Goal: Task Accomplishment & Management: Use online tool/utility

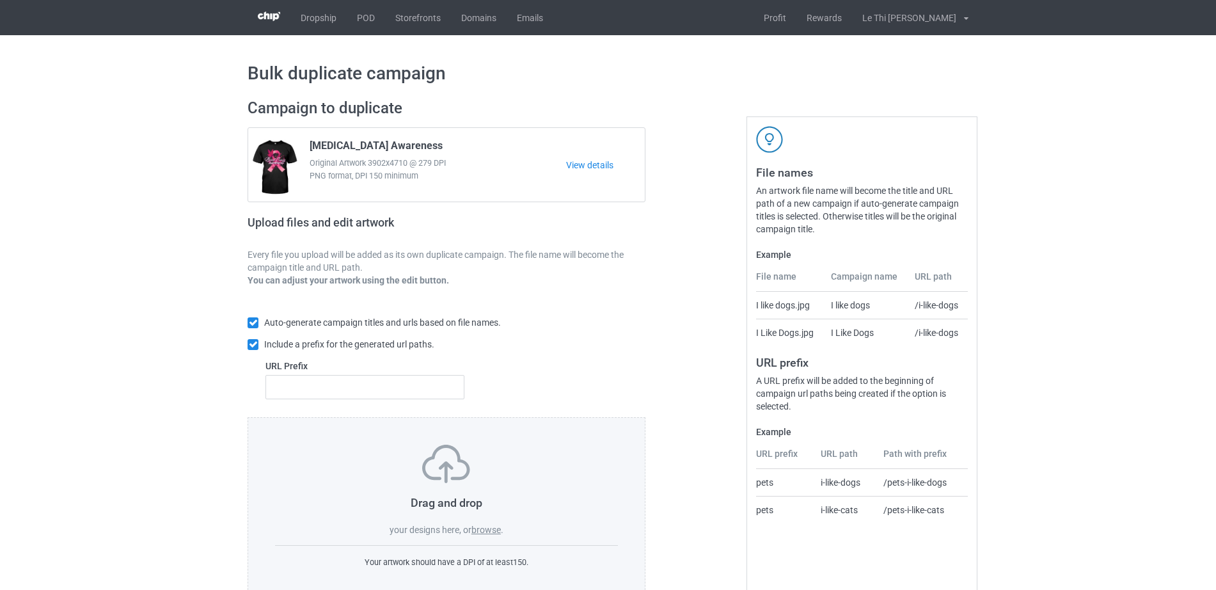
click at [486, 527] on label "browse" at bounding box center [485, 530] width 29 height 10
click at [0, 0] on input "browse" at bounding box center [0, 0] width 0 height 0
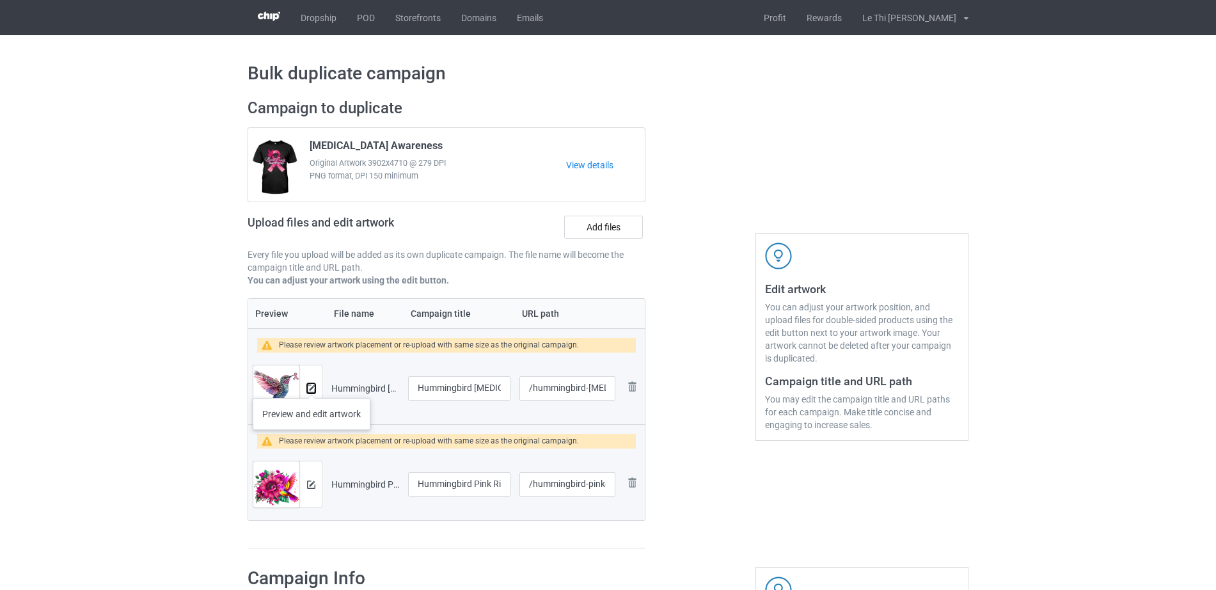
click at [312, 385] on img at bounding box center [311, 388] width 8 height 8
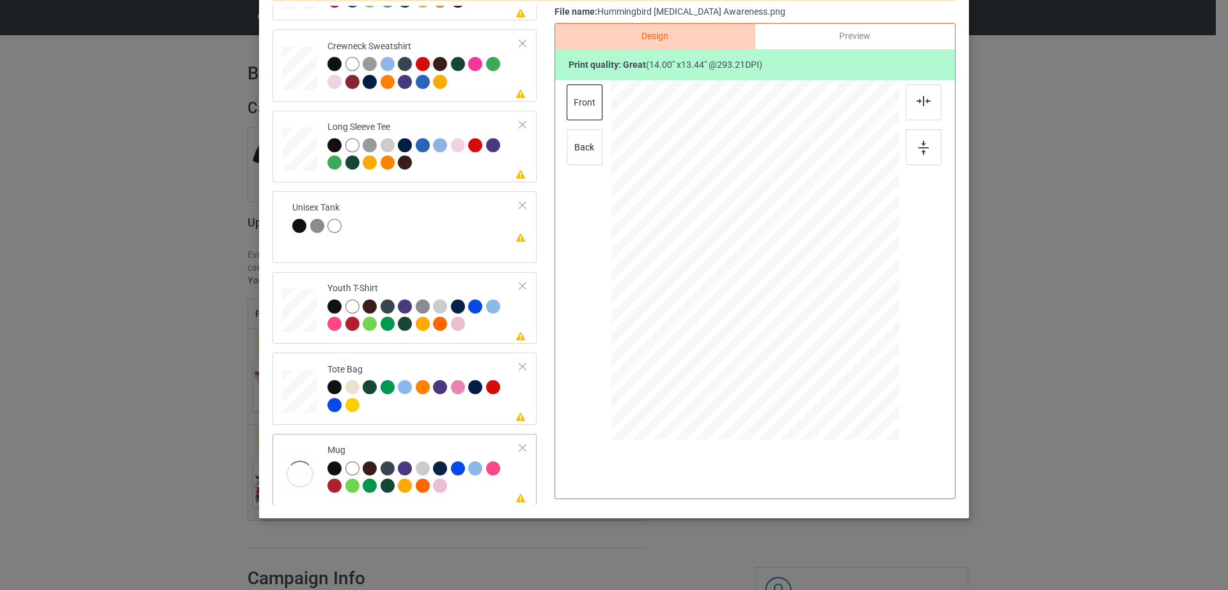
scroll to position [300, 0]
click at [518, 443] on div at bounding box center [522, 447] width 9 height 9
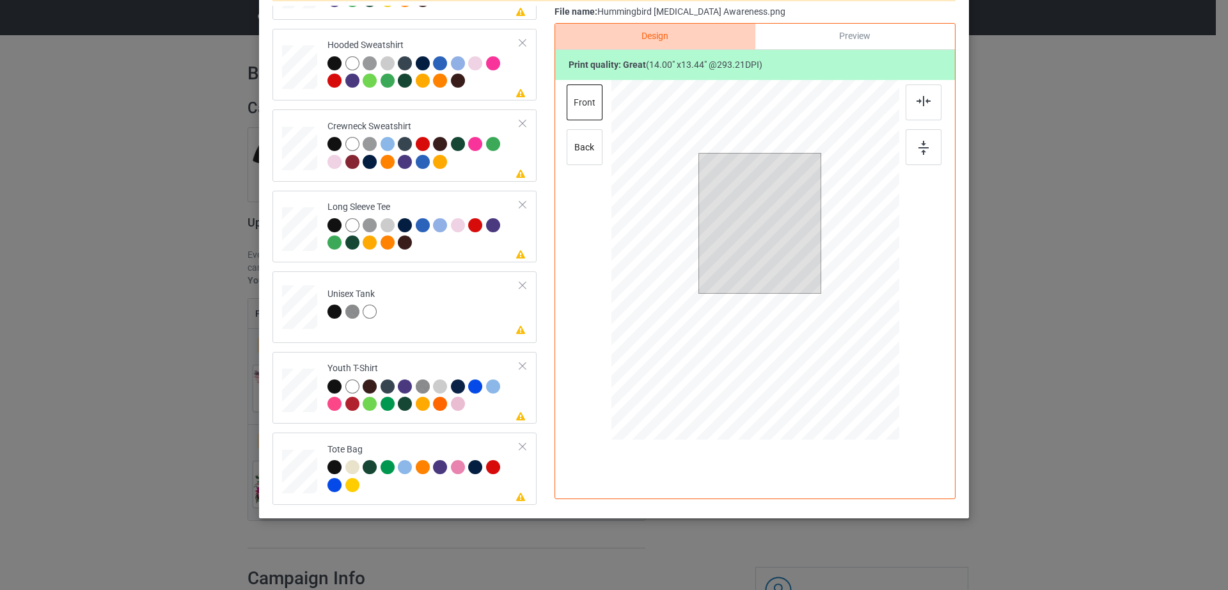
scroll to position [0, 0]
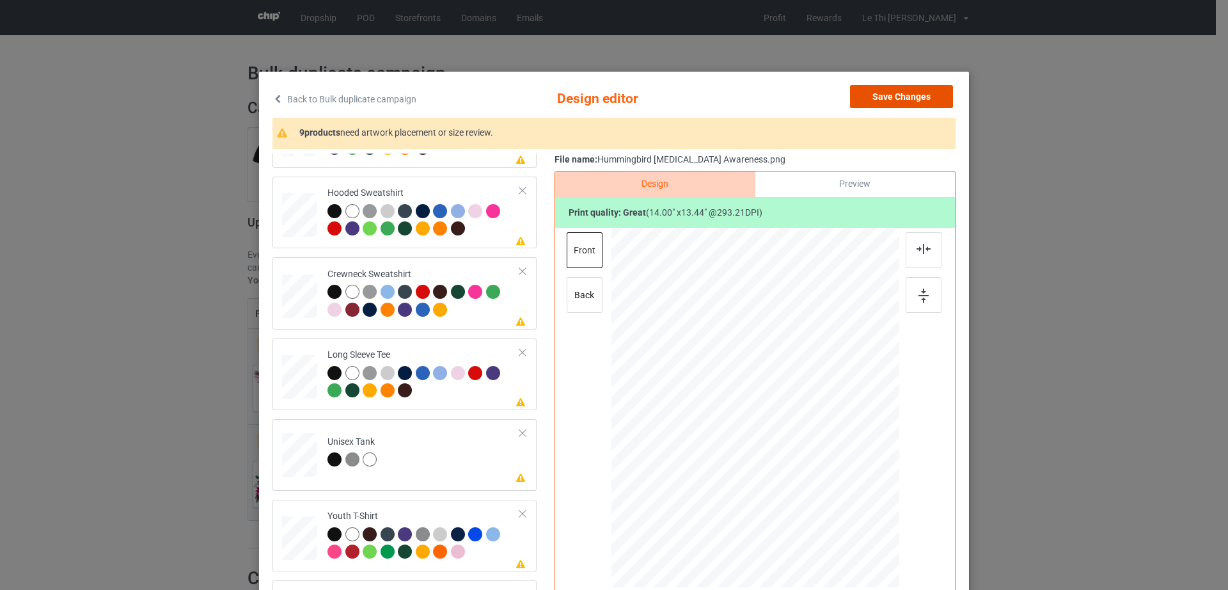
click at [902, 94] on button "Save Changes" at bounding box center [901, 96] width 103 height 23
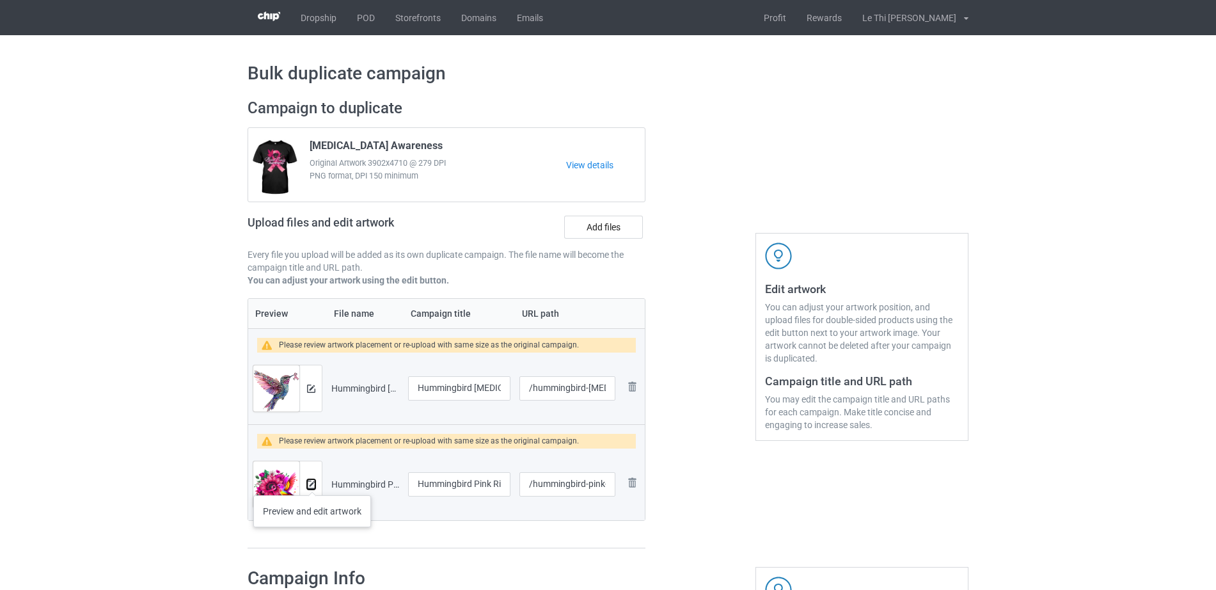
click at [313, 482] on img at bounding box center [311, 484] width 8 height 8
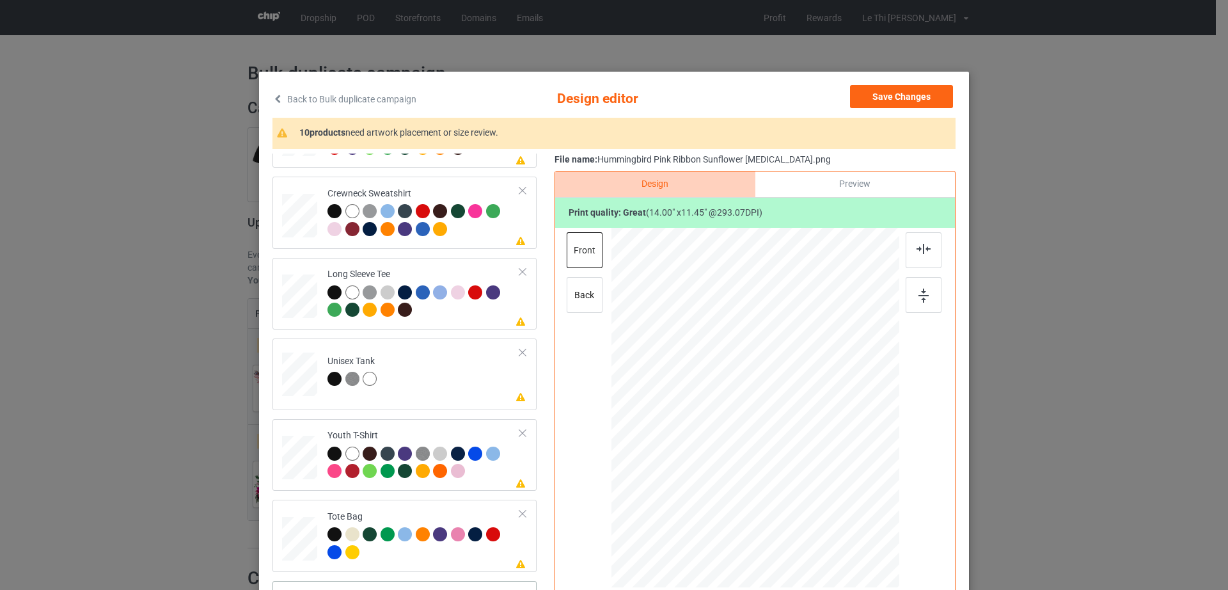
scroll to position [148, 0]
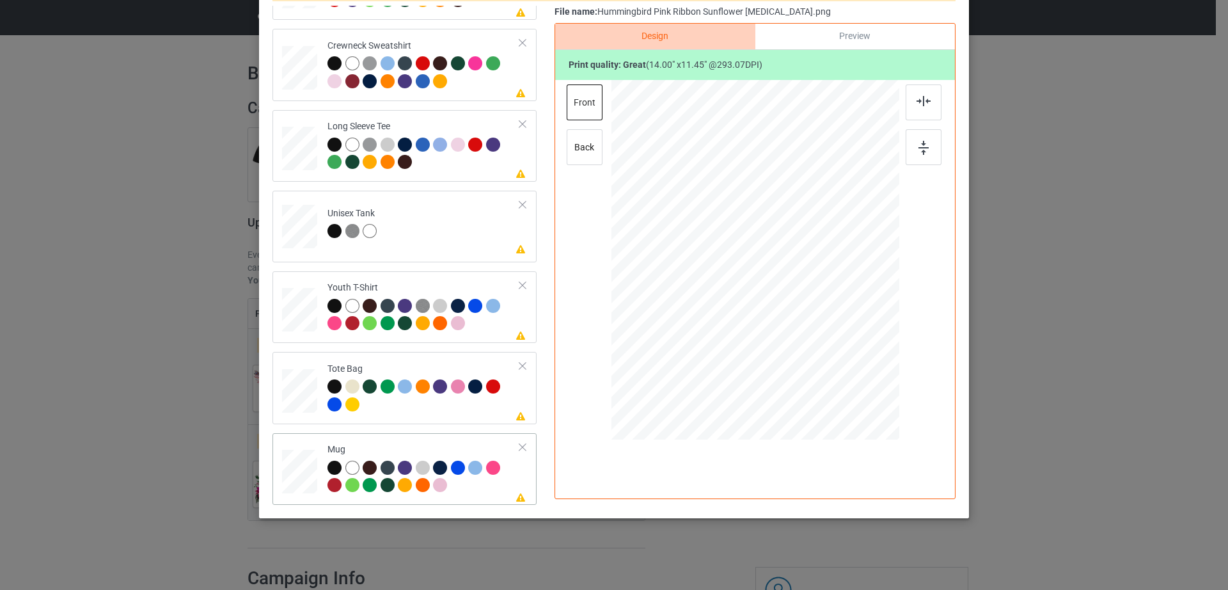
click at [518, 445] on div at bounding box center [522, 447] width 9 height 9
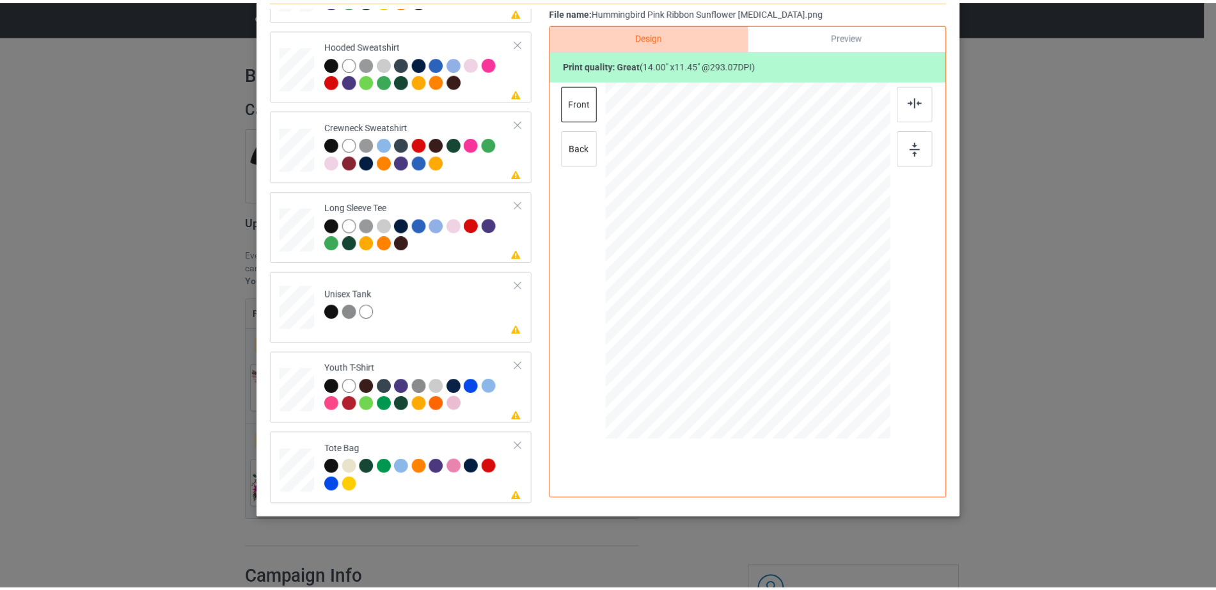
scroll to position [0, 0]
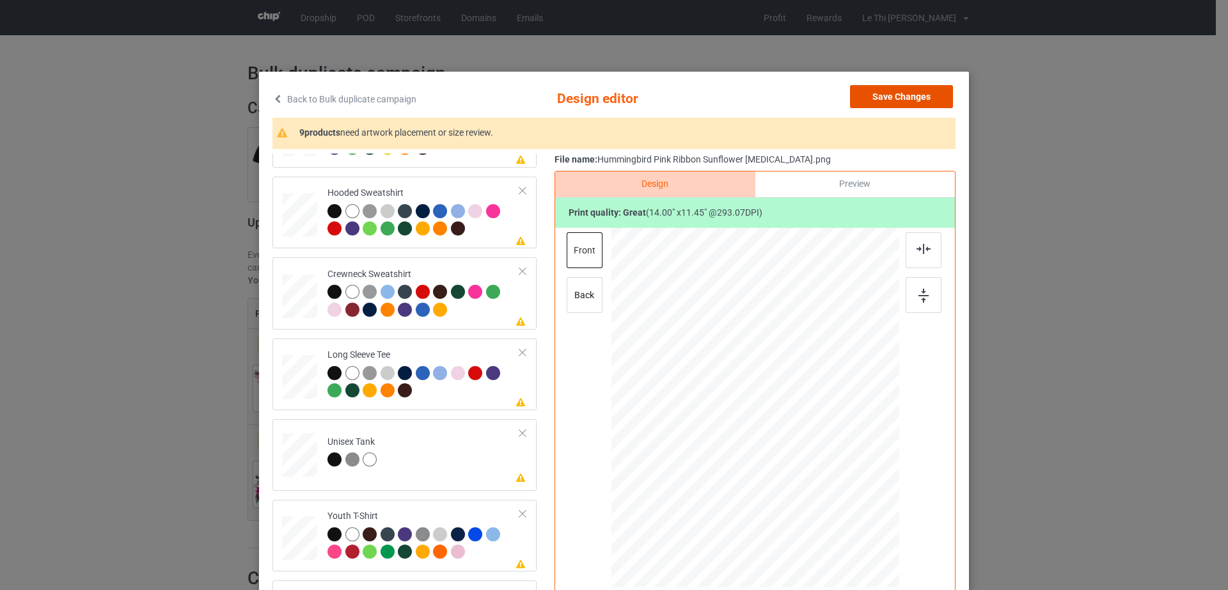
click at [914, 97] on button "Save Changes" at bounding box center [901, 96] width 103 height 23
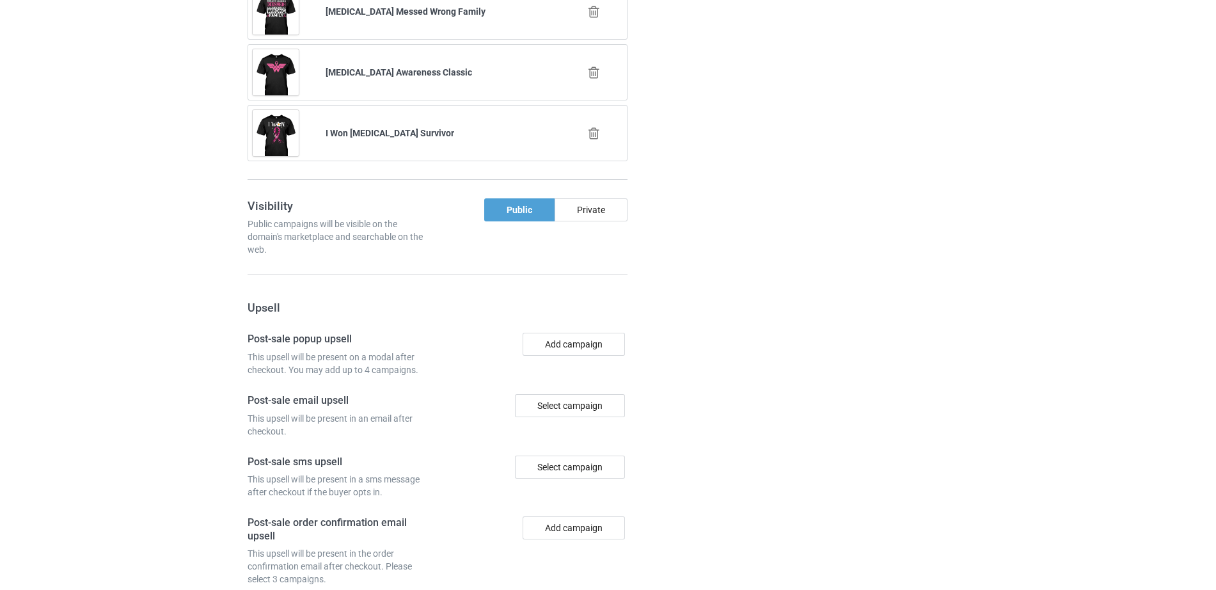
scroll to position [1347, 0]
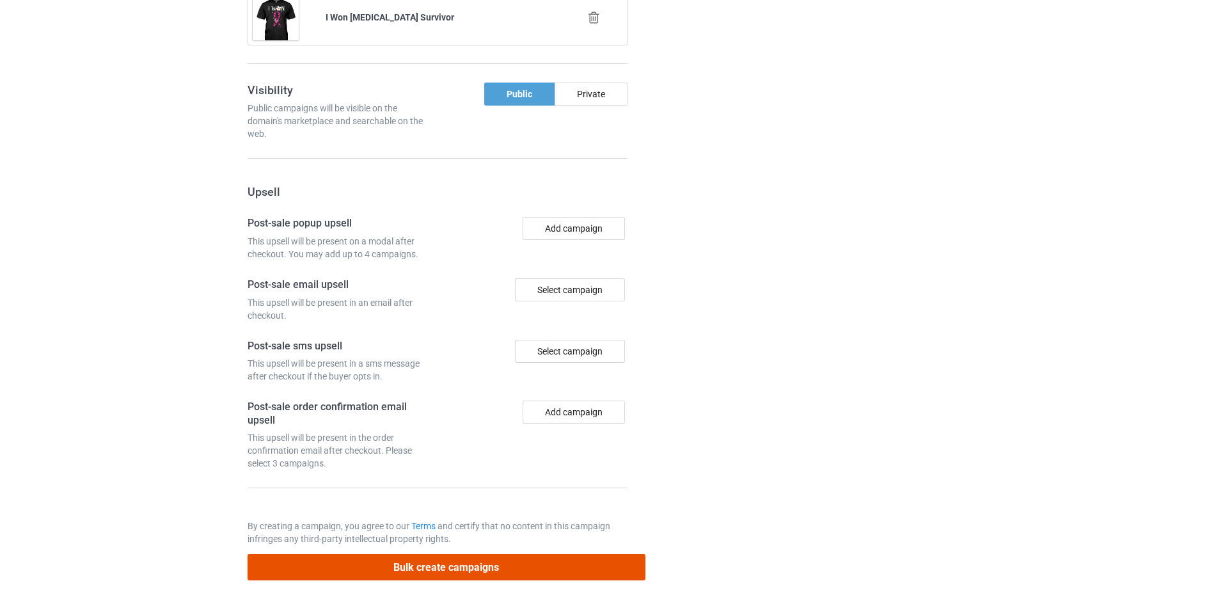
click at [374, 554] on button "Bulk create campaigns" at bounding box center [447, 567] width 398 height 26
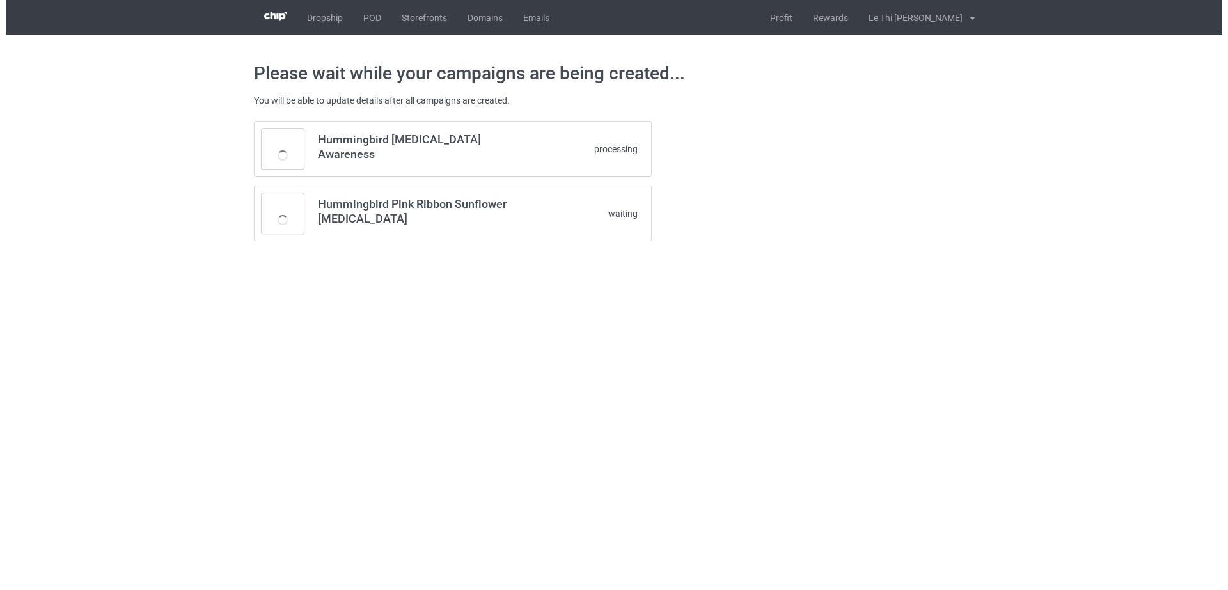
scroll to position [0, 0]
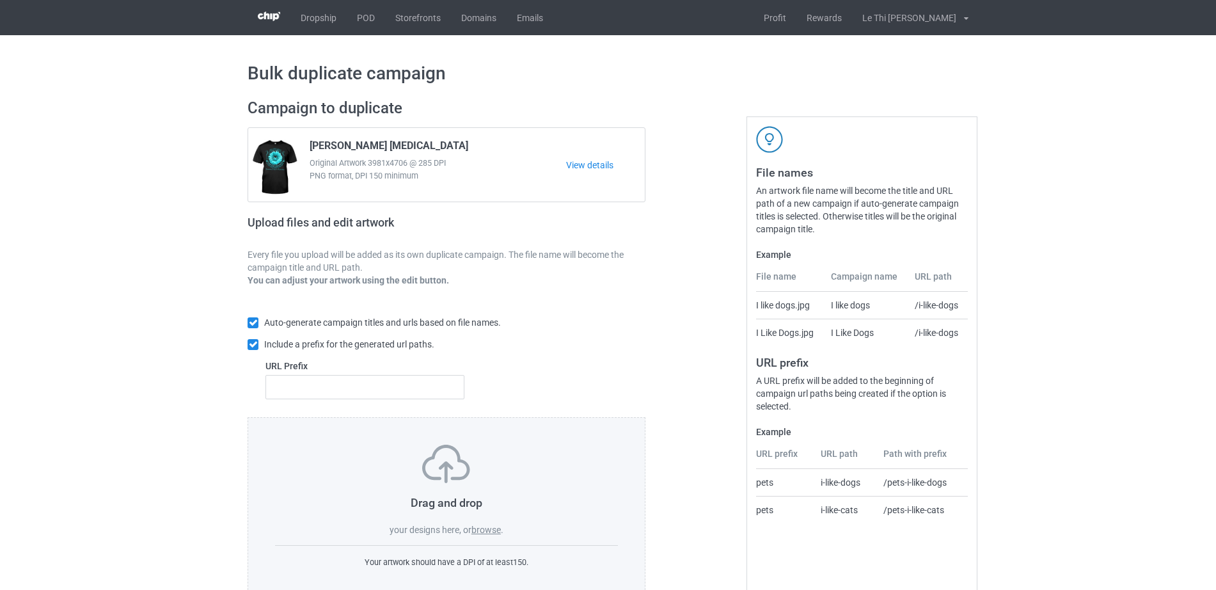
click at [489, 534] on label "browse" at bounding box center [485, 530] width 29 height 10
click at [0, 0] on input "browse" at bounding box center [0, 0] width 0 height 0
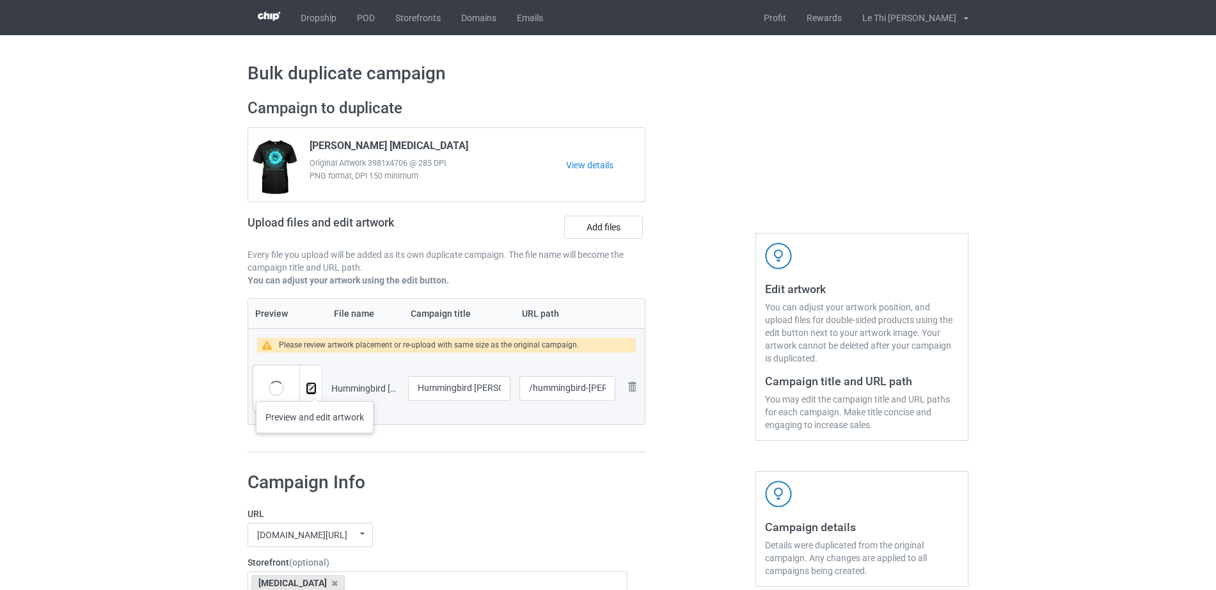
click at [310, 387] on img at bounding box center [311, 388] width 8 height 8
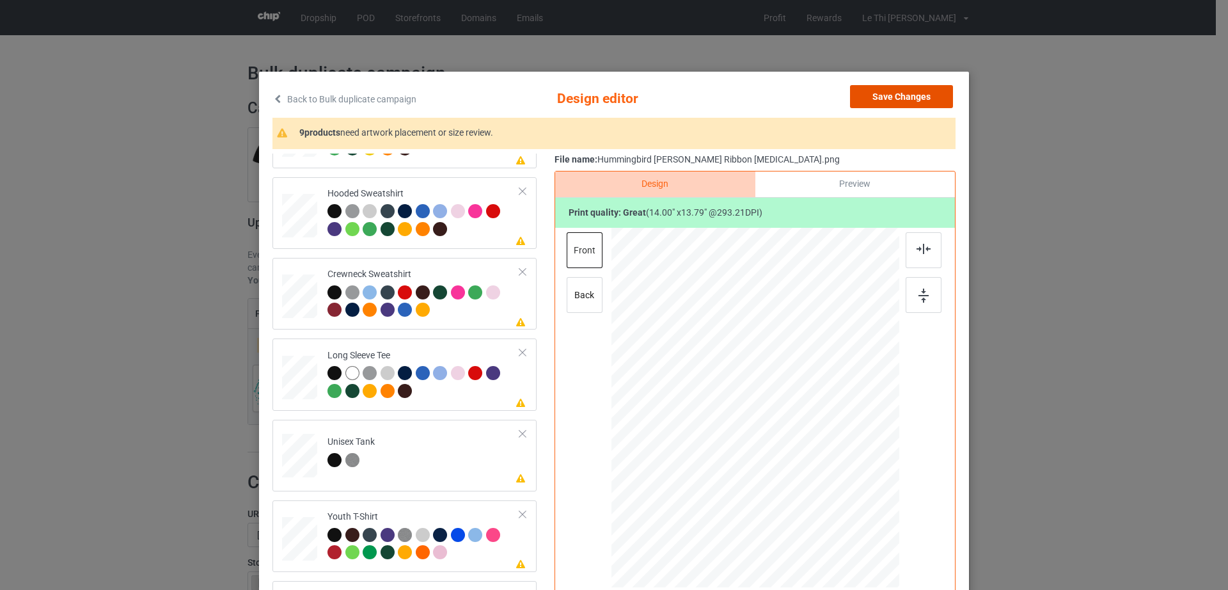
click at [922, 100] on button "Save Changes" at bounding box center [901, 96] width 103 height 23
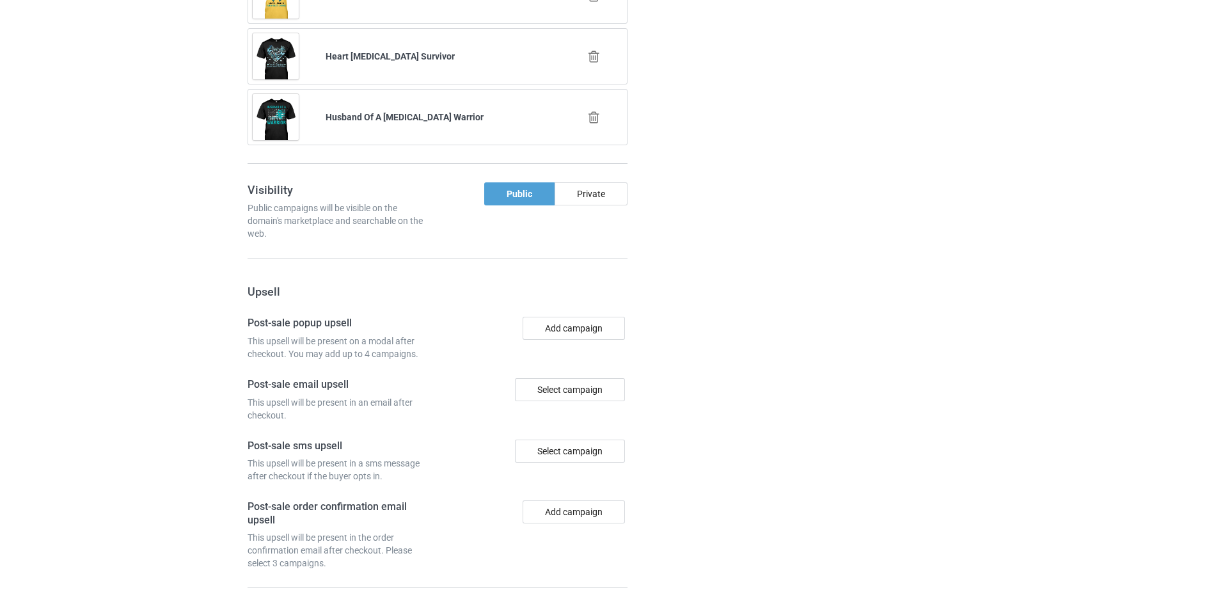
scroll to position [1269, 0]
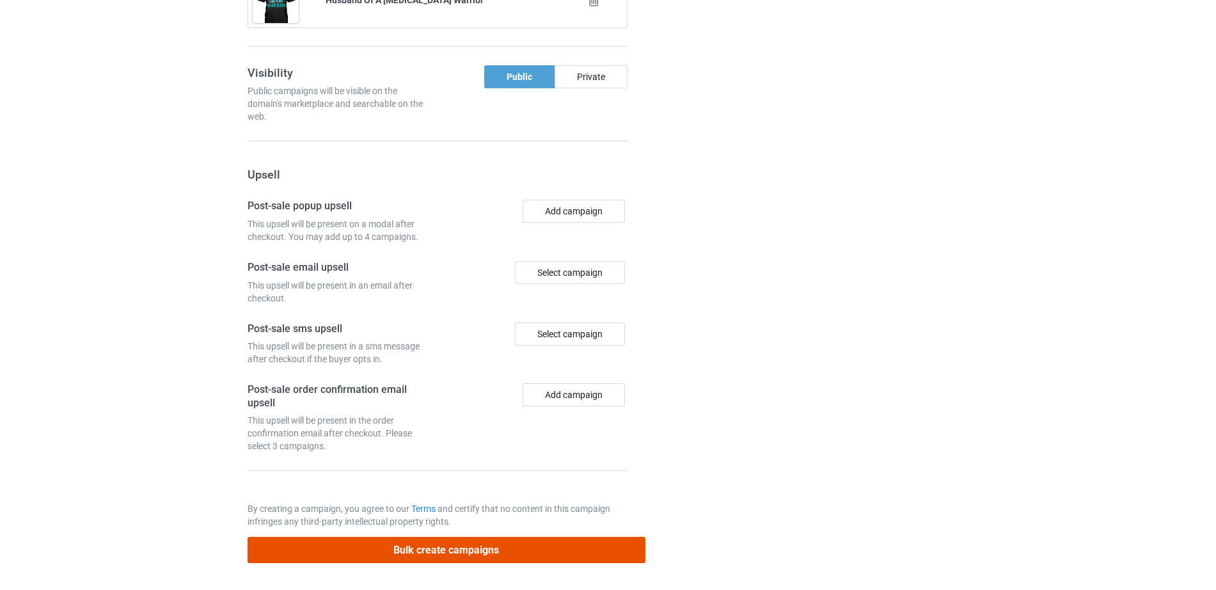
click at [422, 552] on button "Bulk create campaigns" at bounding box center [447, 550] width 398 height 26
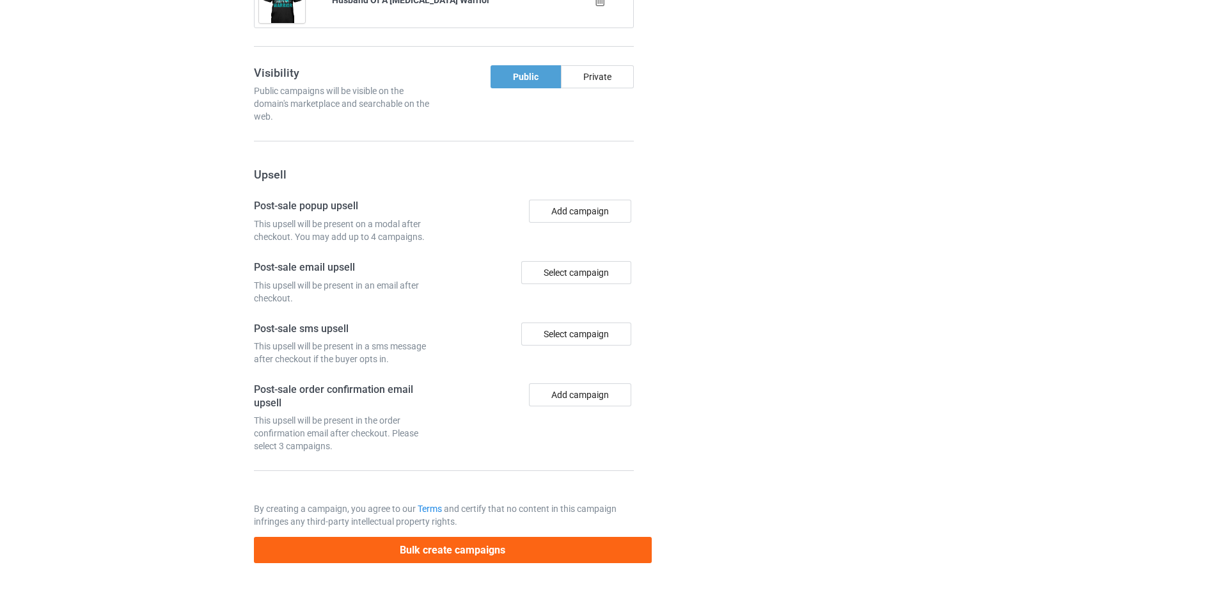
scroll to position [0, 0]
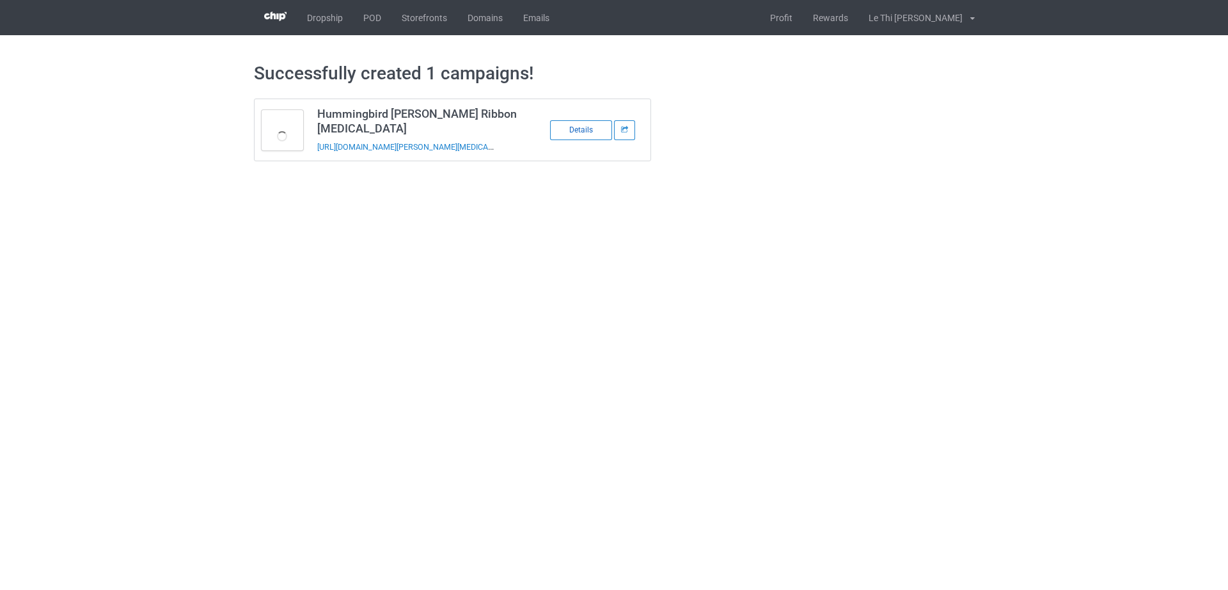
click at [598, 132] on div "Details" at bounding box center [581, 130] width 62 height 20
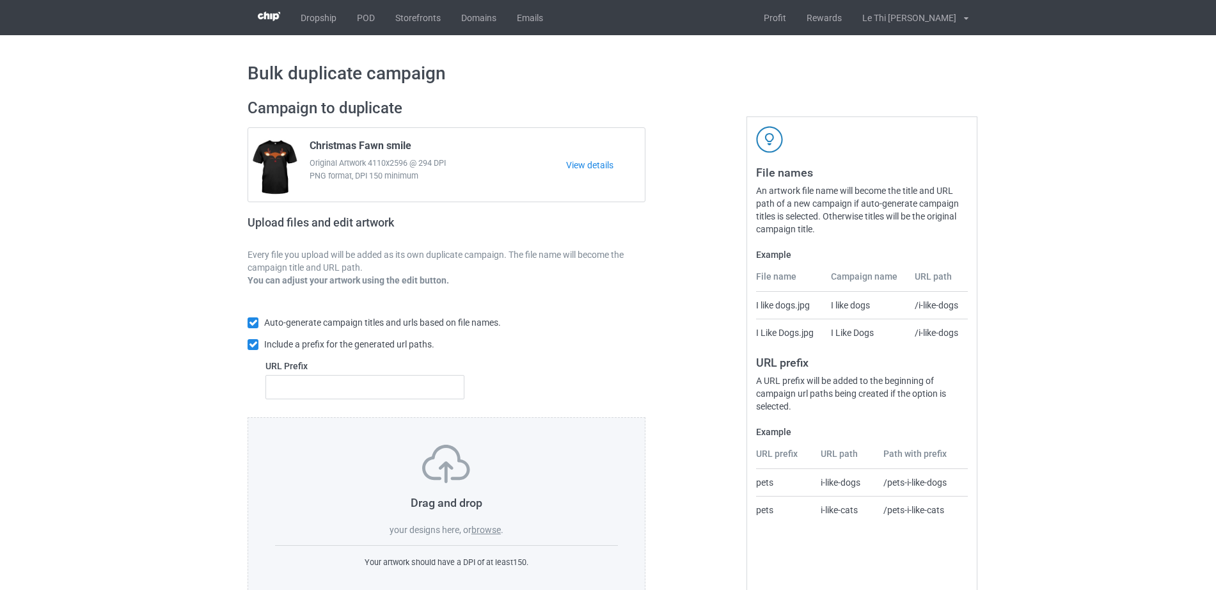
click at [489, 528] on label "browse" at bounding box center [485, 530] width 29 height 10
click at [0, 0] on input "browse" at bounding box center [0, 0] width 0 height 0
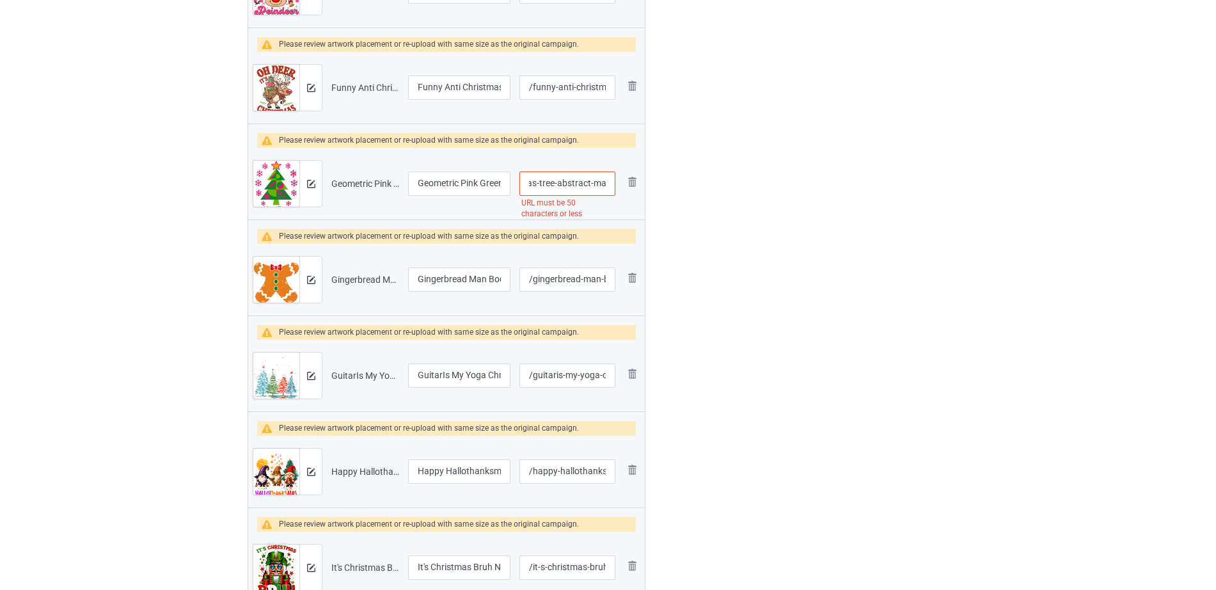
scroll to position [0, 163]
drag, startPoint x: 571, startPoint y: 190, endPoint x: 620, endPoint y: 191, distance: 48.6
click at [620, 191] on tr "Preview and edit artwork Geometric Pink Green Christmas Tree Abstract Math-Insp…" at bounding box center [446, 184] width 397 height 72
click at [555, 189] on input "/geometric-pink-green-christmas-tree-abstract-math-inspired" at bounding box center [567, 183] width 96 height 24
drag, startPoint x: 549, startPoint y: 185, endPoint x: 599, endPoint y: 187, distance: 49.9
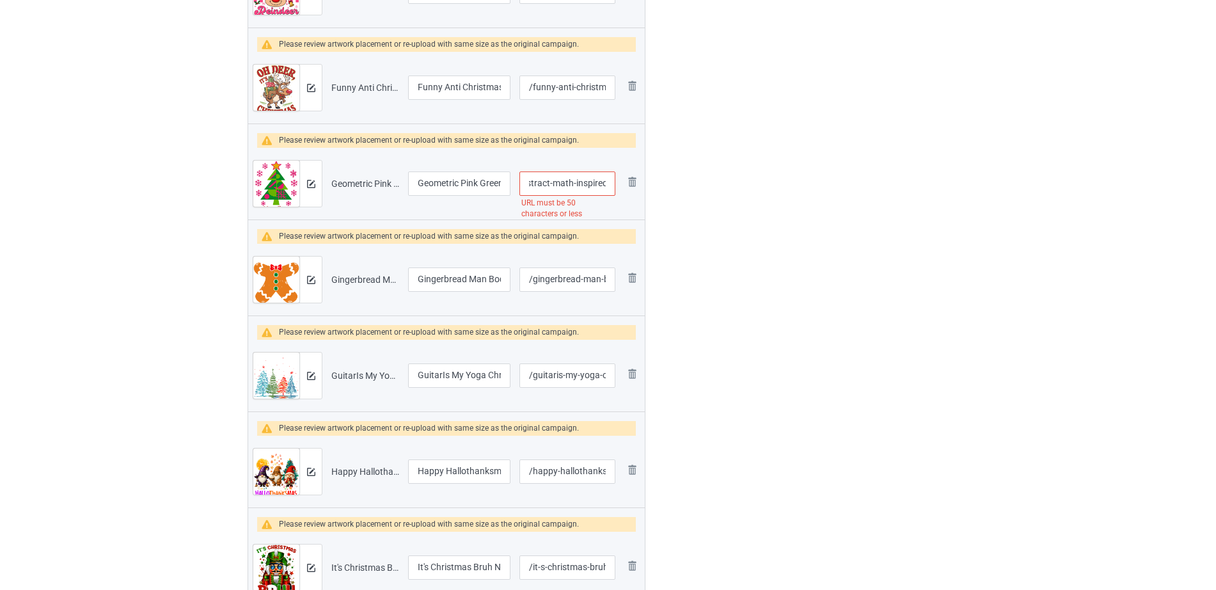
click at [599, 187] on input "/geometric-pink-green-christmas-tree-abstract-math-inspired" at bounding box center [567, 183] width 96 height 24
click at [604, 187] on input "/geometric-pink-green-christmas-tree-abstract d" at bounding box center [567, 183] width 96 height 24
click at [599, 184] on input "/geometric-pink-green-christmas-tree-abstract d" at bounding box center [567, 183] width 96 height 24
click at [601, 184] on input "/geometric-pink-green-christmas-tree-abstract d" at bounding box center [567, 183] width 96 height 24
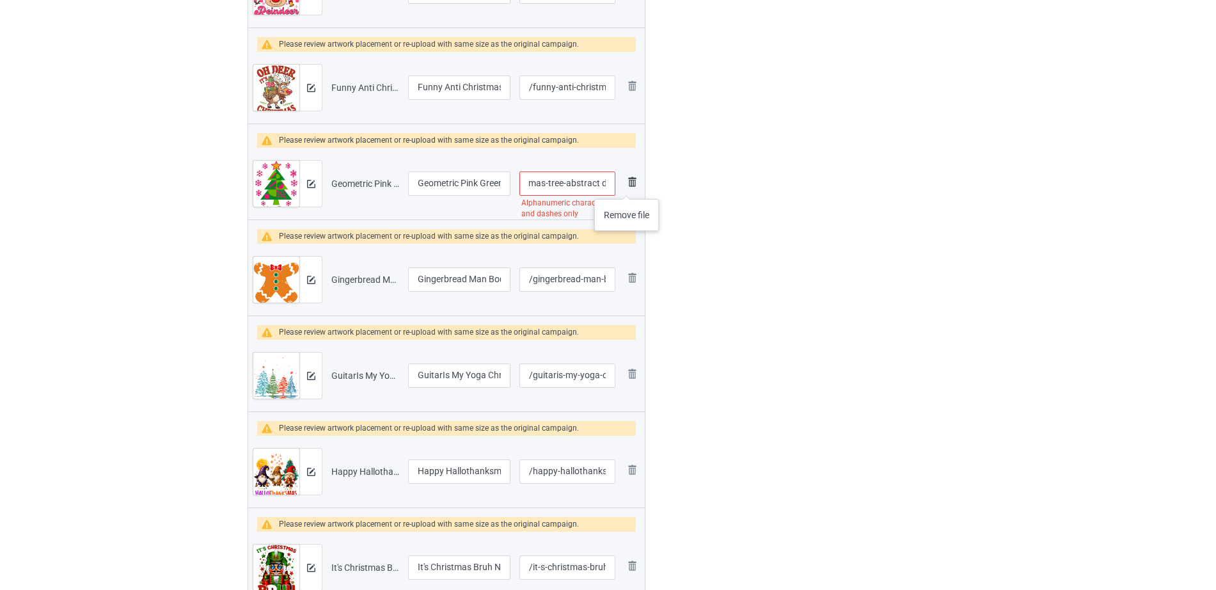
drag, startPoint x: 600, startPoint y: 180, endPoint x: 627, endPoint y: 186, distance: 27.5
click at [627, 186] on tr "Preview and edit artwork Geometric Pink Green Christmas Tree Abstract Math-Insp…" at bounding box center [446, 184] width 397 height 72
type input "/geometric-pink-green-christmas-tree-abstract"
drag, startPoint x: 666, startPoint y: 236, endPoint x: 677, endPoint y: 246, distance: 14.9
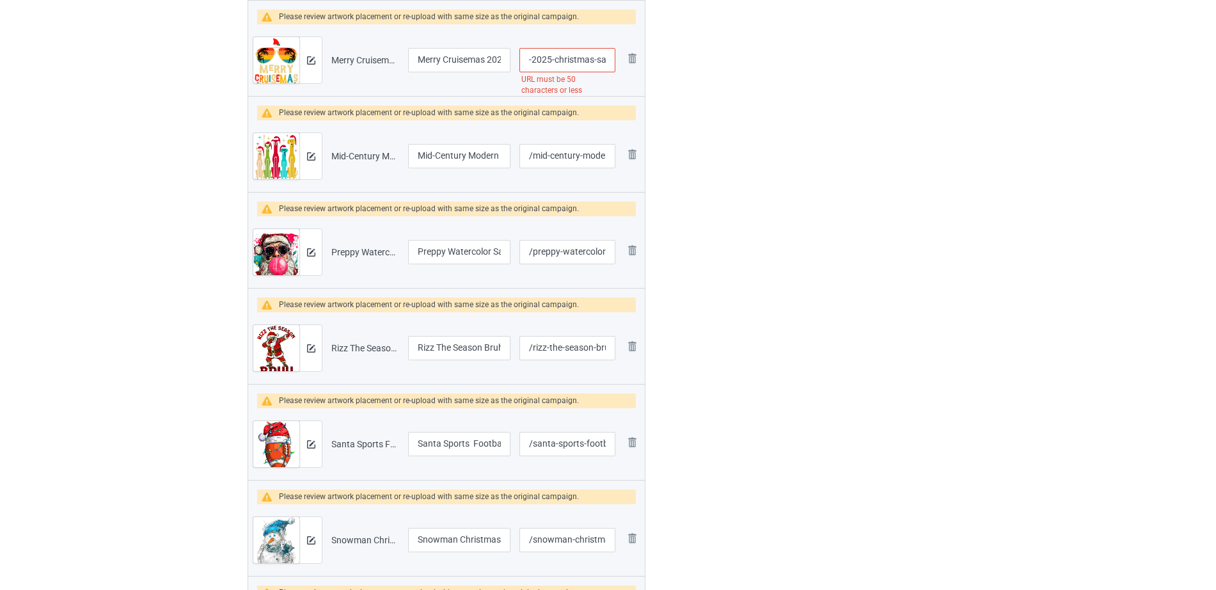
scroll to position [0, 145]
drag, startPoint x: 582, startPoint y: 65, endPoint x: 663, endPoint y: 68, distance: 81.9
click at [580, 59] on input "/merry-cruisemas-2025-christmas-santa-reindeer-cruise" at bounding box center [567, 60] width 96 height 24
drag, startPoint x: 546, startPoint y: 59, endPoint x: 652, endPoint y: 63, distance: 106.2
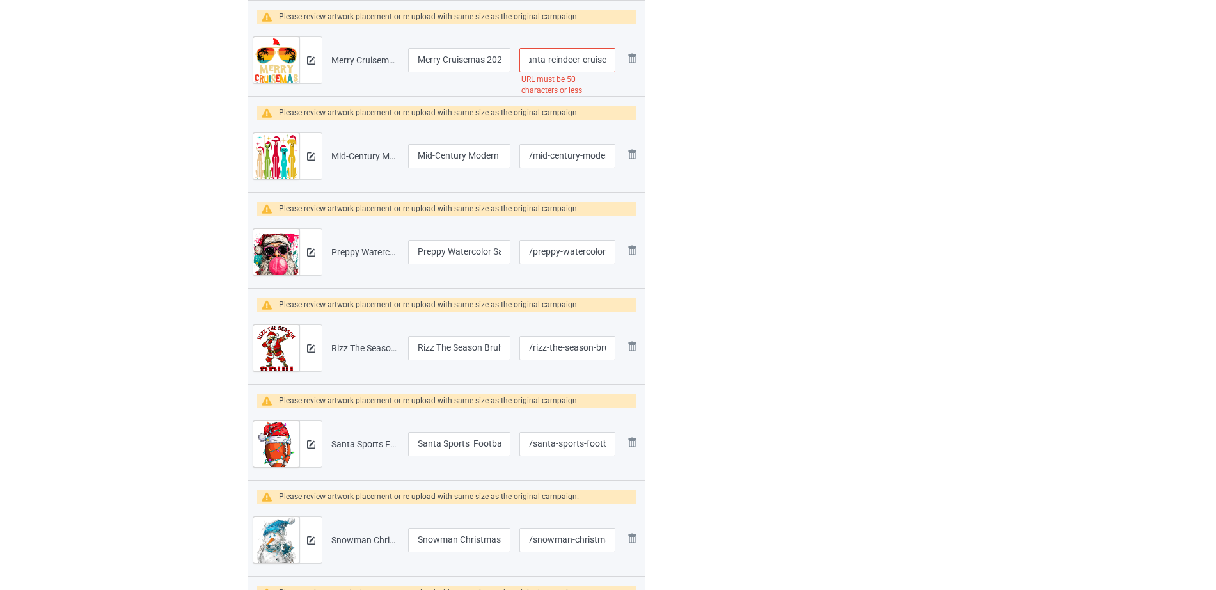
type input "/merry-cruisemas-2025-christmas-santa"
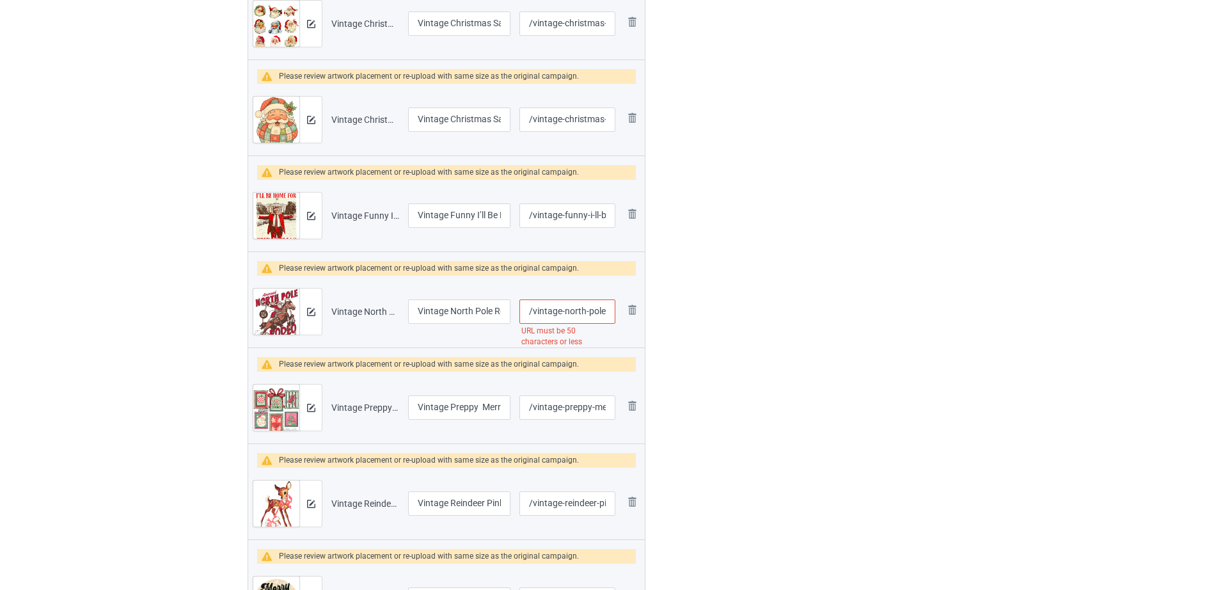
click at [592, 303] on input "/vintage-north-pole-rodeo-cowboy-santa-country-christmas" at bounding box center [567, 311] width 96 height 24
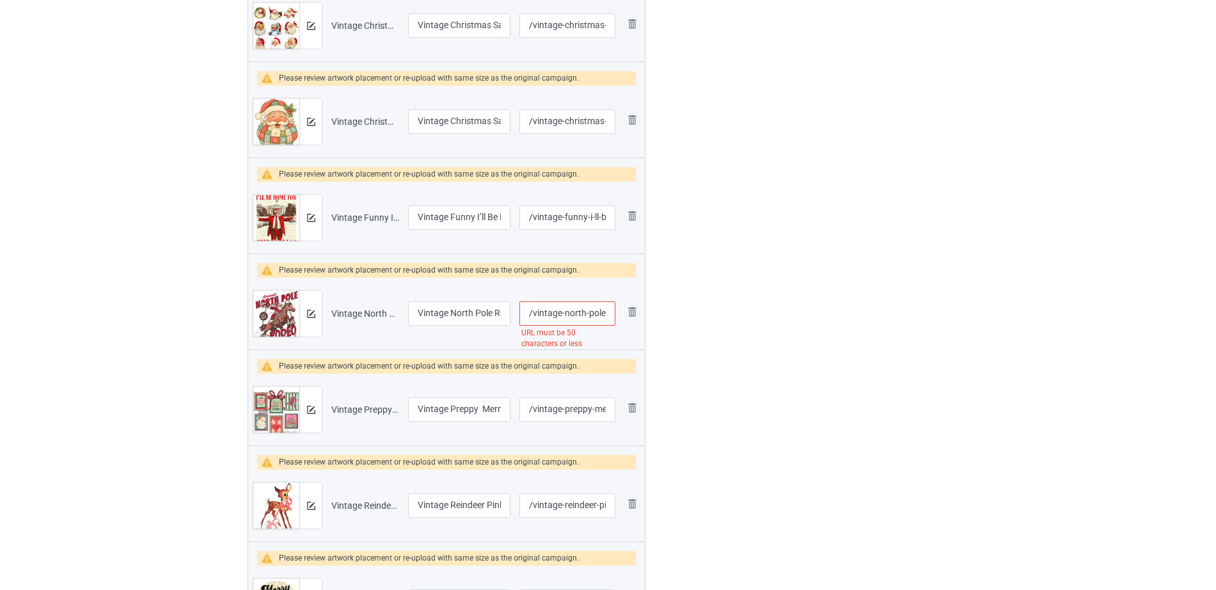
scroll to position [0, 157]
drag, startPoint x: 576, startPoint y: 317, endPoint x: 656, endPoint y: 319, distance: 80.0
click at [558, 306] on input "/vintage-north-pole-rodeo-cowboy-santa-country-christmas" at bounding box center [567, 313] width 96 height 24
drag, startPoint x: 532, startPoint y: 313, endPoint x: 671, endPoint y: 305, distance: 139.0
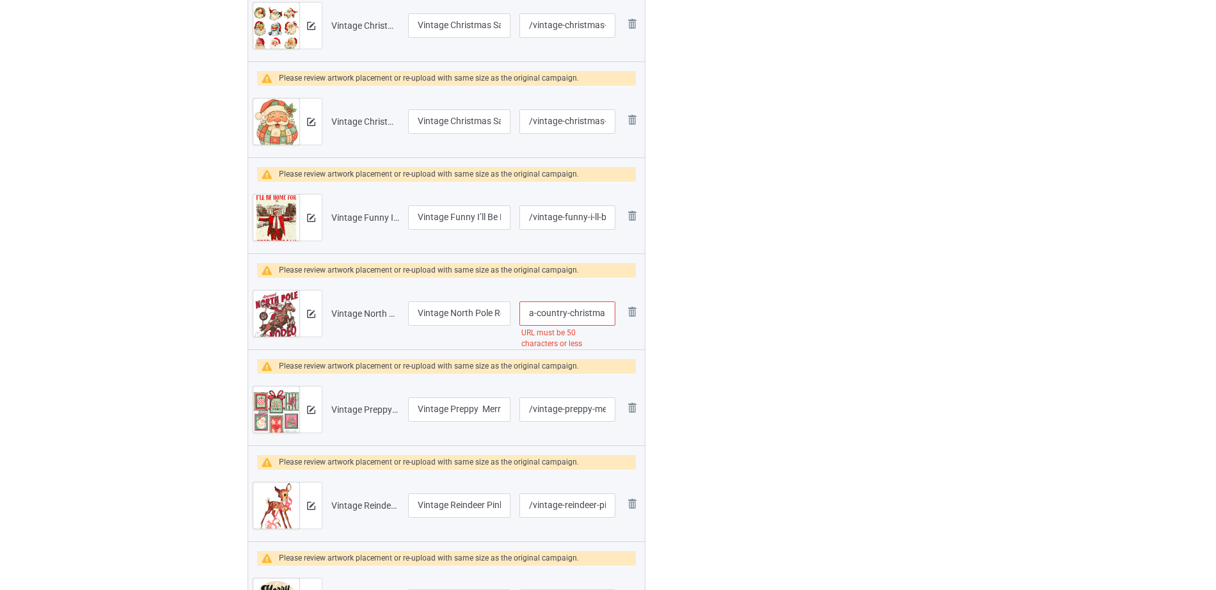
type input "/vintage-north-pole-rodeo-cowboy-santa"
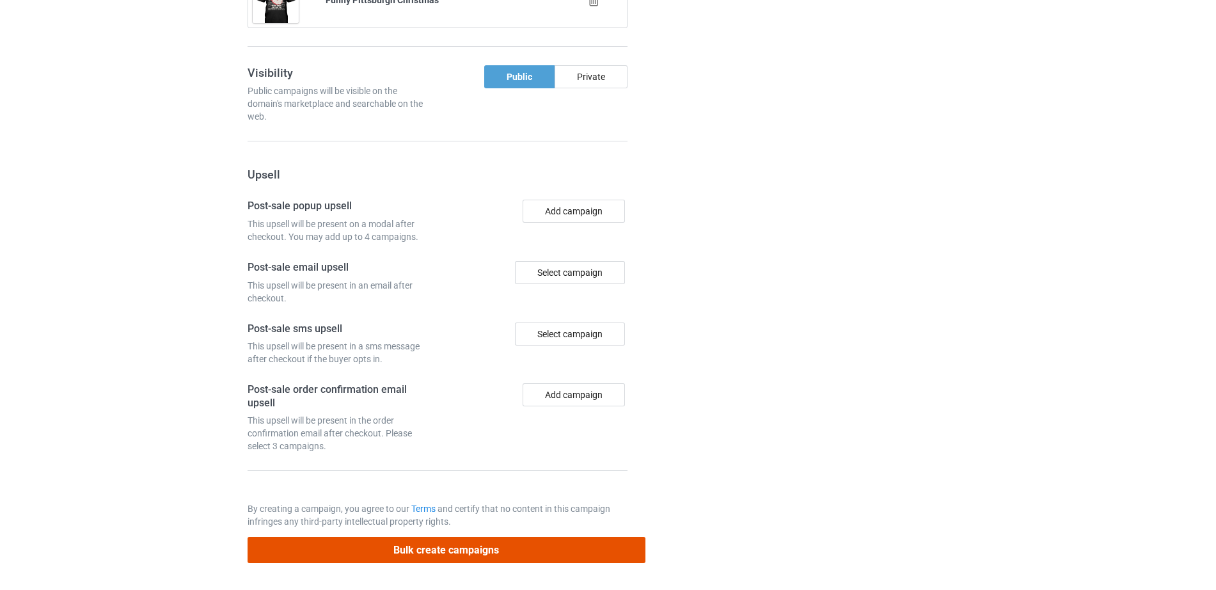
click at [443, 549] on button "Bulk create campaigns" at bounding box center [447, 550] width 398 height 26
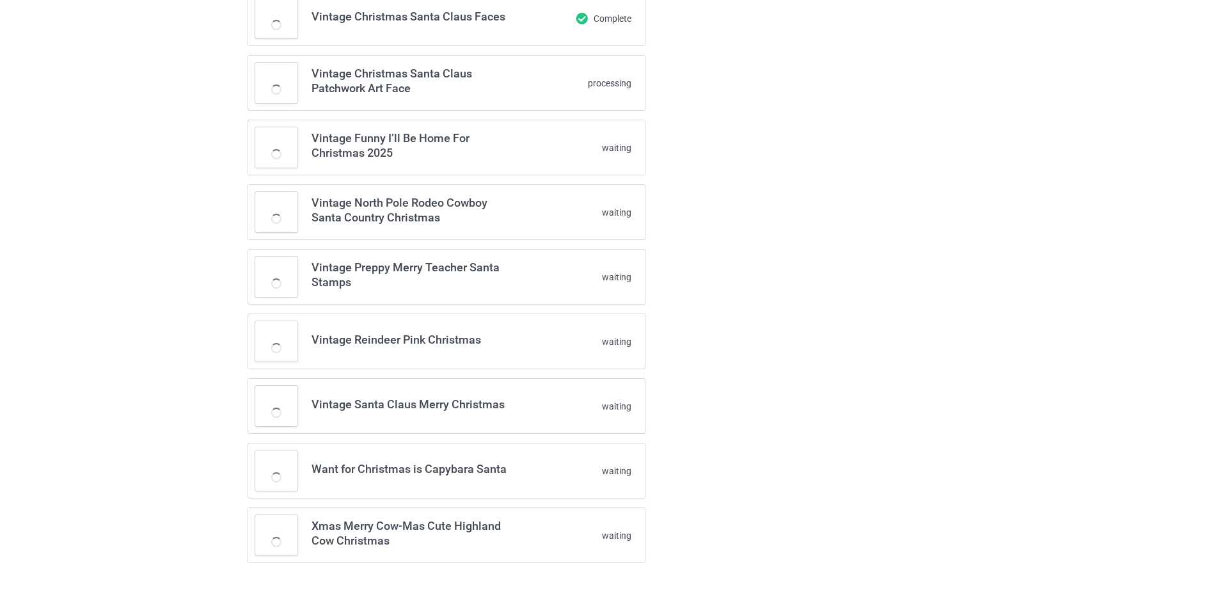
scroll to position [1659, 0]
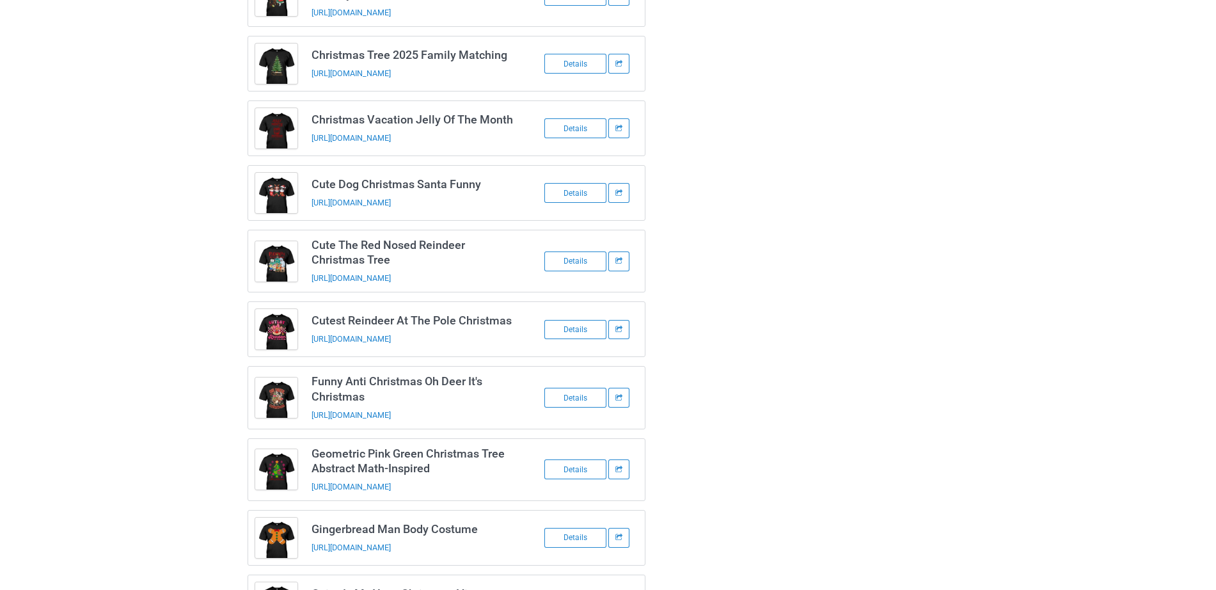
scroll to position [0, 0]
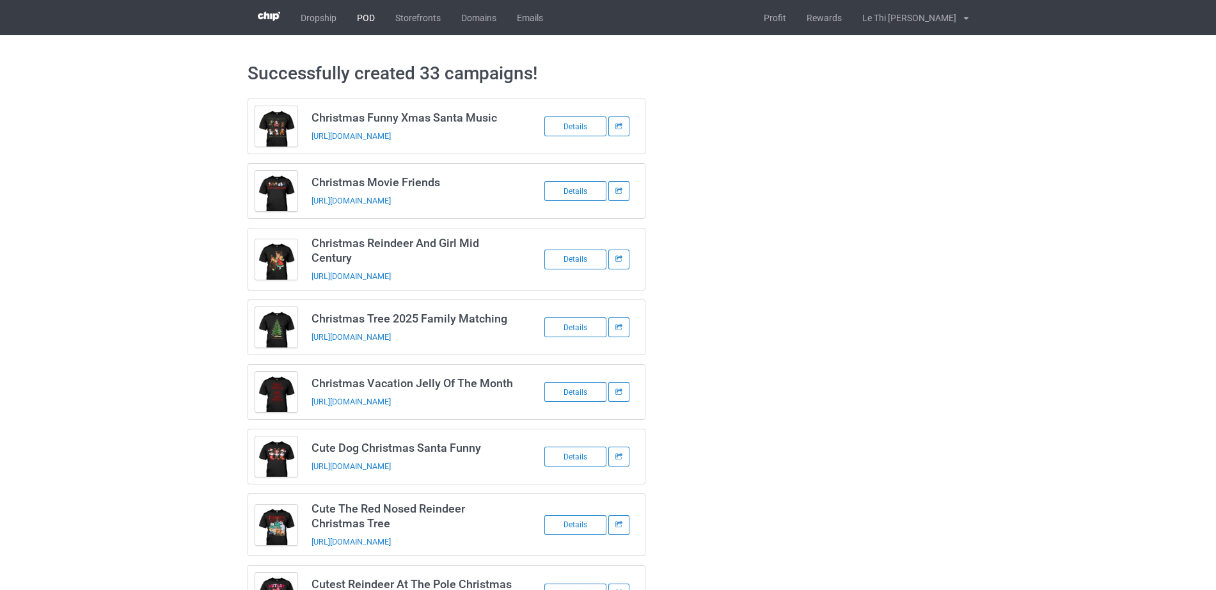
click at [365, 18] on link "POD" at bounding box center [366, 17] width 38 height 35
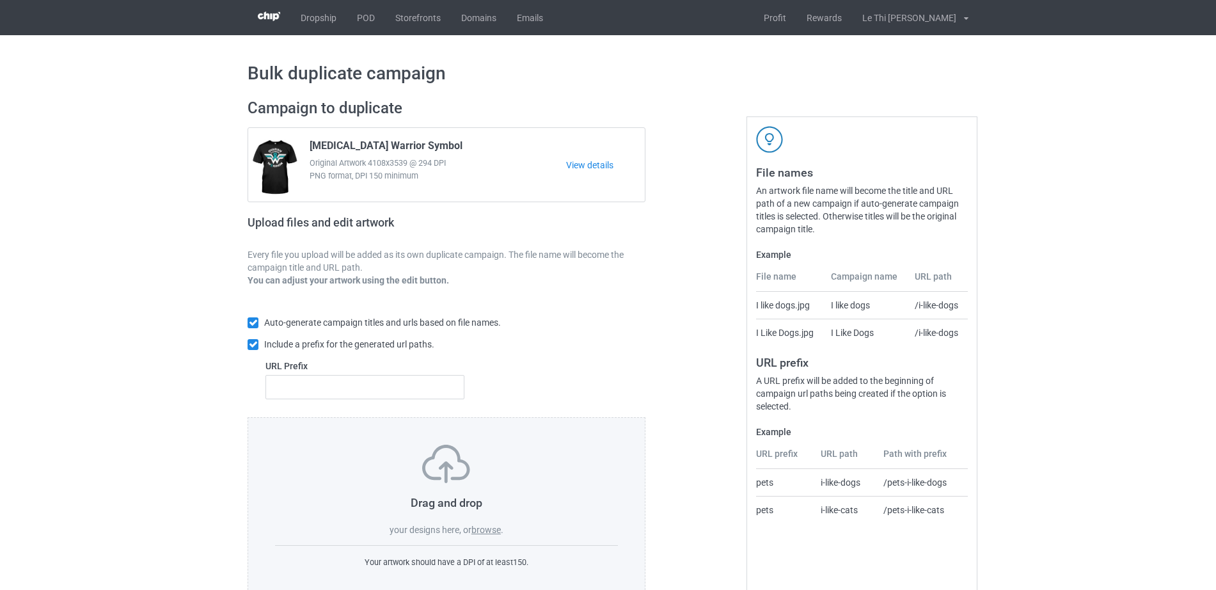
scroll to position [34, 0]
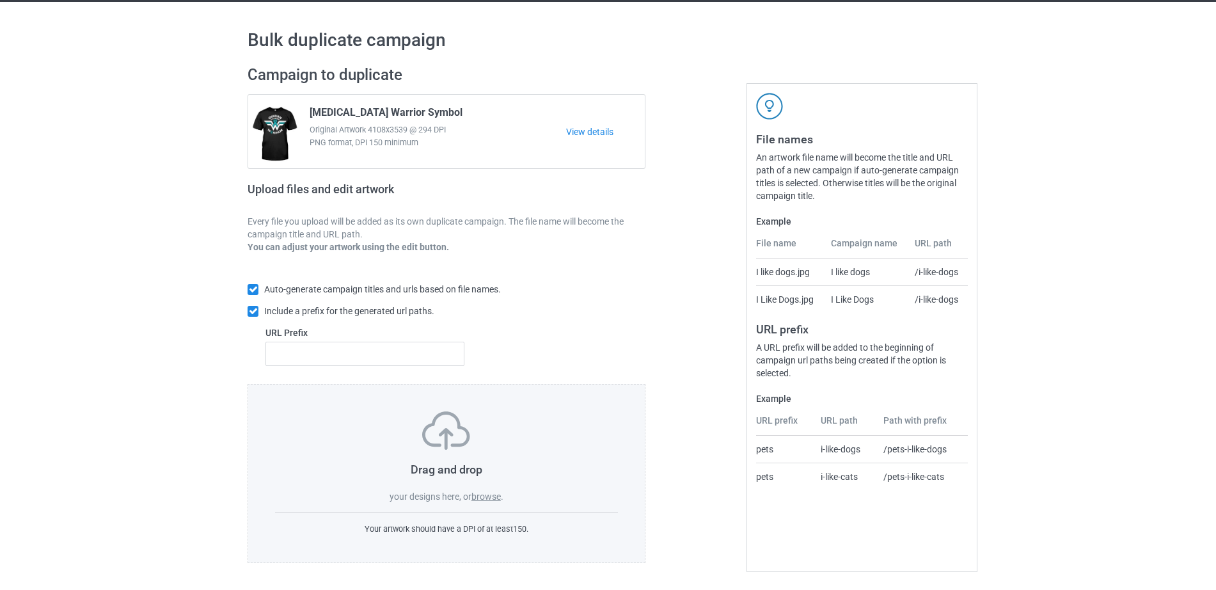
click at [484, 494] on label "browse" at bounding box center [485, 496] width 29 height 10
click at [0, 0] on input "browse" at bounding box center [0, 0] width 0 height 0
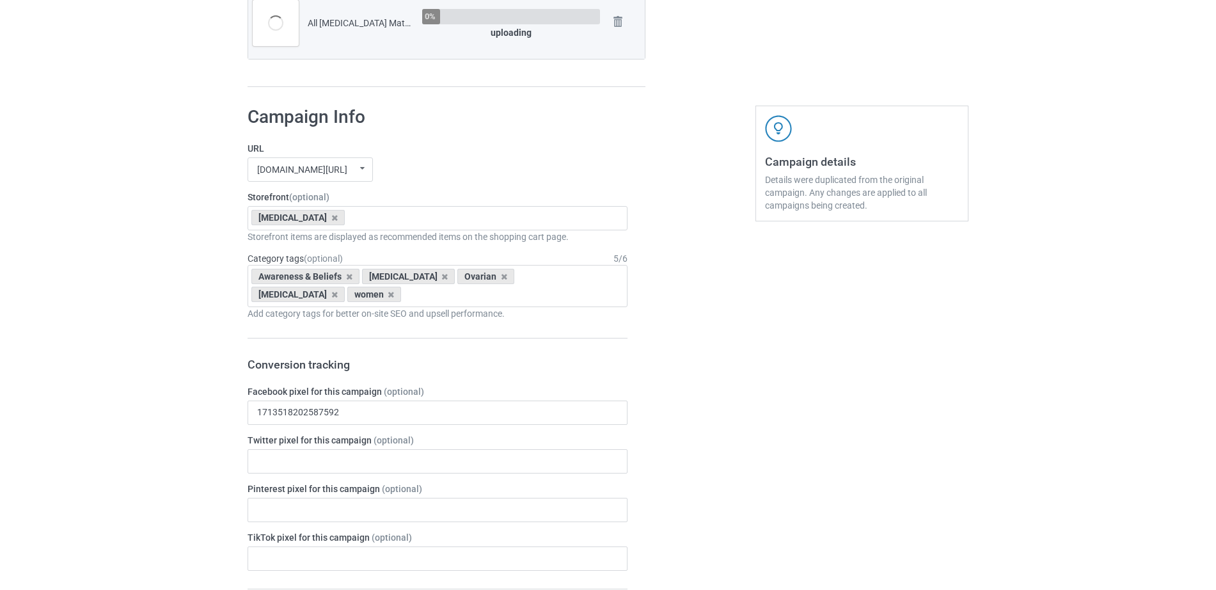
scroll to position [565, 0]
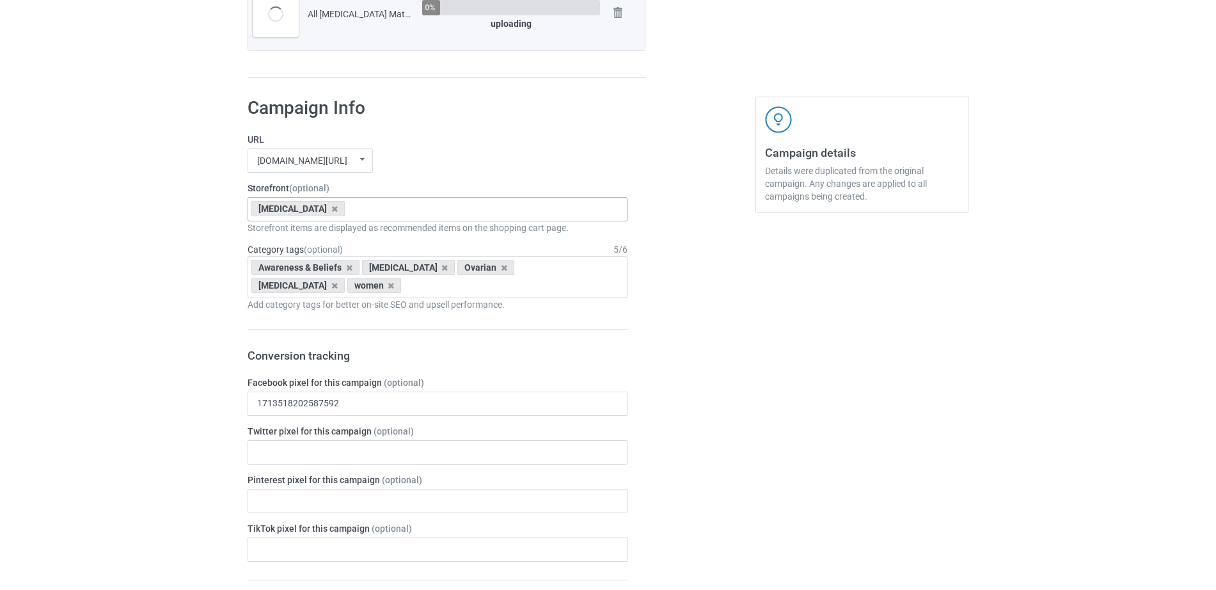
click at [329, 213] on div "Ovarian Cancer" at bounding box center [297, 208] width 93 height 15
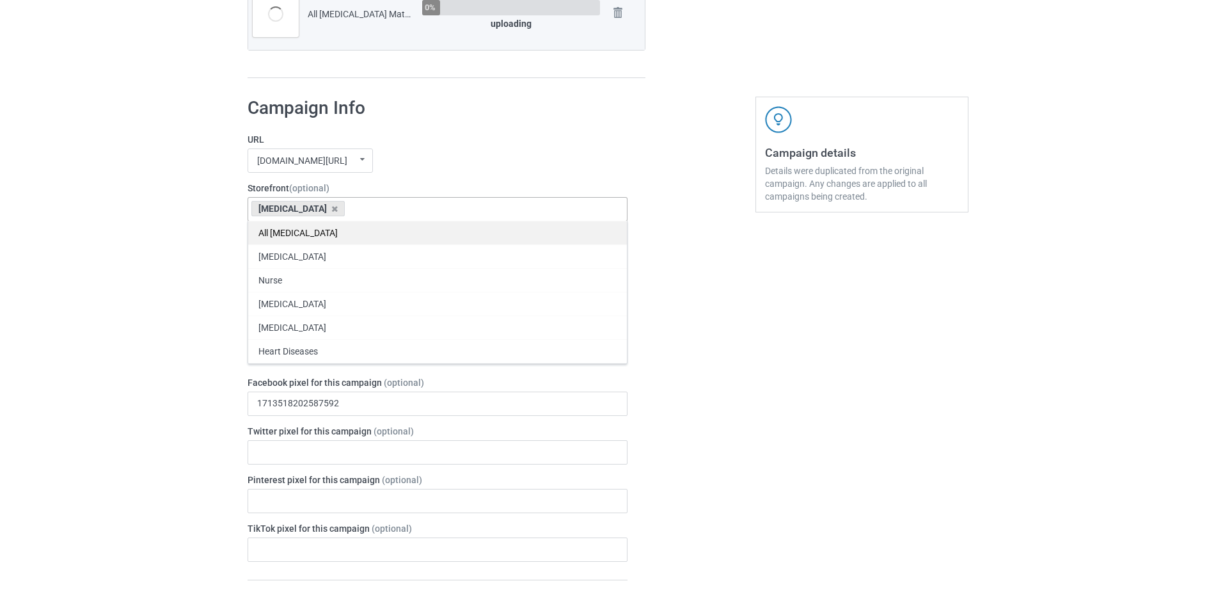
click at [303, 226] on div "All Cancer" at bounding box center [437, 233] width 379 height 24
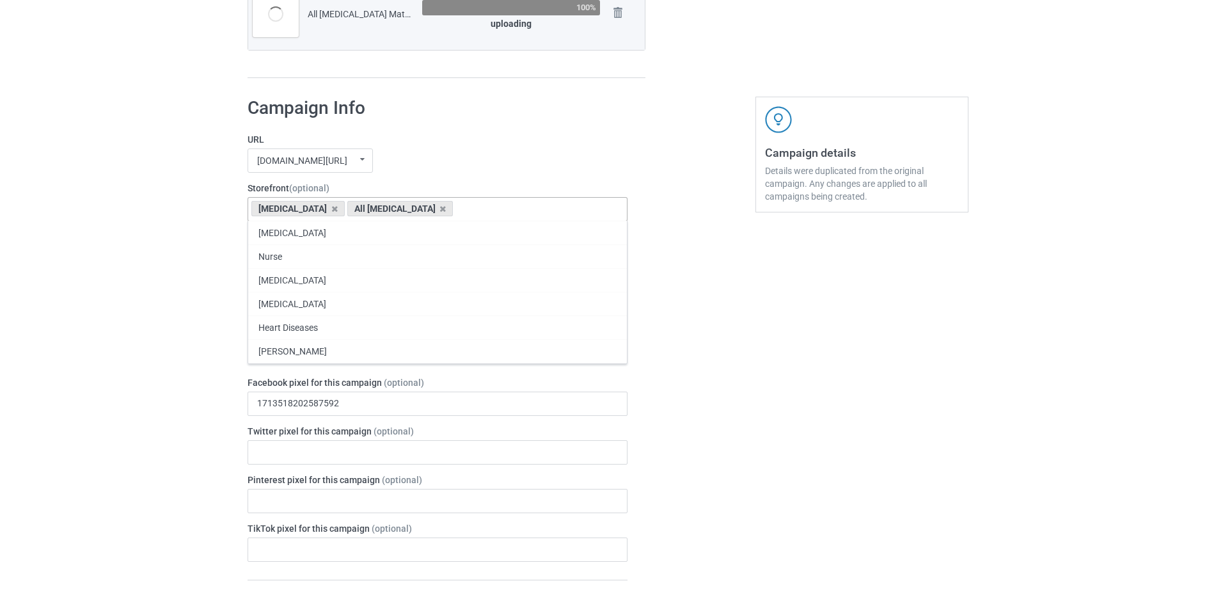
click at [326, 214] on div "Ovarian Cancer" at bounding box center [297, 208] width 93 height 15
click at [331, 207] on icon at bounding box center [334, 209] width 6 height 8
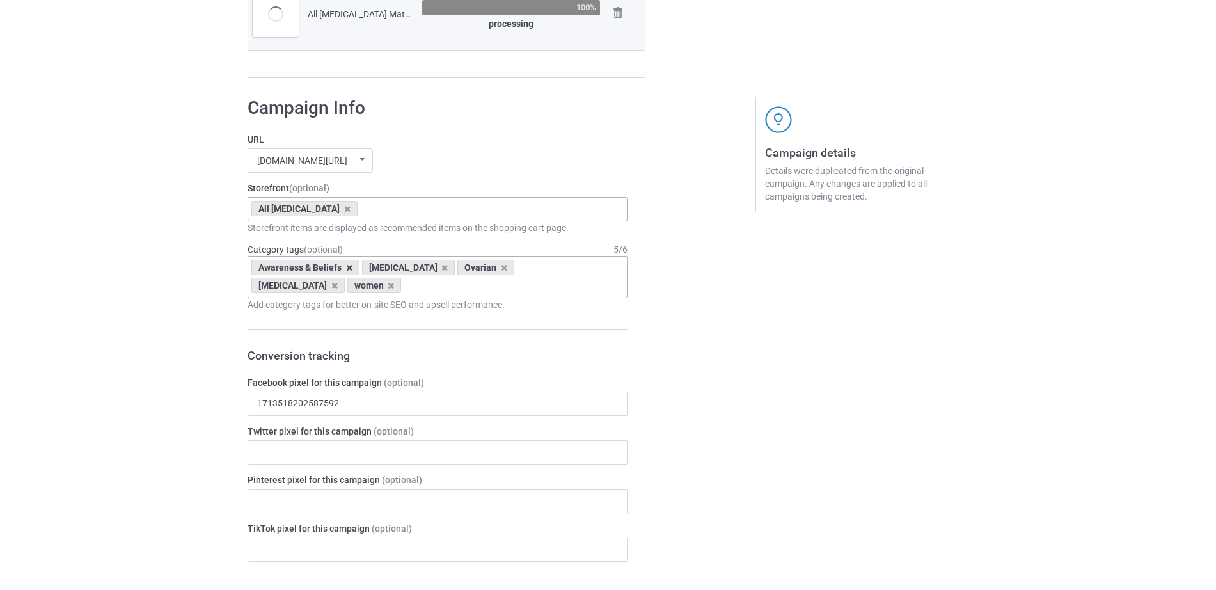
click at [347, 267] on icon at bounding box center [349, 268] width 6 height 8
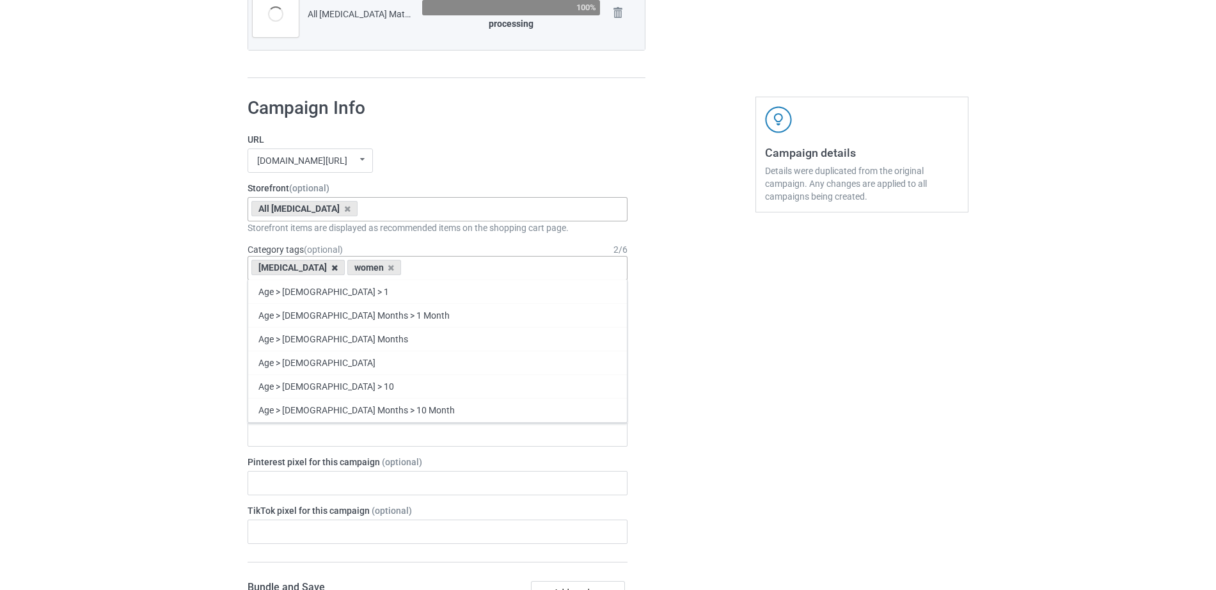
click at [331, 267] on icon at bounding box center [334, 268] width 6 height 8
click at [290, 268] on div "women" at bounding box center [278, 267] width 54 height 15
click at [294, 265] on icon at bounding box center [295, 268] width 6 height 8
click at [294, 265] on div "Age > [DEMOGRAPHIC_DATA] > 1 Age > [DEMOGRAPHIC_DATA] Months > 1 Month Age > [D…" at bounding box center [438, 268] width 380 height 24
type input "[MEDICAL_DATA]"
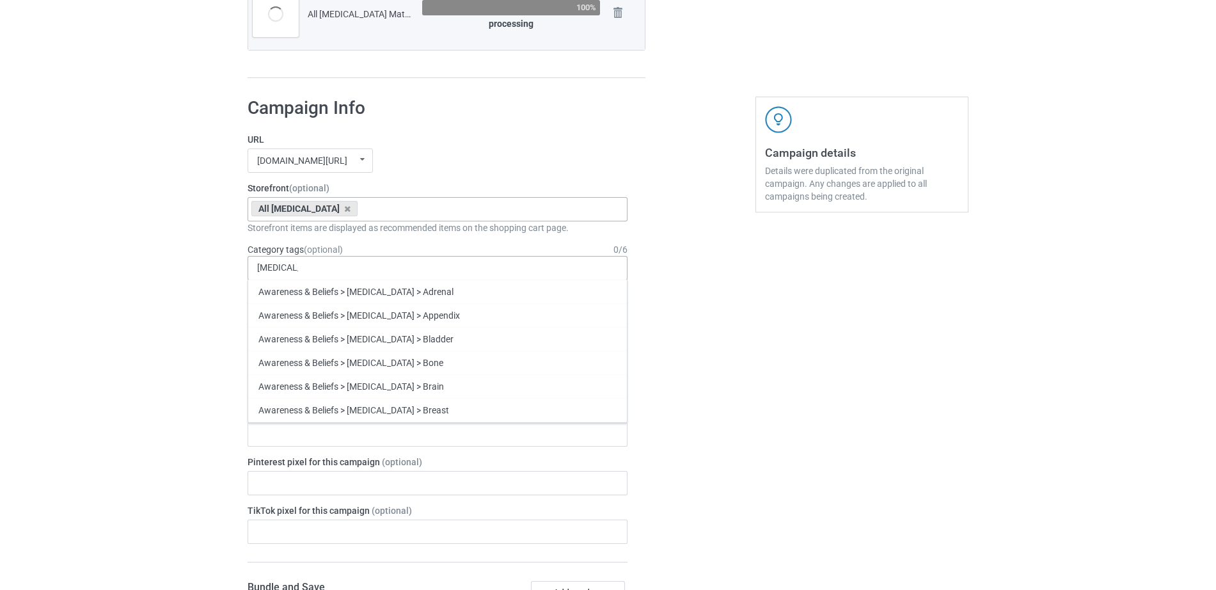
click at [348, 434] on div "Awareness & Beliefs > [MEDICAL_DATA]" at bounding box center [437, 434] width 379 height 24
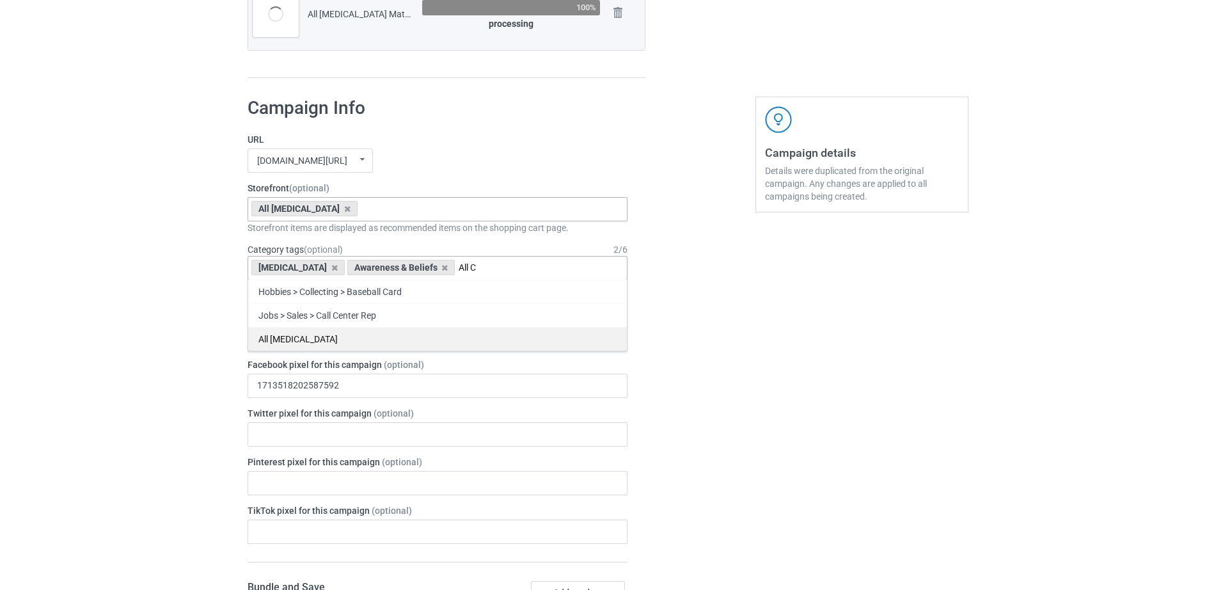
type input "All C"
click at [339, 346] on div "All [MEDICAL_DATA]" at bounding box center [437, 339] width 379 height 24
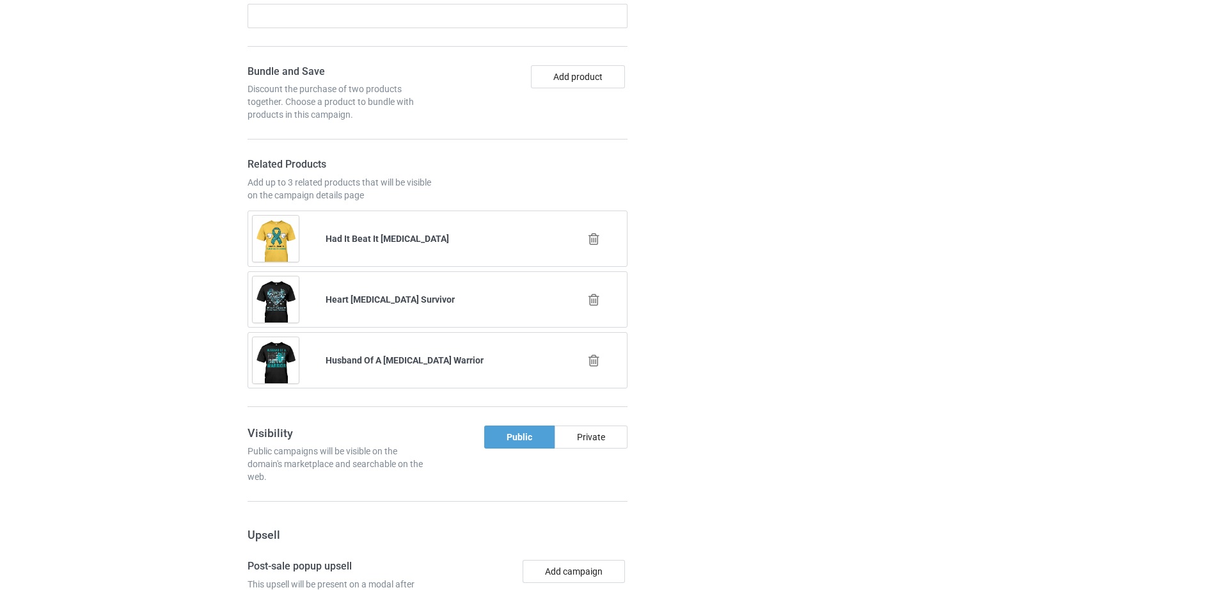
scroll to position [1102, 0]
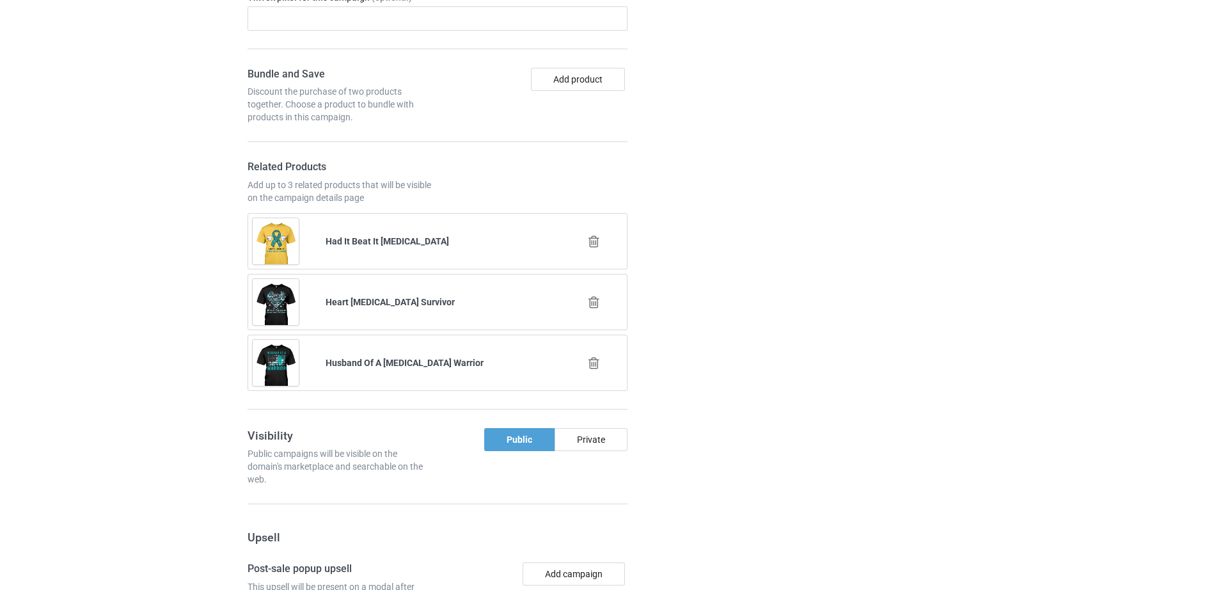
click at [589, 242] on icon at bounding box center [594, 241] width 16 height 13
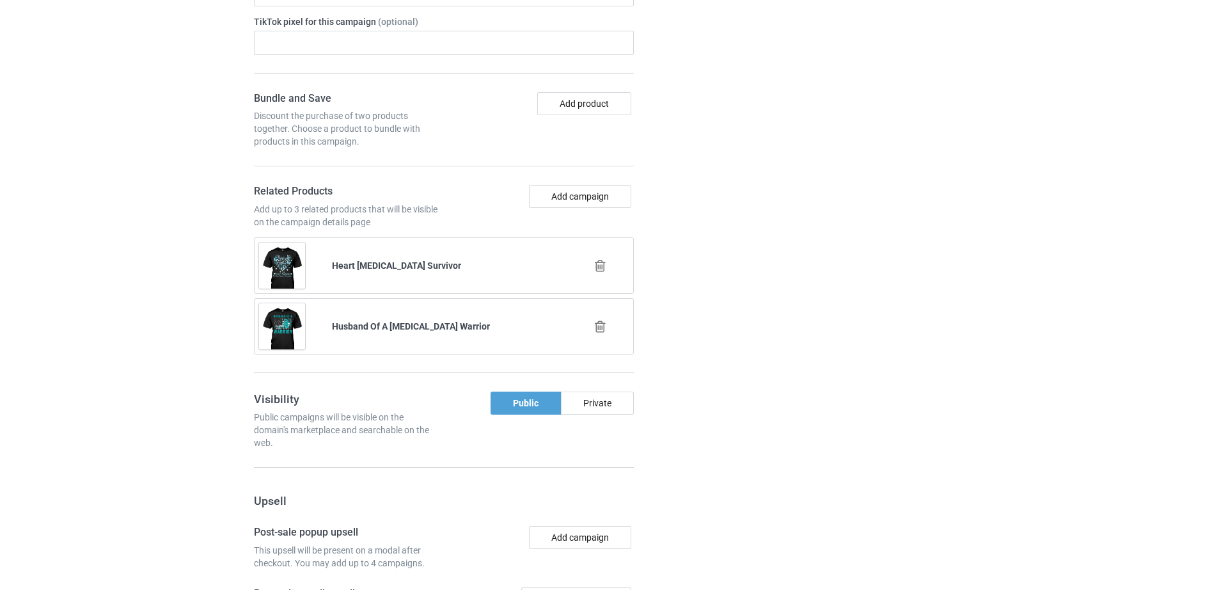
scroll to position [1127, 0]
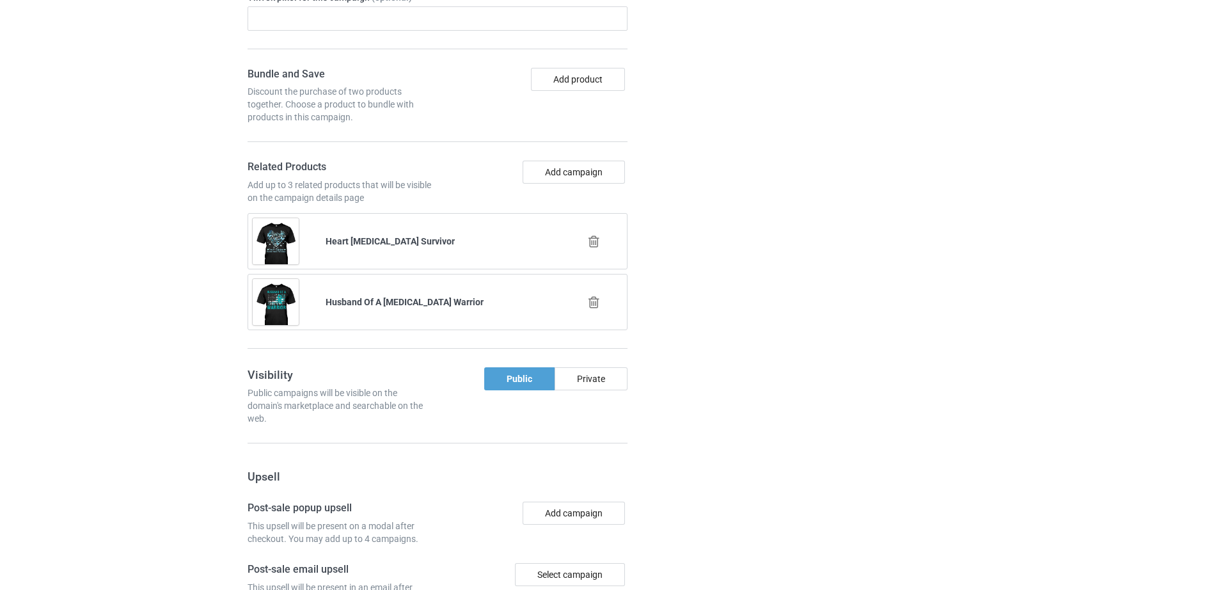
click at [594, 233] on div at bounding box center [594, 241] width 73 height 32
click at [590, 236] on icon at bounding box center [594, 241] width 16 height 13
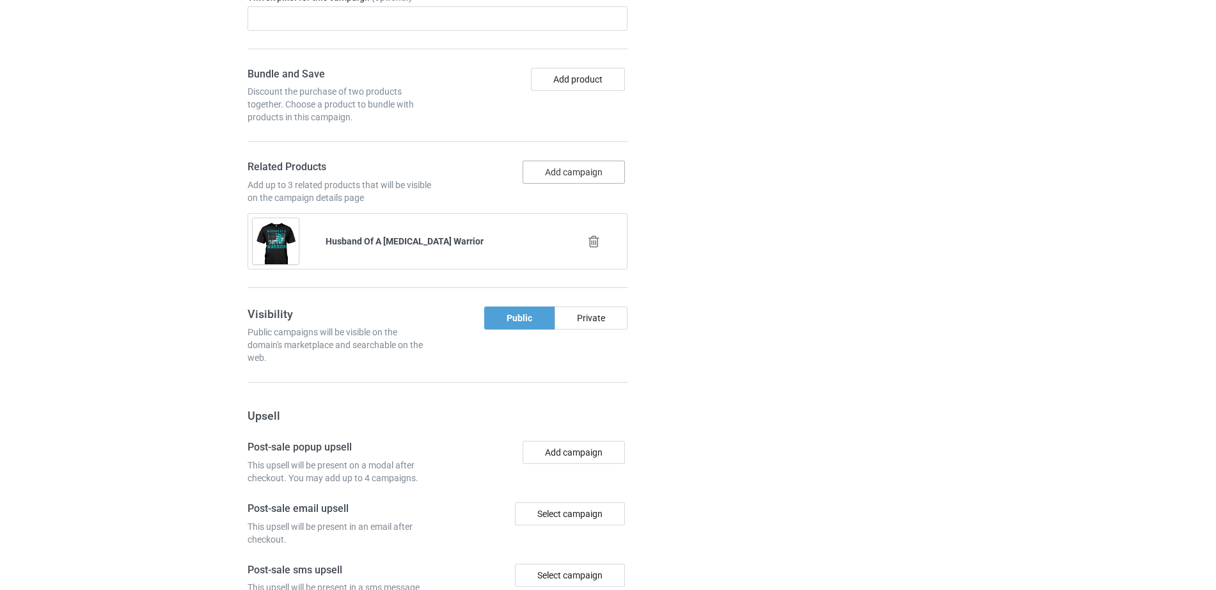
click at [574, 177] on button "Add campaign" at bounding box center [574, 172] width 102 height 23
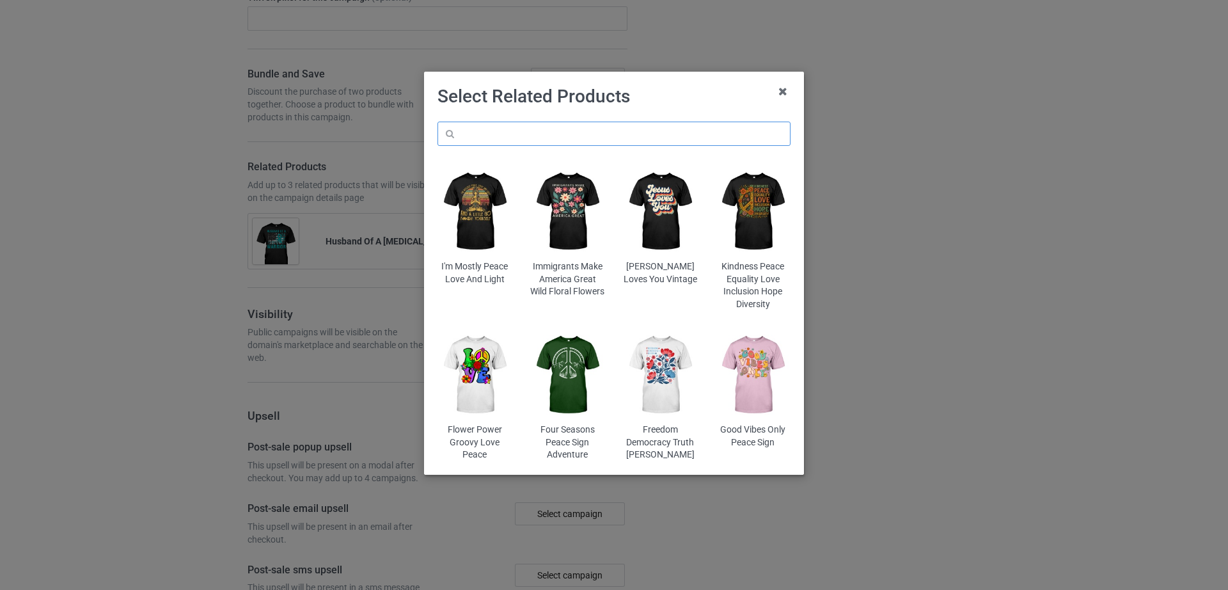
click at [477, 134] on input "text" at bounding box center [614, 134] width 353 height 24
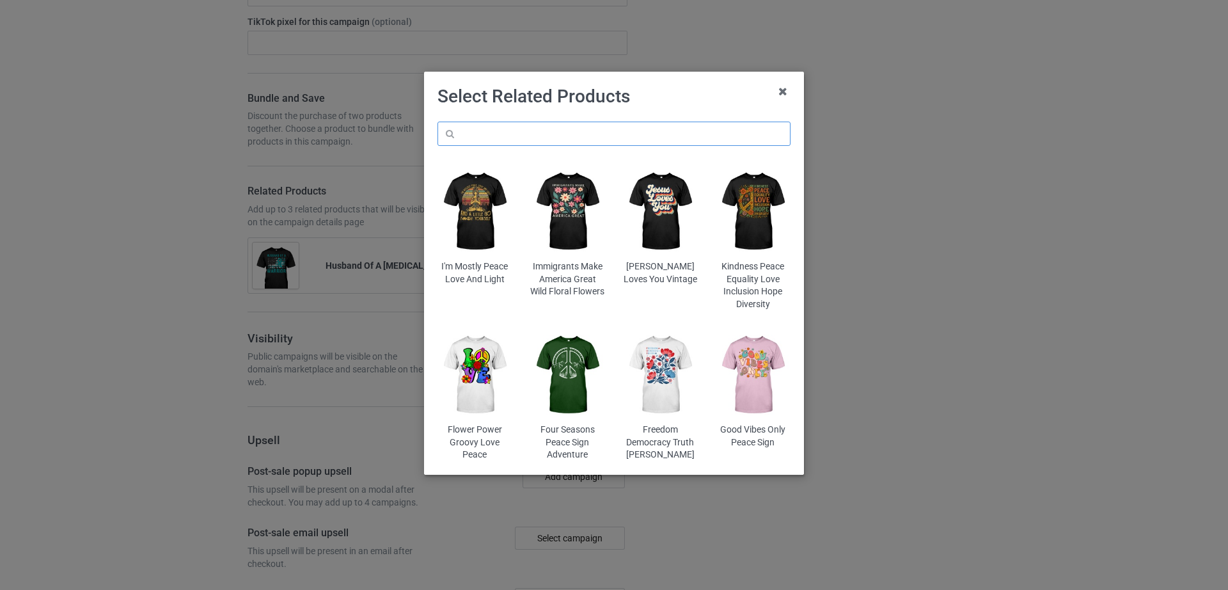
scroll to position [1175, 0]
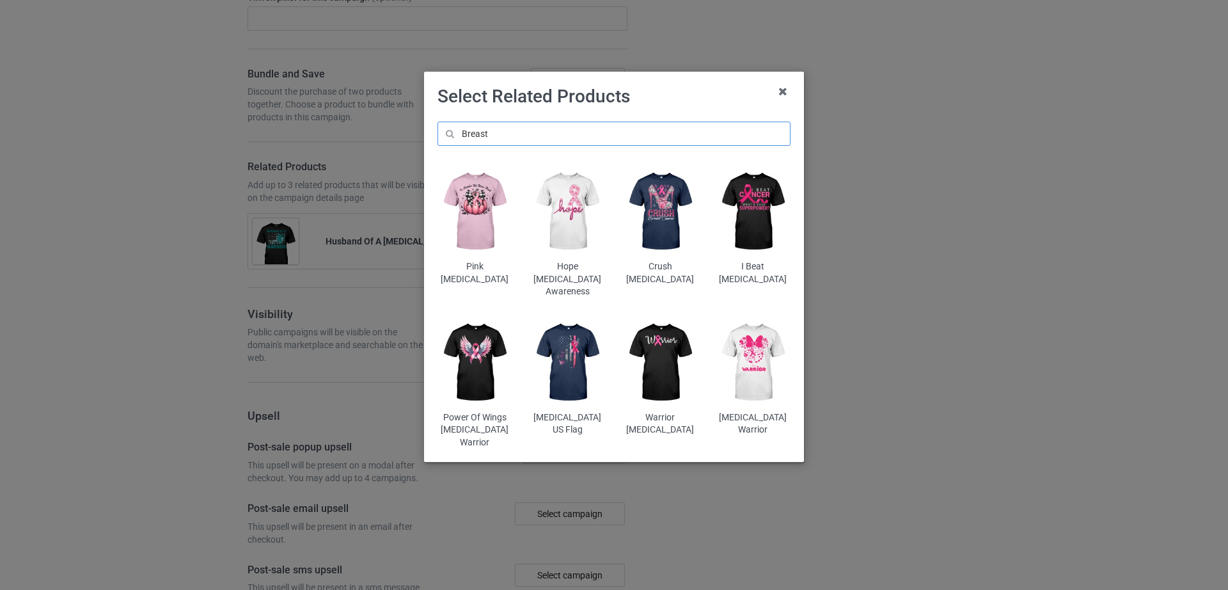
type input "Breast"
click at [758, 348] on img at bounding box center [753, 362] width 75 height 93
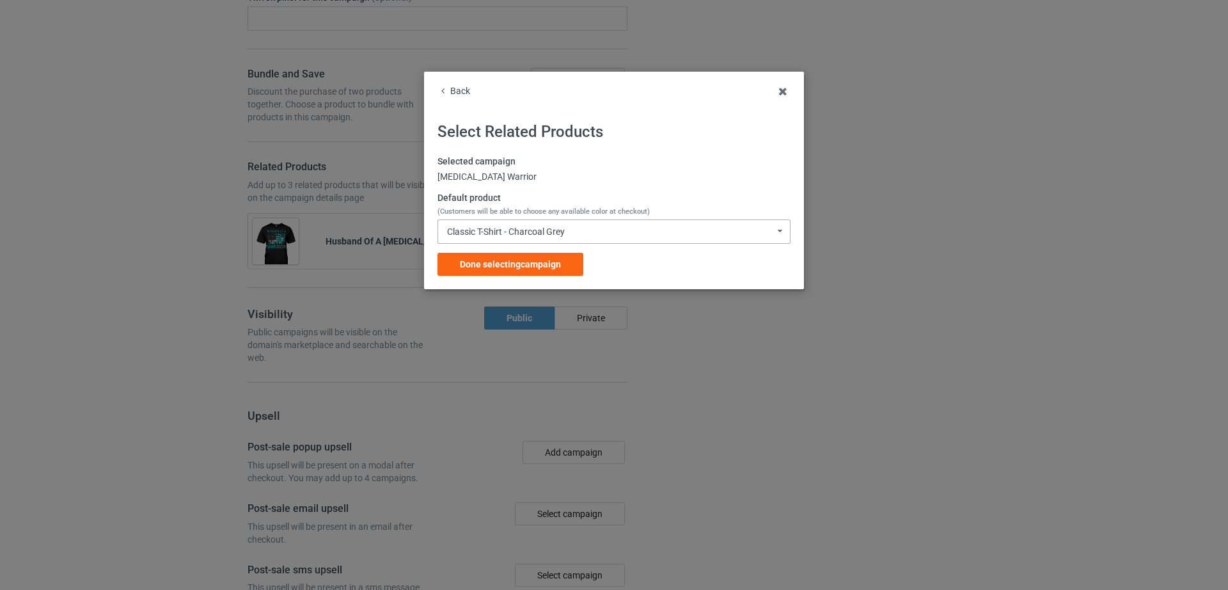
drag, startPoint x: 506, startPoint y: 263, endPoint x: 562, endPoint y: 228, distance: 66.4
click at [562, 228] on div "Selected campaign Breast Cancer Warrior Default product (Customers will be able…" at bounding box center [614, 215] width 353 height 120
click at [562, 228] on div "Classic T-Shirt - Charcoal Grey" at bounding box center [506, 231] width 118 height 9
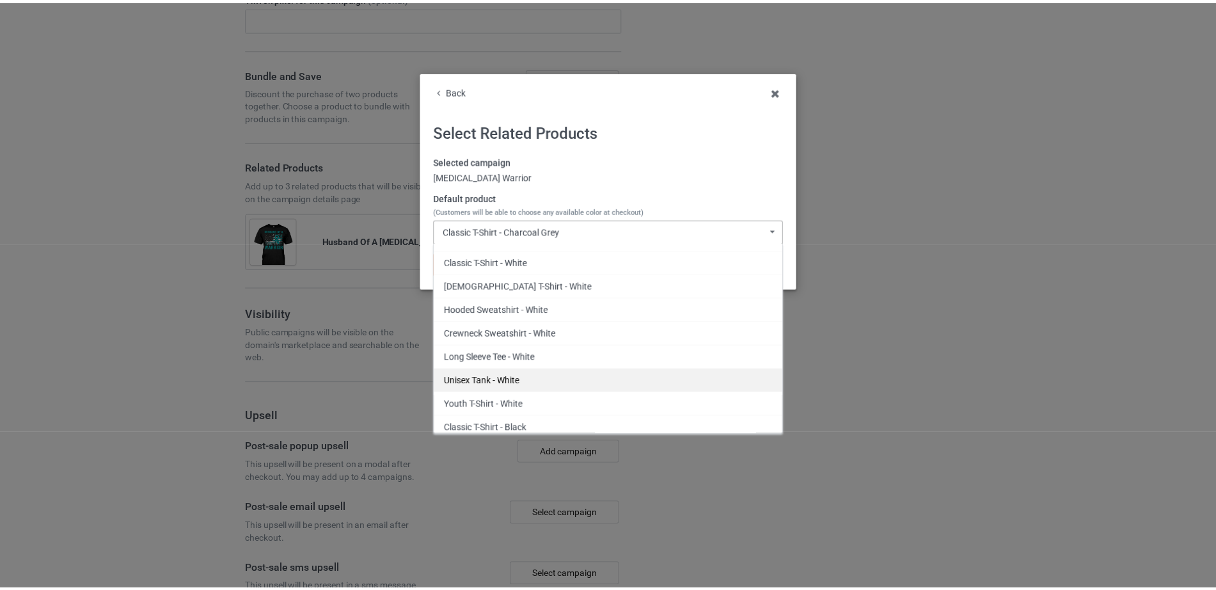
scroll to position [2128, 0]
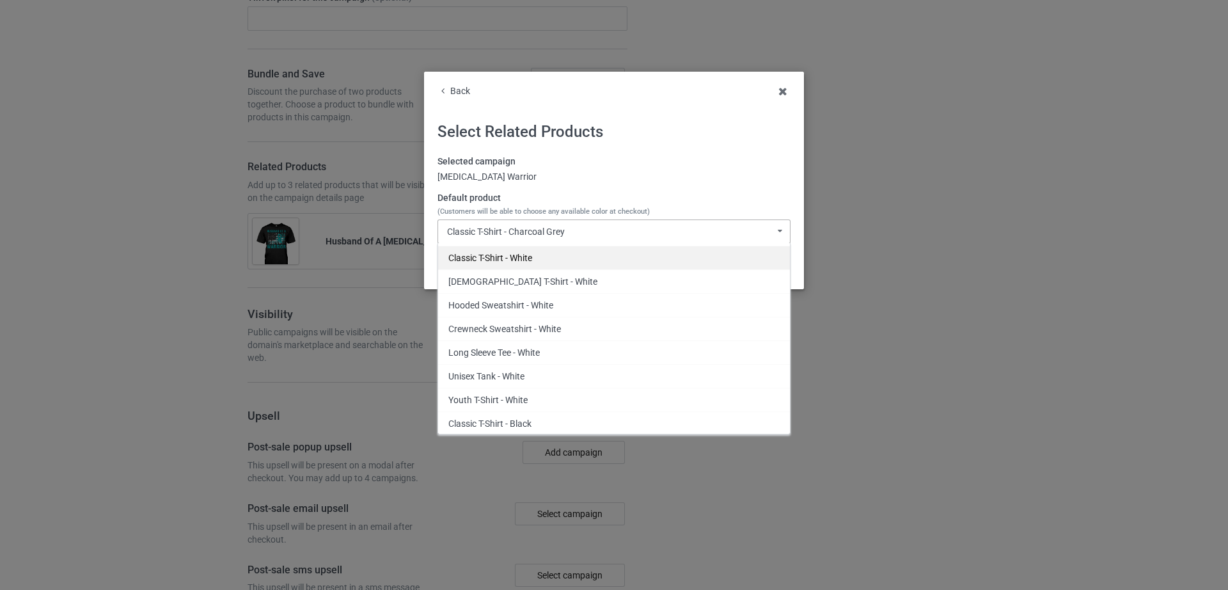
click at [558, 262] on div "Classic T-Shirt - White" at bounding box center [614, 258] width 352 height 24
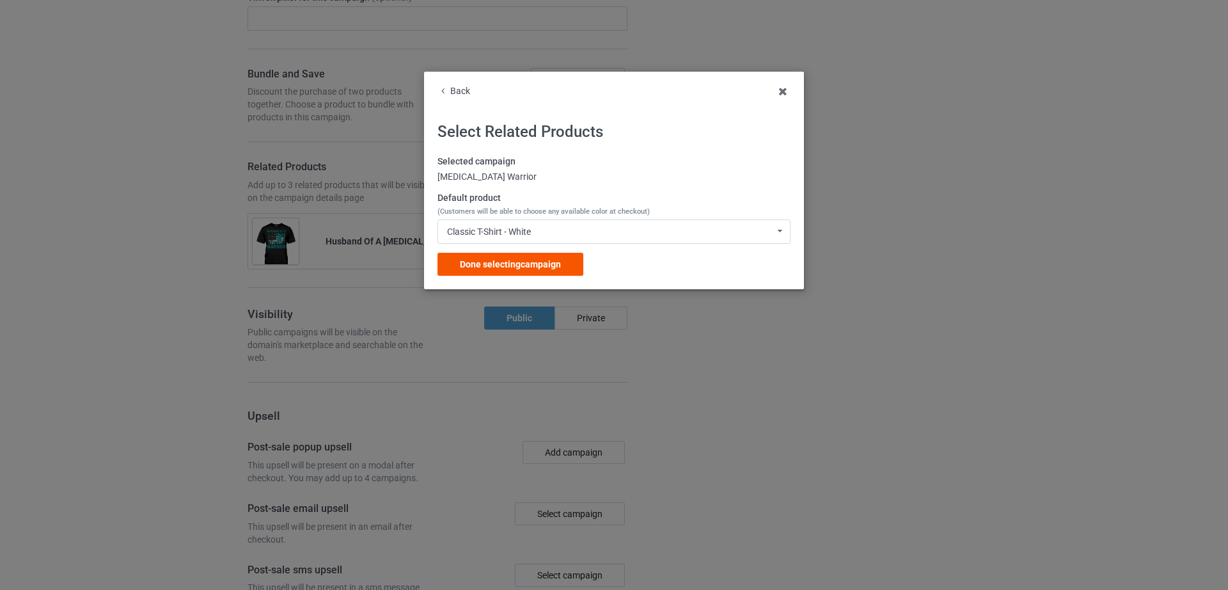
click at [536, 271] on div "Done selecting campaign" at bounding box center [511, 264] width 146 height 23
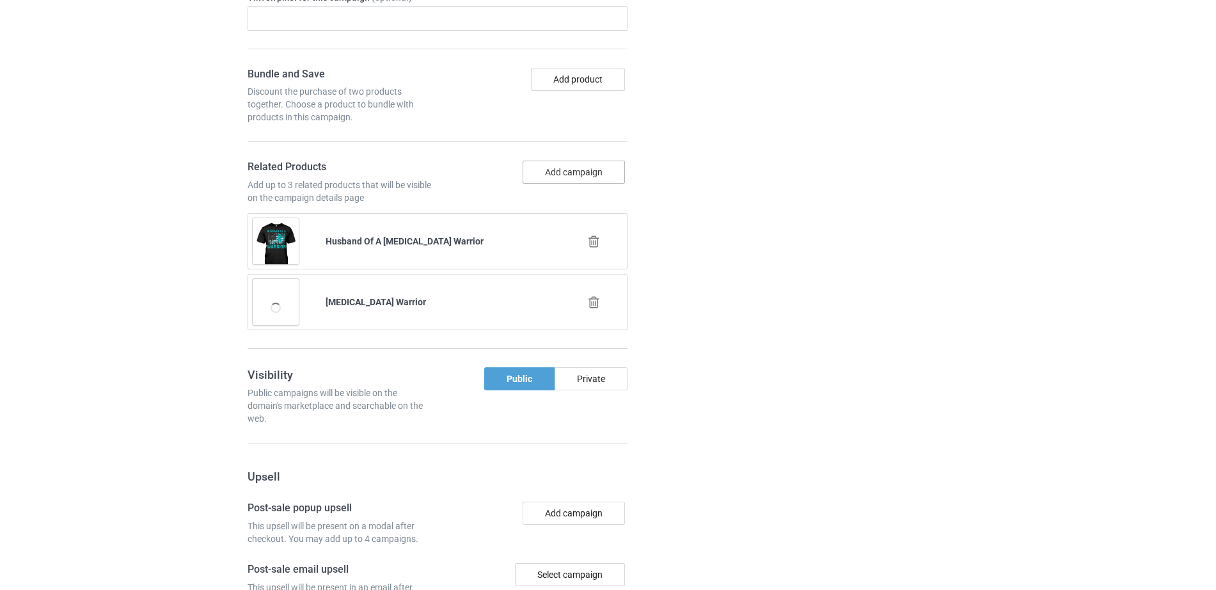
click at [542, 169] on button "Add campaign" at bounding box center [574, 172] width 102 height 23
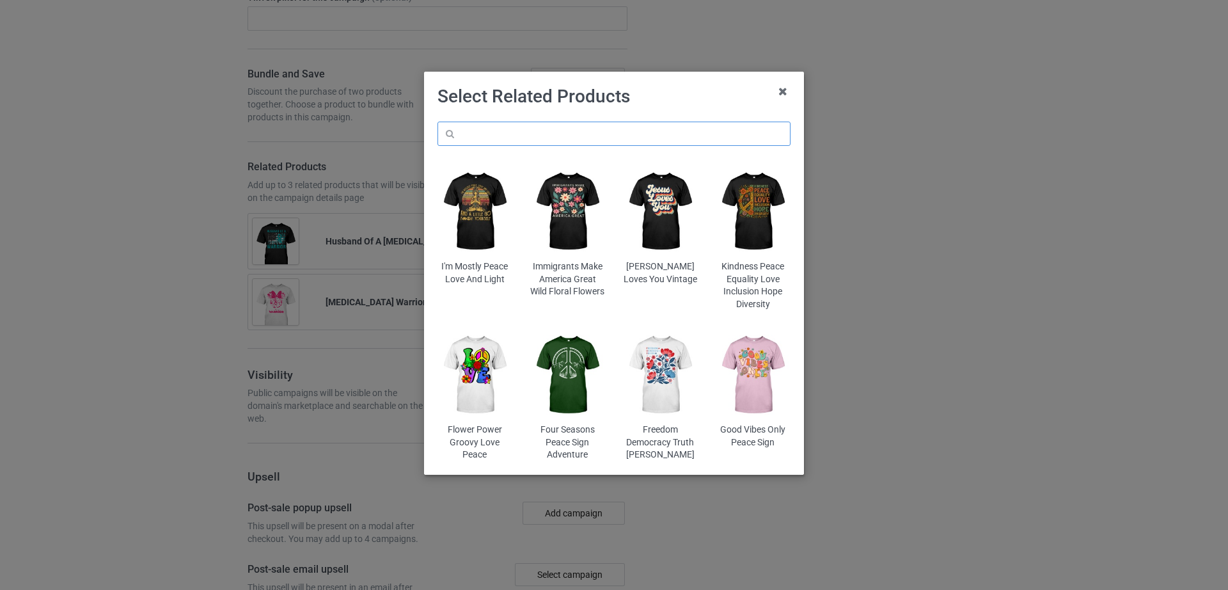
click at [524, 129] on input "text" at bounding box center [614, 134] width 353 height 24
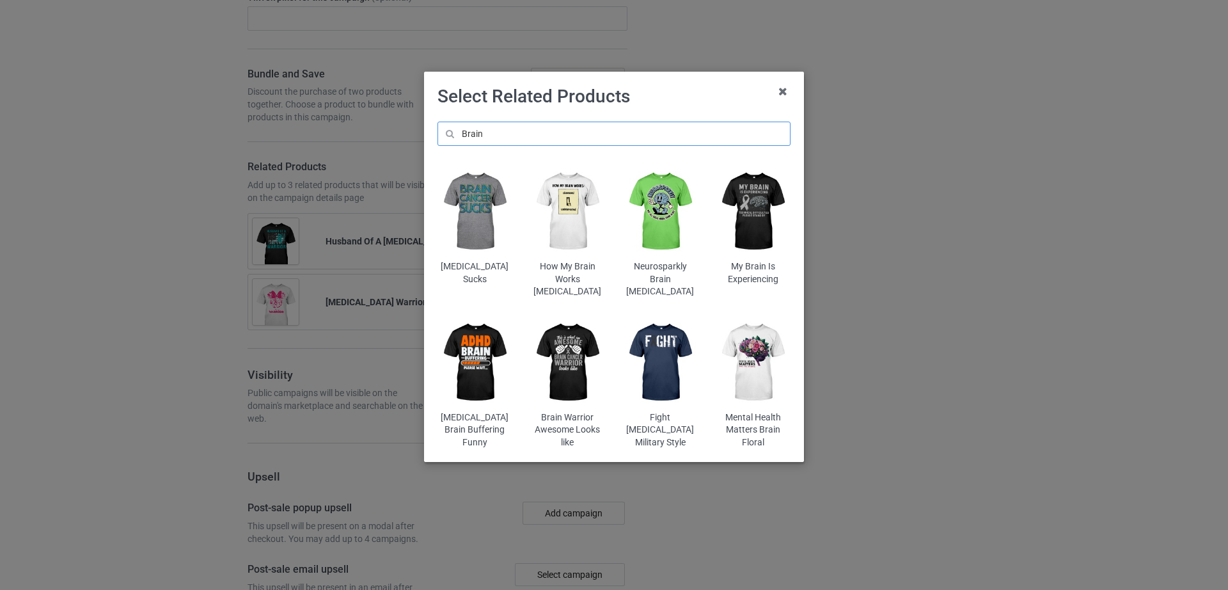
type input "Brain"
click at [567, 355] on img at bounding box center [567, 362] width 75 height 93
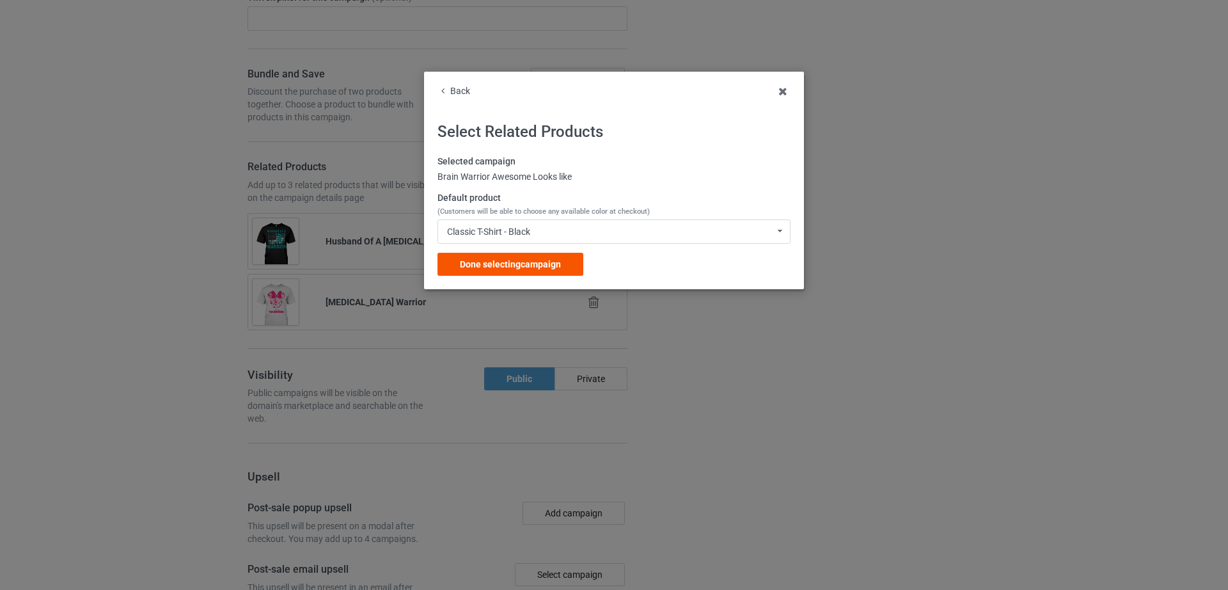
click at [527, 267] on span "Done selecting campaign" at bounding box center [510, 264] width 101 height 10
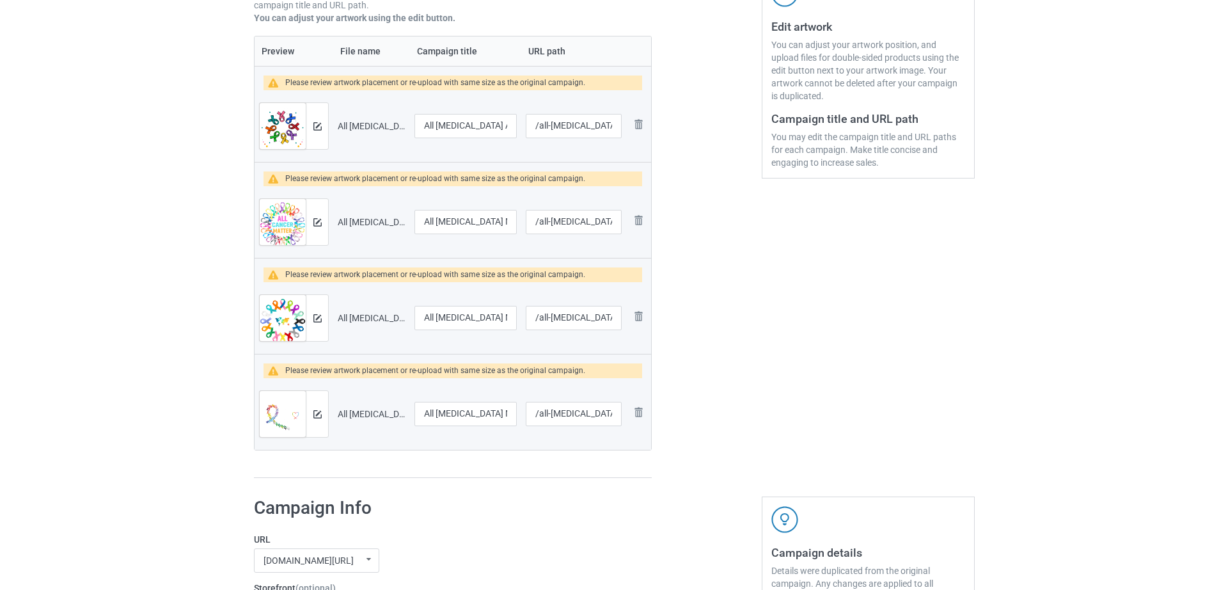
scroll to position [264, 0]
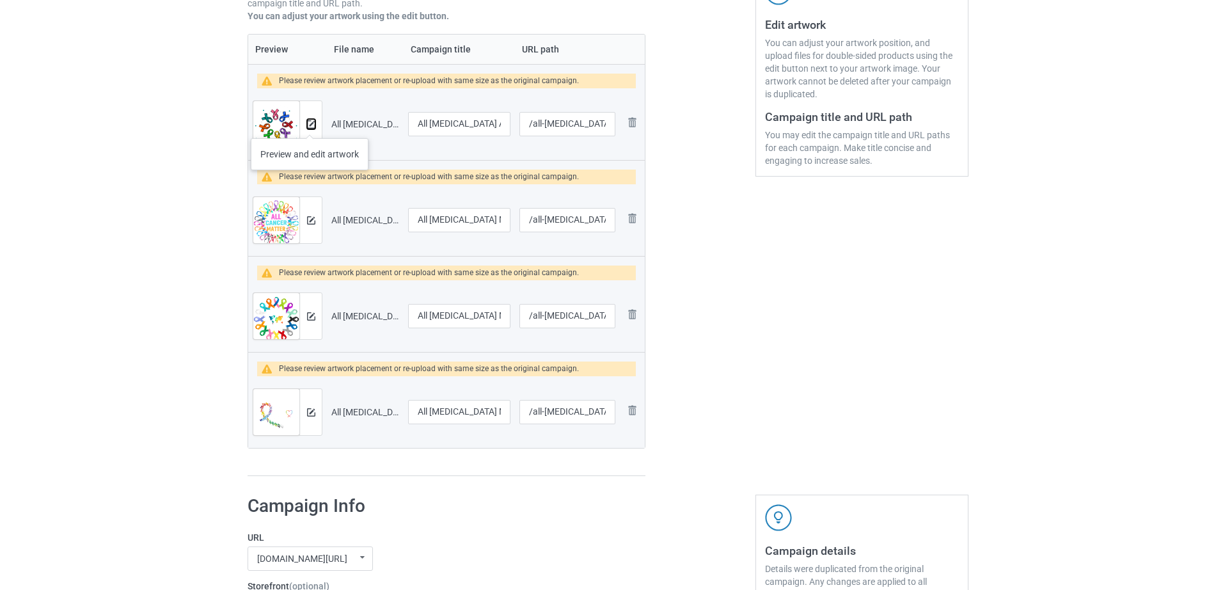
click at [310, 125] on img at bounding box center [311, 124] width 8 height 8
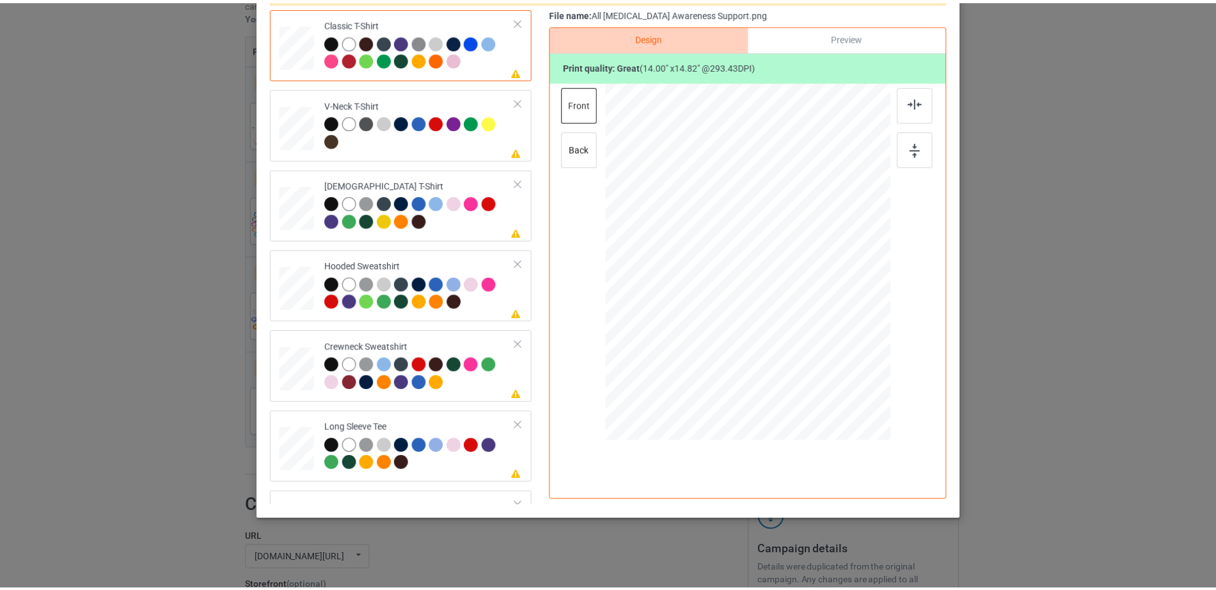
scroll to position [0, 0]
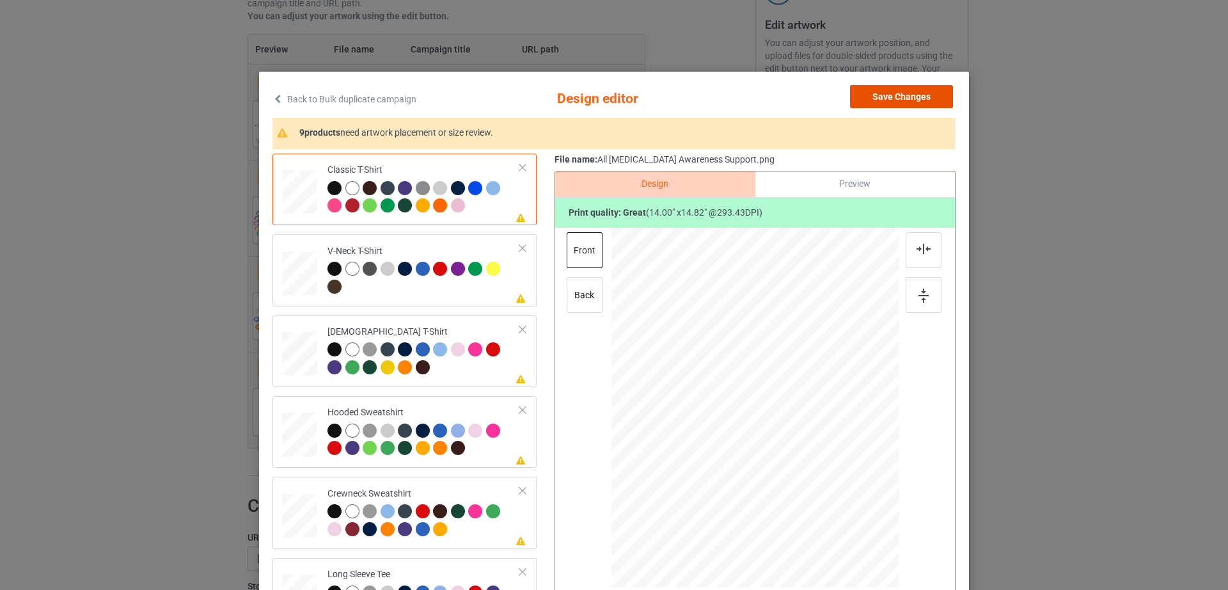
click at [900, 100] on button "Save Changes" at bounding box center [901, 96] width 103 height 23
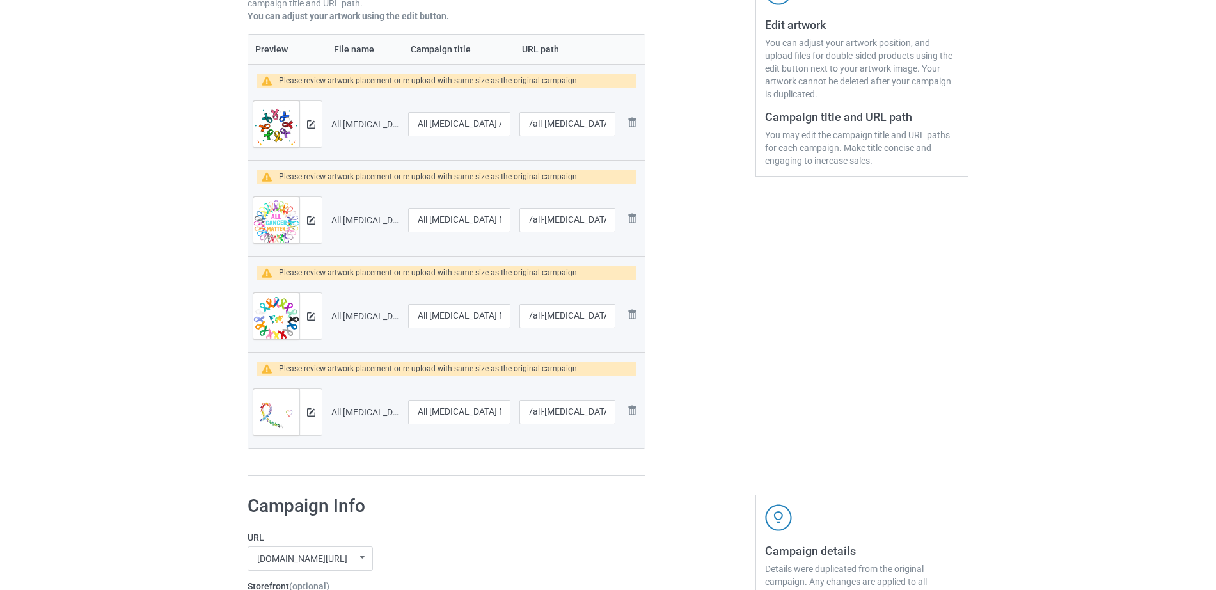
click at [730, 320] on div at bounding box center [700, 155] width 92 height 660
click at [631, 120] on img at bounding box center [631, 122] width 15 height 15
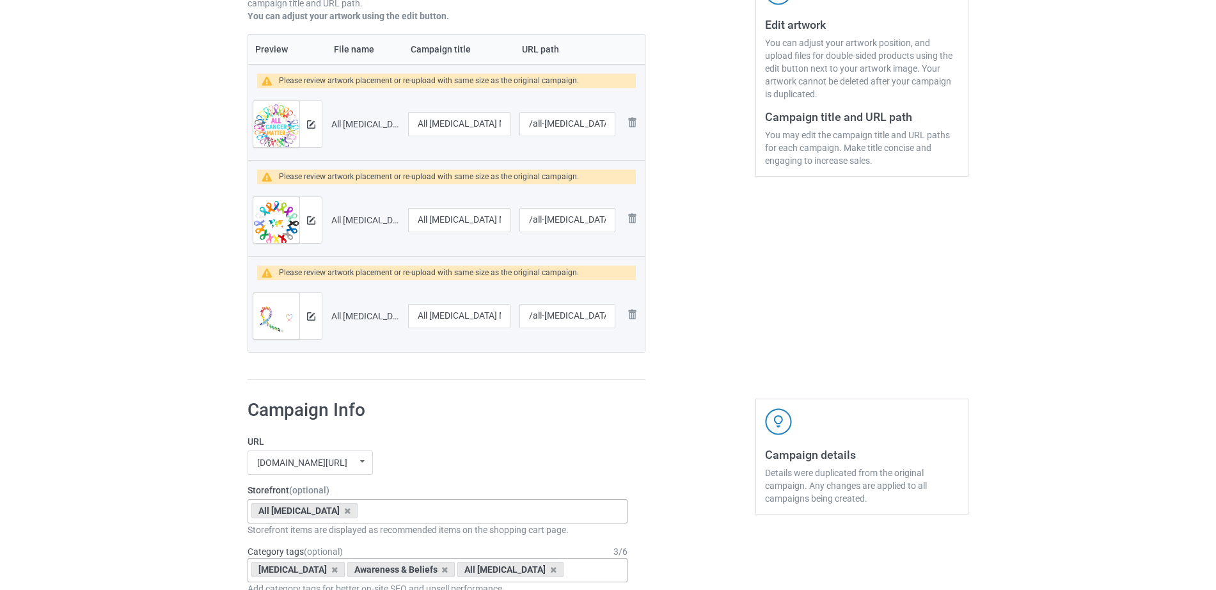
click at [0, 0] on img at bounding box center [0, 0] width 0 height 0
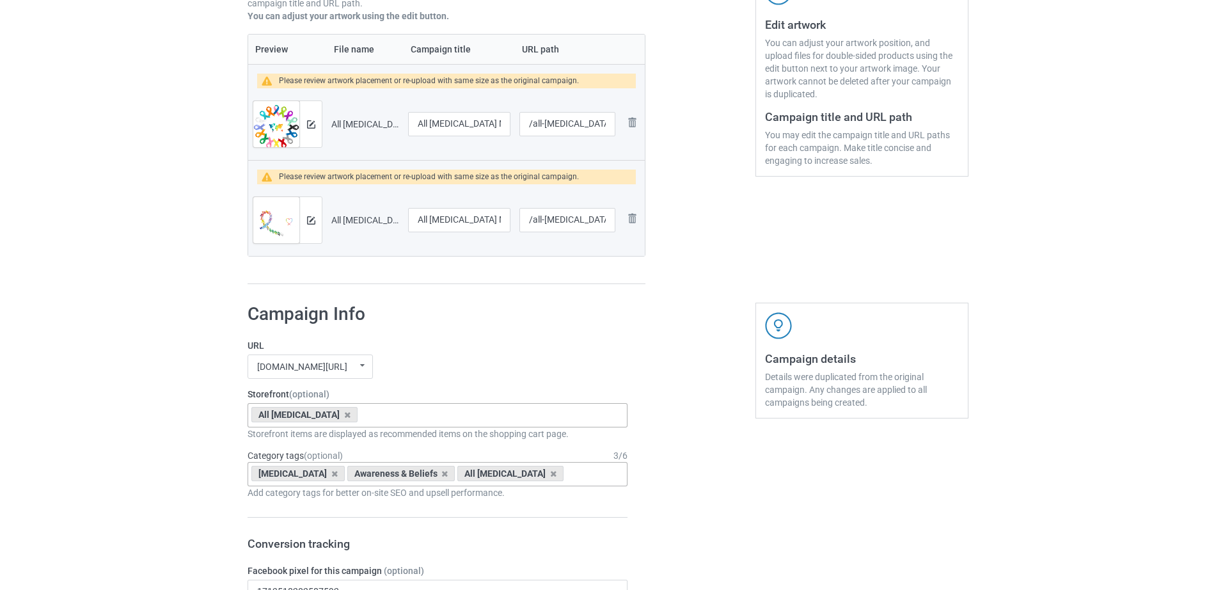
click at [0, 0] on img at bounding box center [0, 0] width 0 height 0
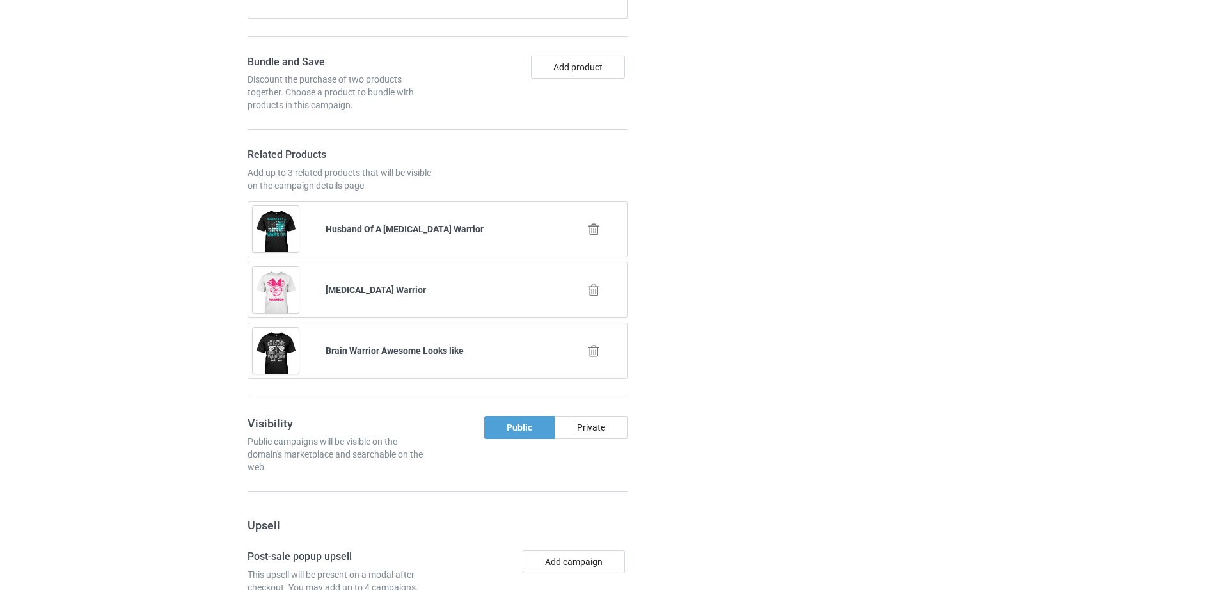
scroll to position [1251, 0]
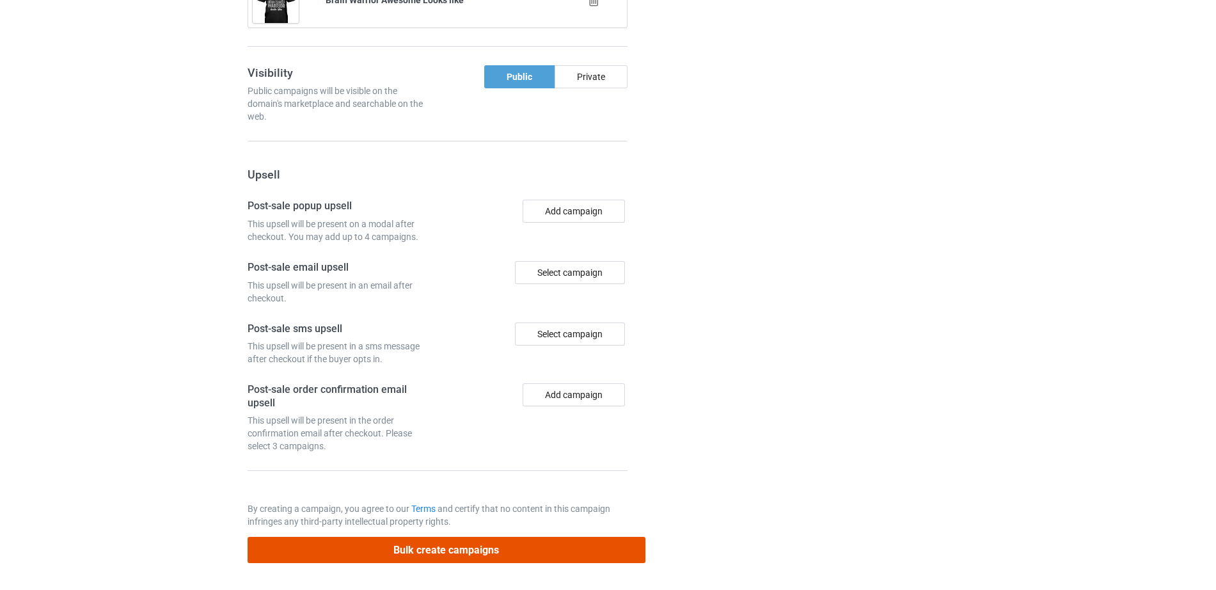
click at [417, 546] on button "Bulk create campaigns" at bounding box center [447, 550] width 398 height 26
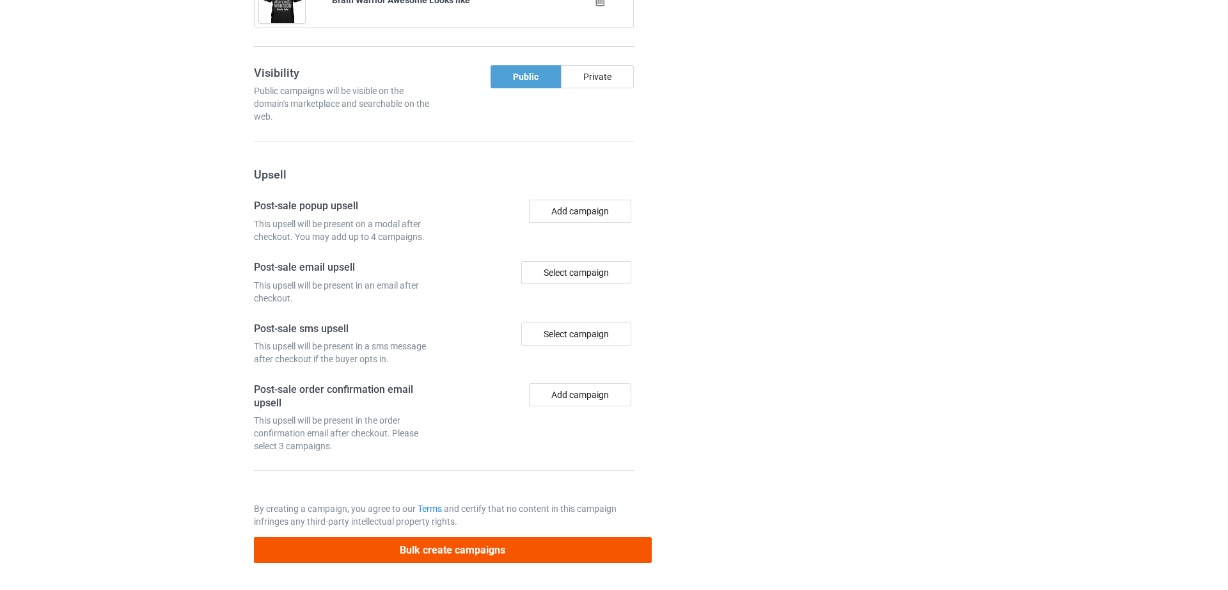
scroll to position [0, 0]
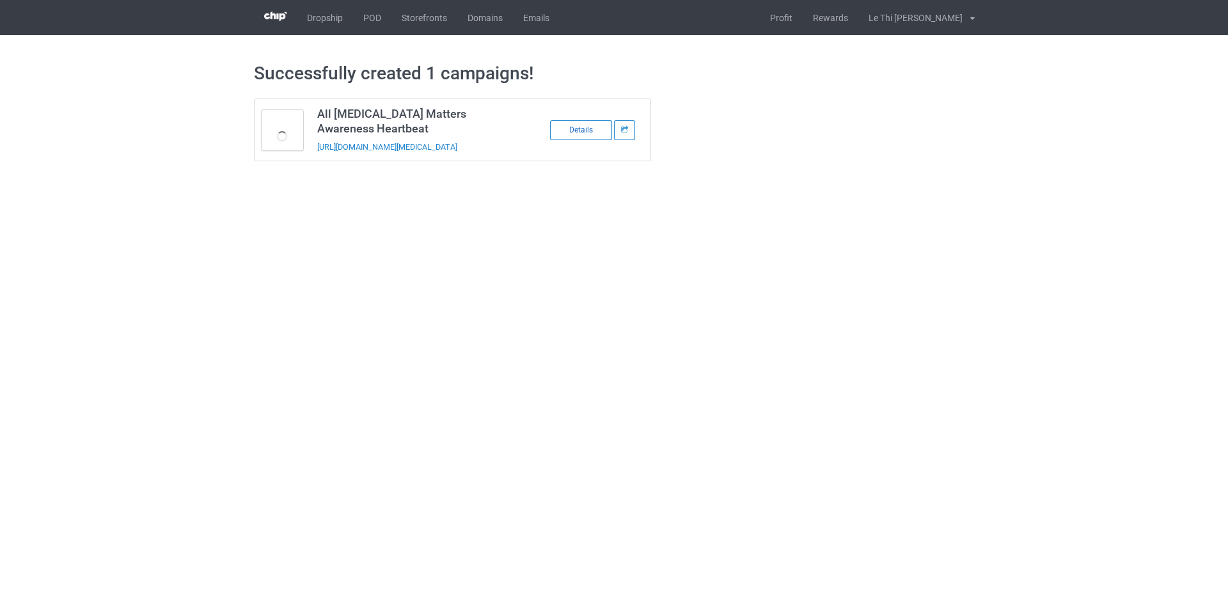
click at [573, 132] on div "Details" at bounding box center [581, 130] width 62 height 20
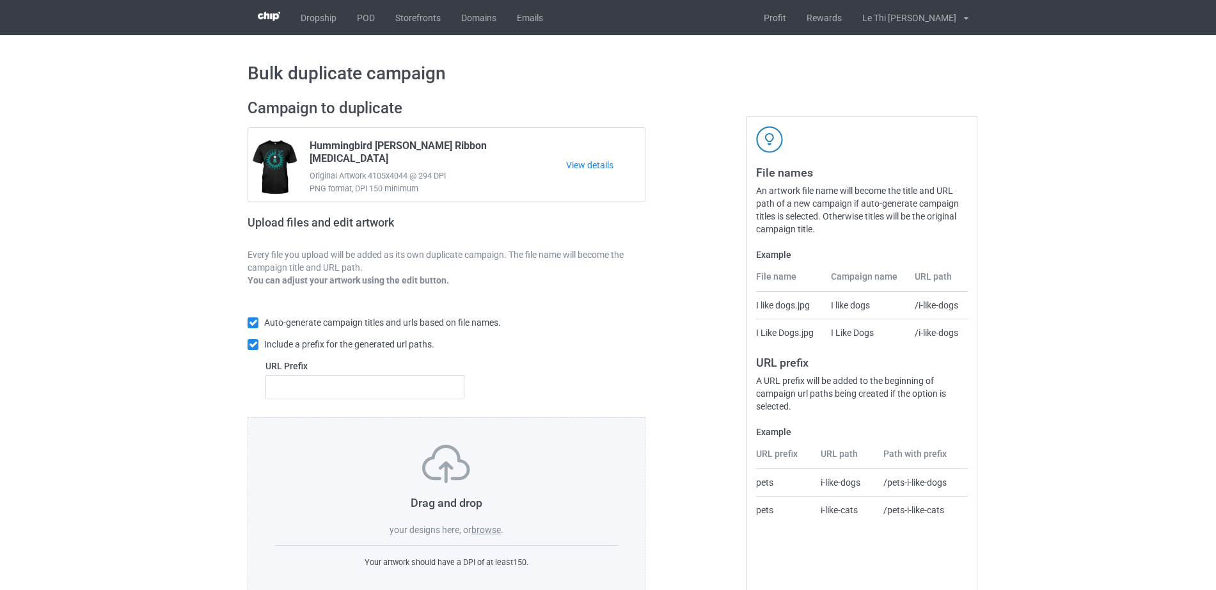
scroll to position [34, 0]
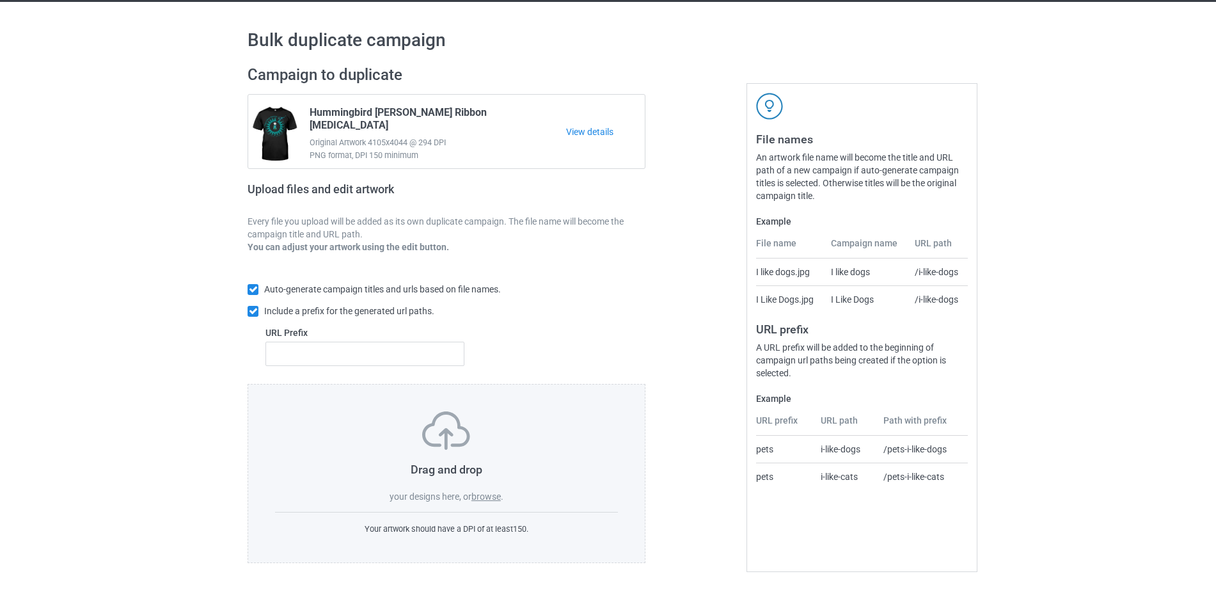
click at [482, 493] on label "browse" at bounding box center [485, 496] width 29 height 10
click at [0, 0] on input "browse" at bounding box center [0, 0] width 0 height 0
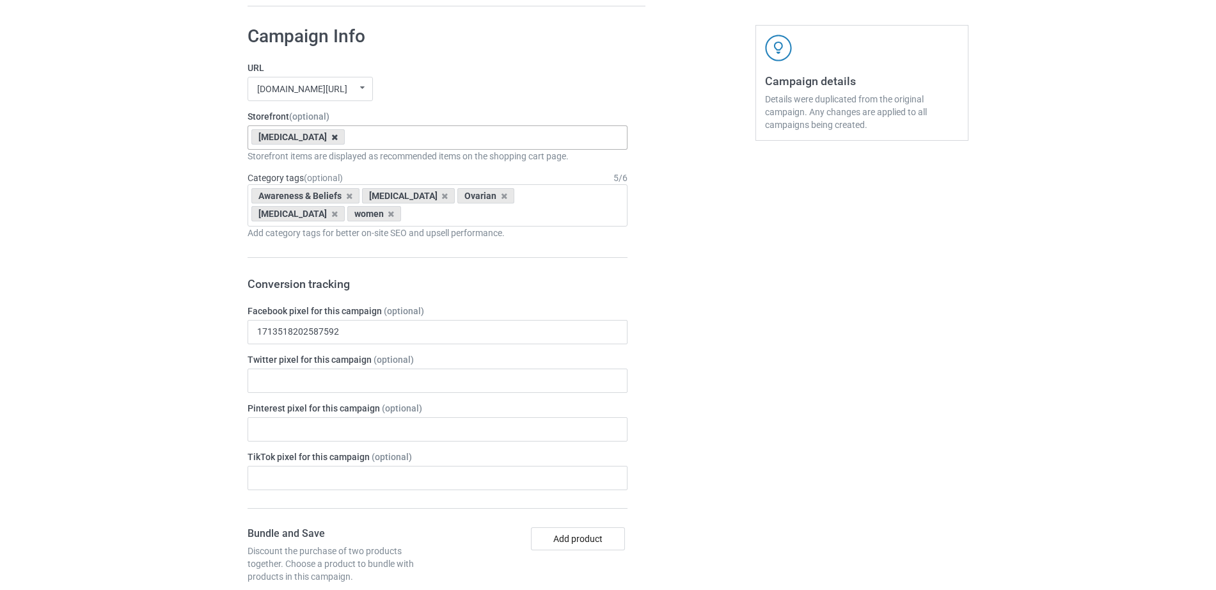
scroll to position [567, 0]
click at [331, 137] on icon at bounding box center [334, 135] width 6 height 8
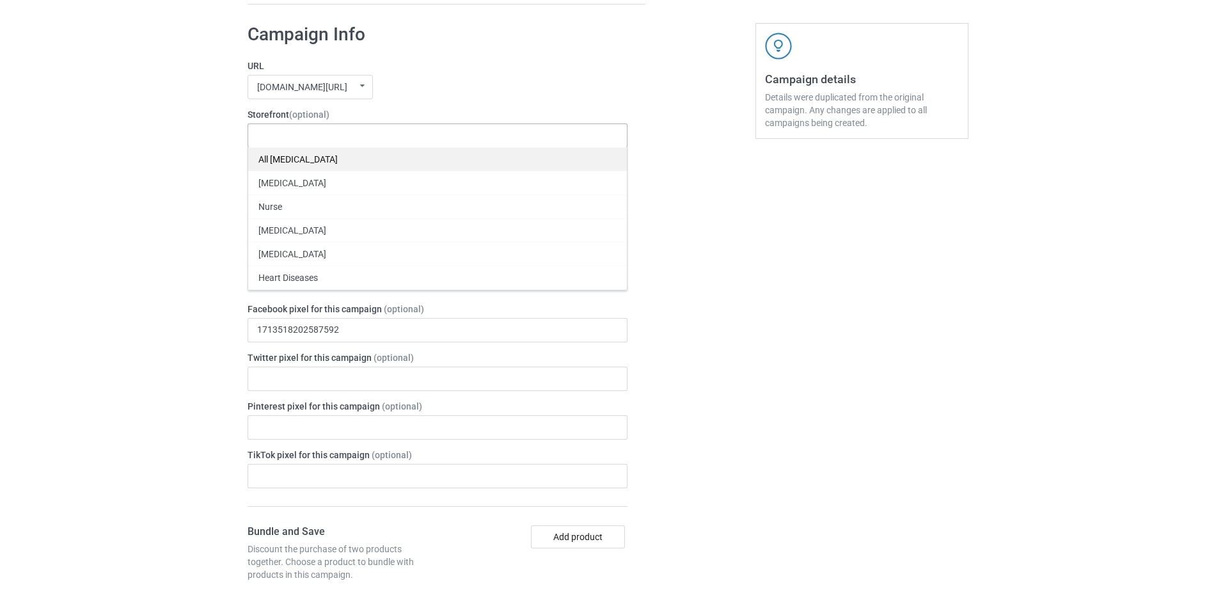
click at [299, 166] on div "All [MEDICAL_DATA]" at bounding box center [437, 159] width 379 height 24
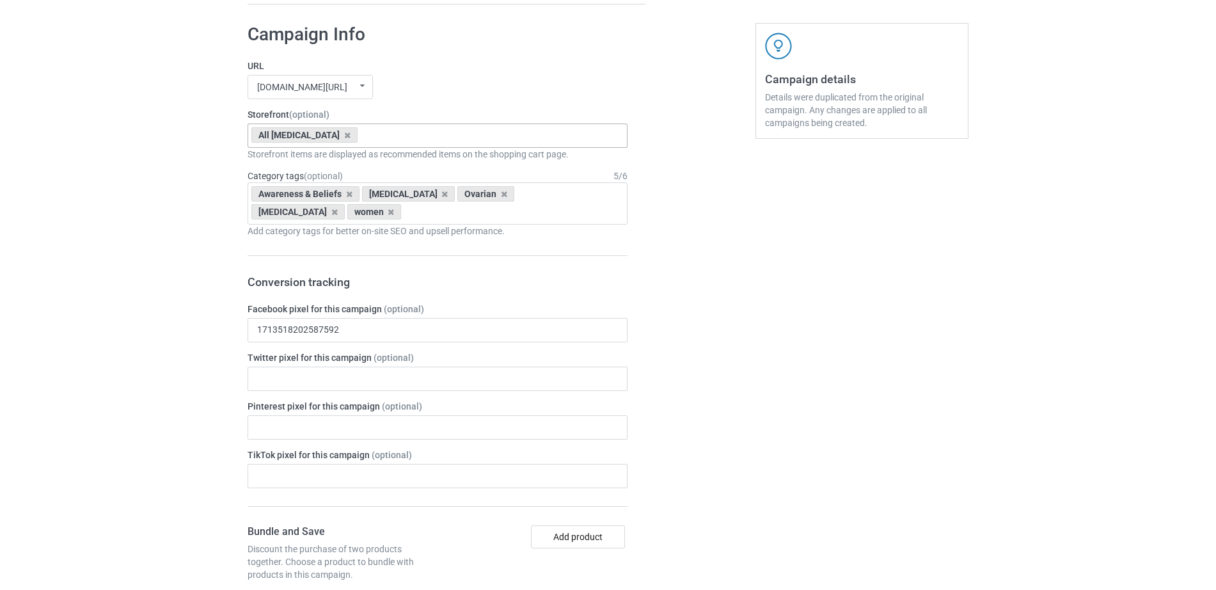
click at [388, 210] on icon at bounding box center [391, 212] width 6 height 8
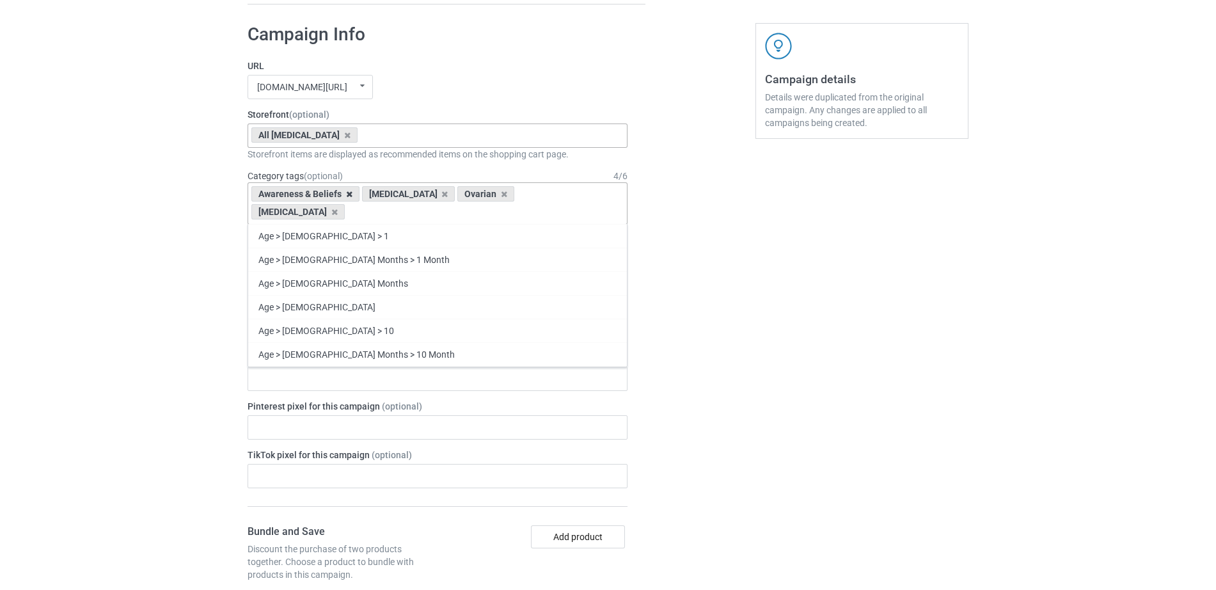
click at [349, 193] on icon at bounding box center [349, 194] width 6 height 8
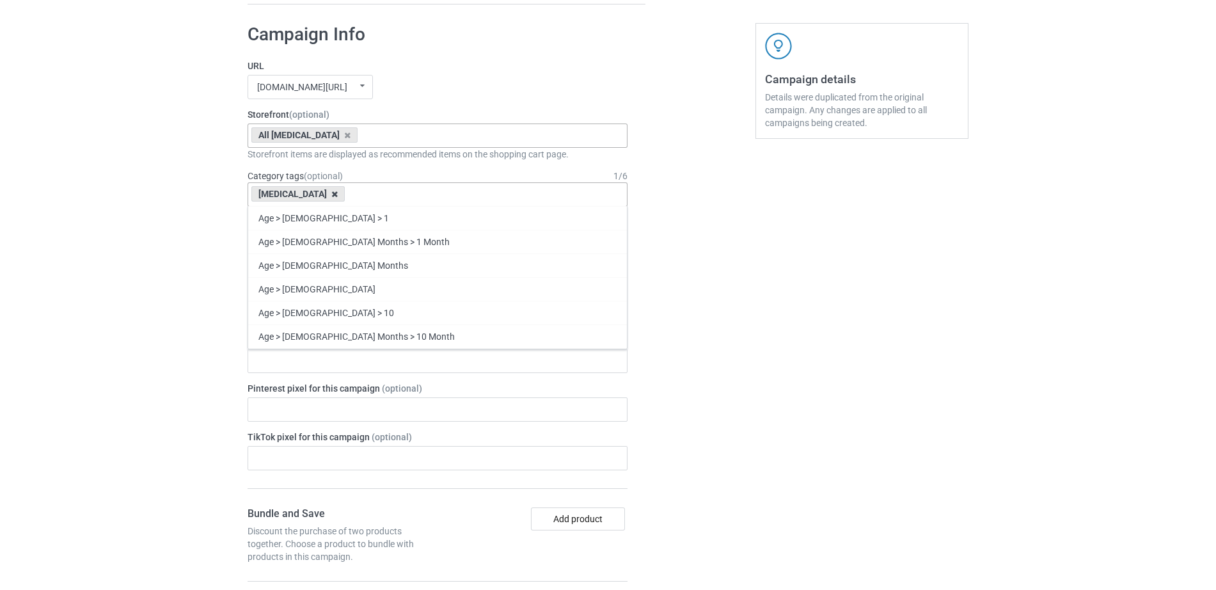
click at [331, 193] on icon at bounding box center [334, 194] width 6 height 8
click at [329, 193] on div "Age > [DEMOGRAPHIC_DATA] > 1 Age > [DEMOGRAPHIC_DATA] Months > 1 Month Age > [D…" at bounding box center [438, 194] width 380 height 24
type input "[MEDICAL_DATA]"
click at [392, 358] on div "Awareness & Beliefs > [MEDICAL_DATA]" at bounding box center [437, 360] width 379 height 24
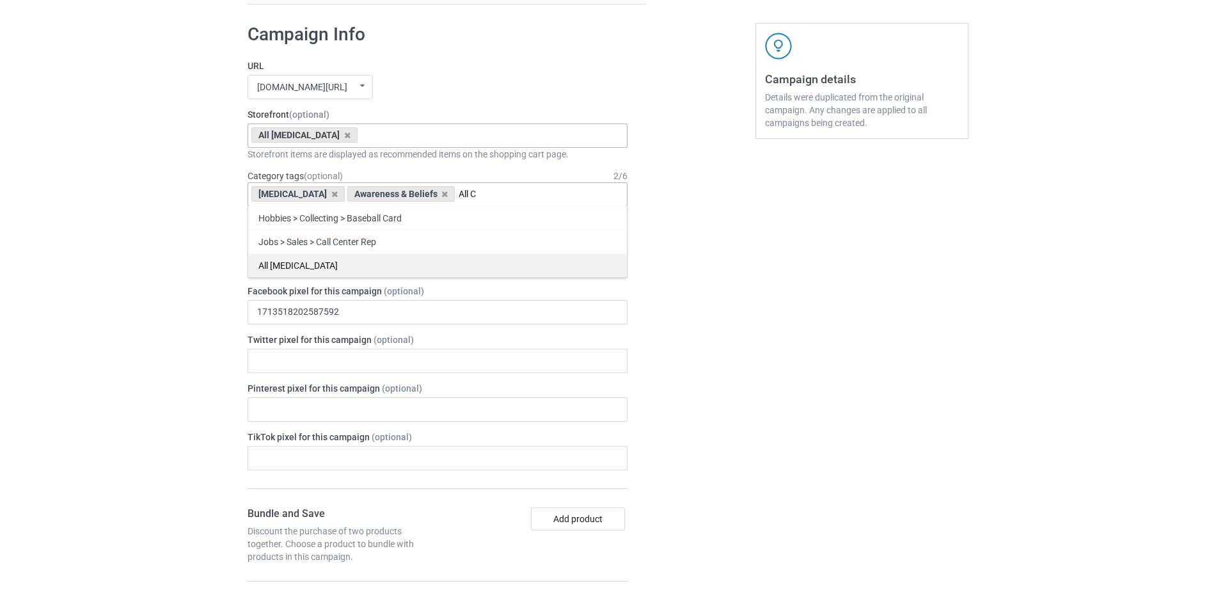
type input "All C"
click at [331, 263] on div "All [MEDICAL_DATA]" at bounding box center [437, 265] width 379 height 24
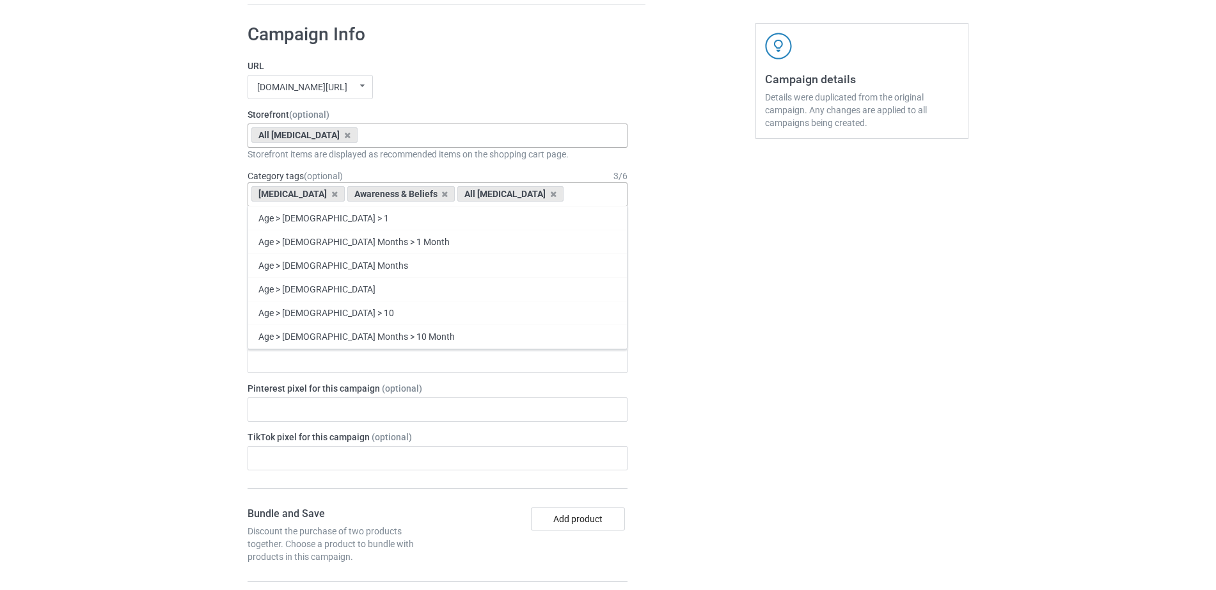
click at [981, 306] on div "Bulk duplicate campaign Campaign to duplicate Hummingbird Rose Teal Ribbon Ovar…" at bounding box center [608, 430] width 1216 height 1924
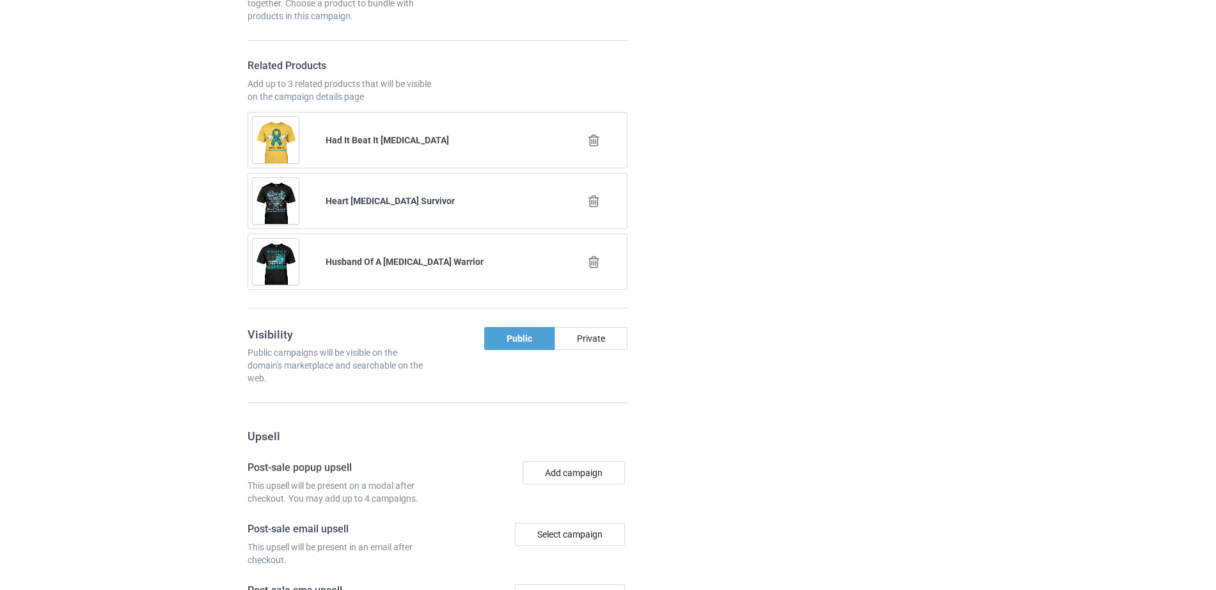
scroll to position [1105, 0]
click at [592, 141] on icon at bounding box center [594, 142] width 16 height 13
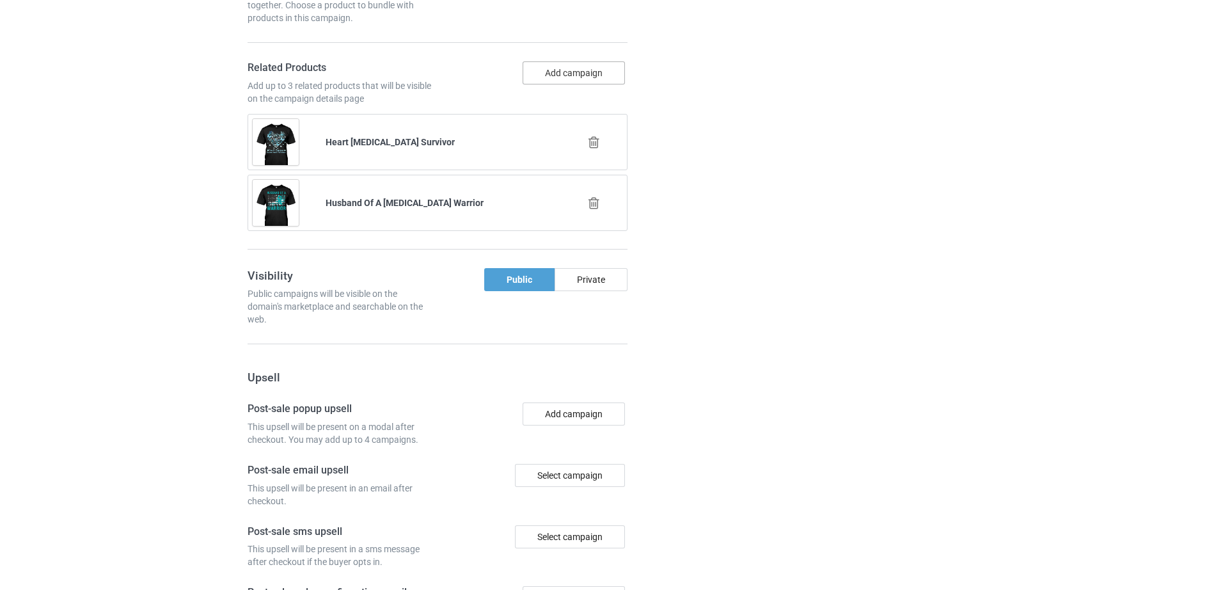
click at [568, 84] on button "Add campaign" at bounding box center [574, 72] width 102 height 23
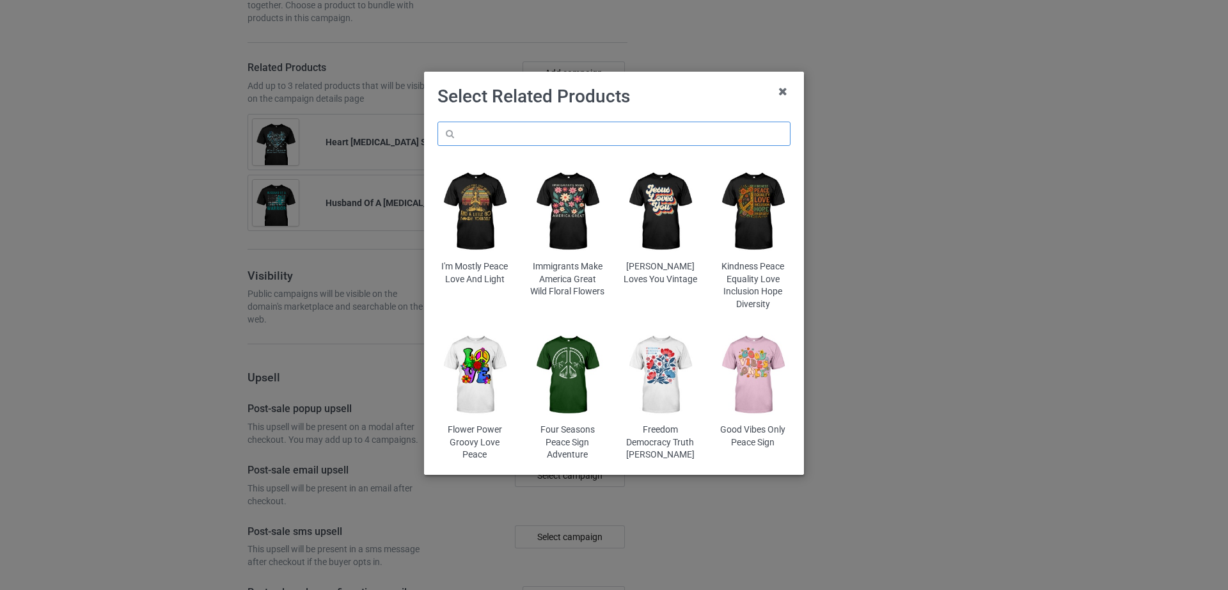
click at [519, 138] on input "text" at bounding box center [614, 134] width 353 height 24
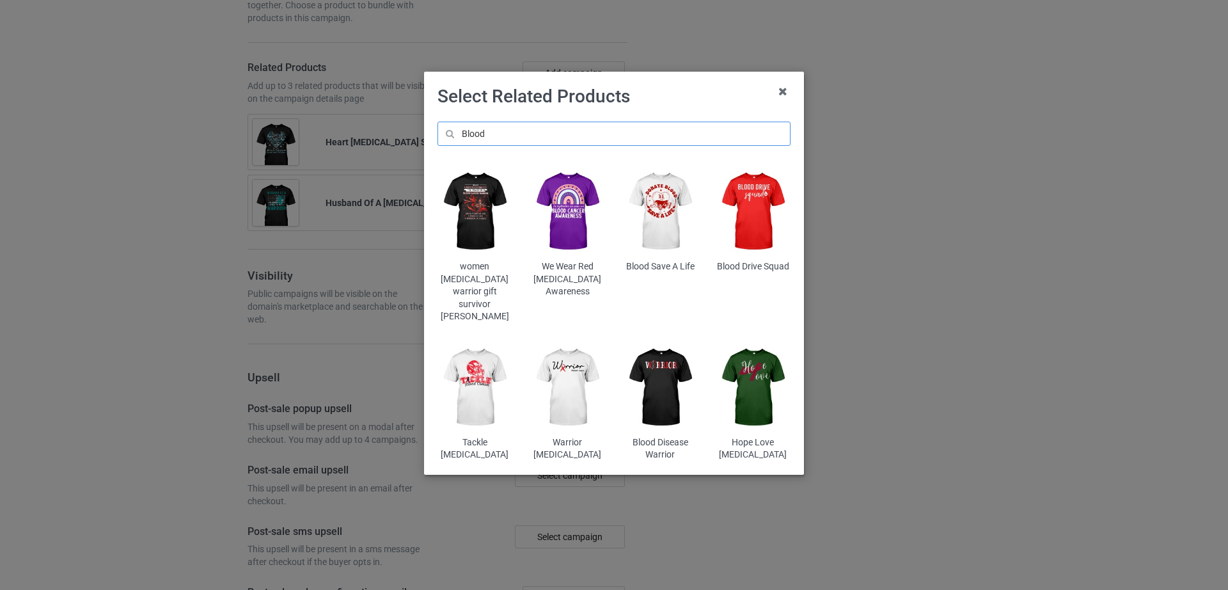
type input "Blood"
click at [551, 250] on img at bounding box center [567, 211] width 75 height 93
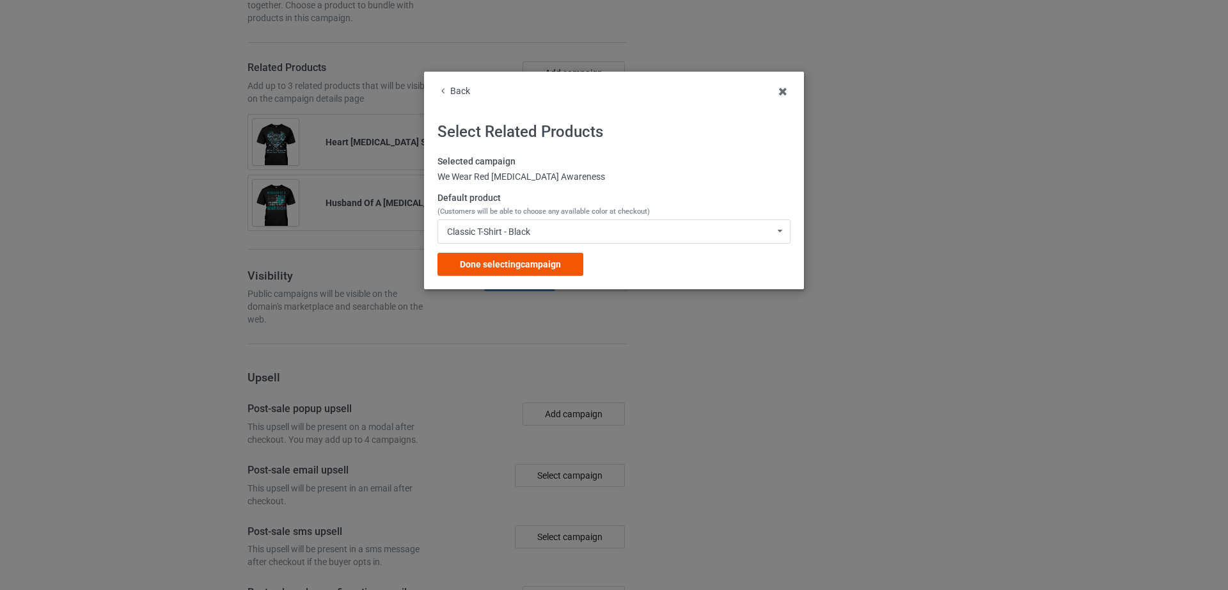
click at [531, 265] on span "Done selecting campaign" at bounding box center [510, 264] width 101 height 10
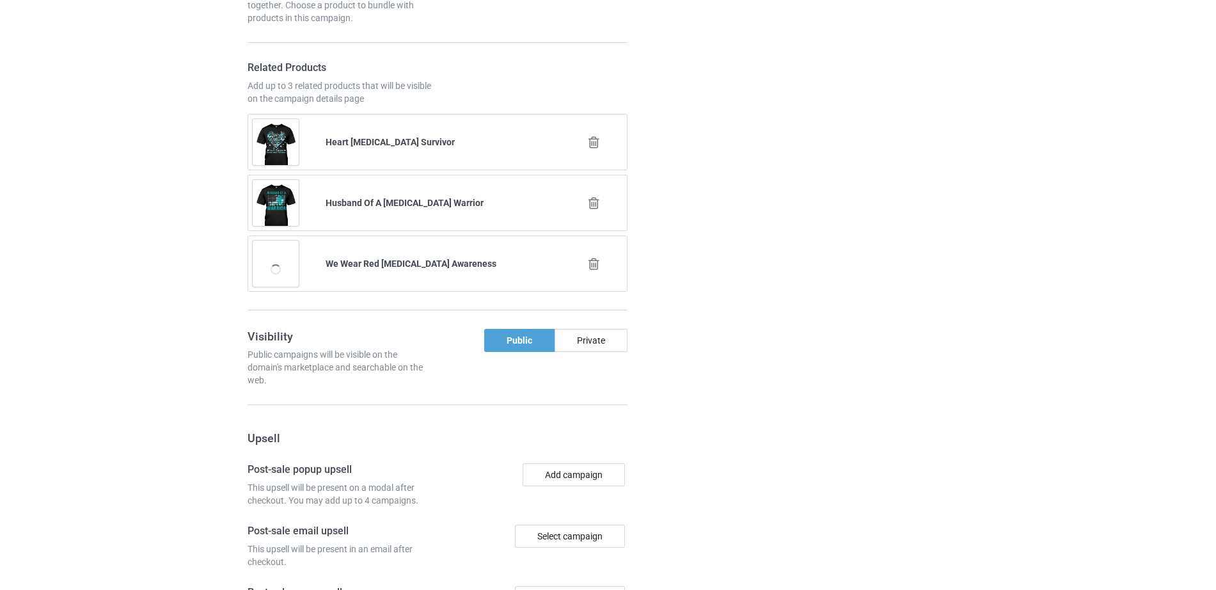
click at [594, 202] on icon at bounding box center [594, 202] width 16 height 13
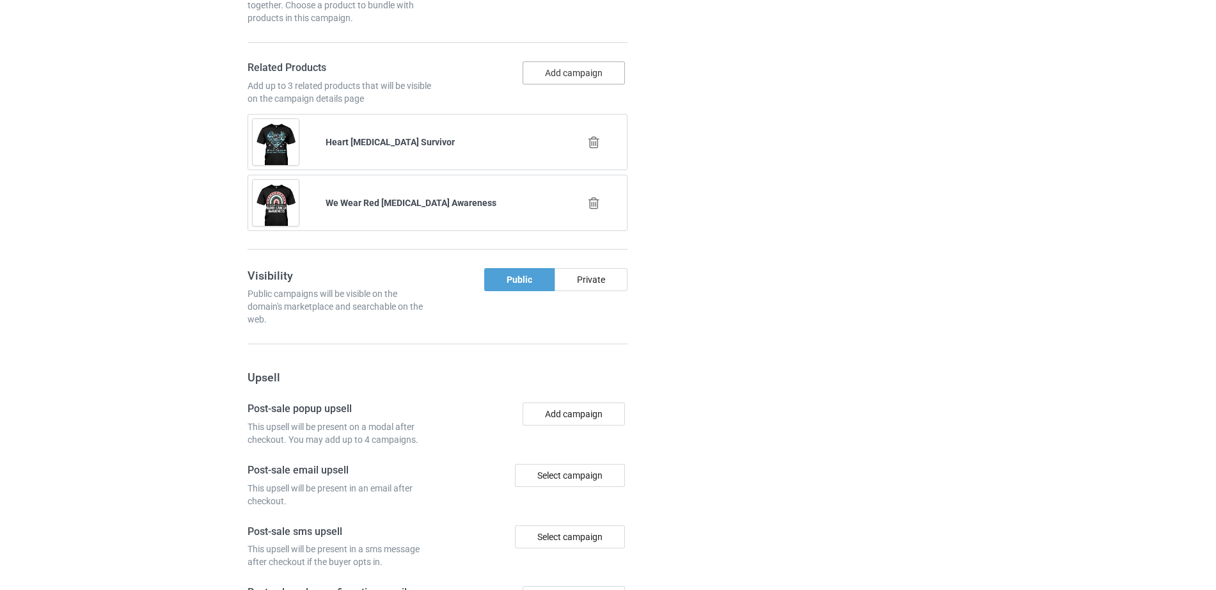
click at [570, 77] on button "Add campaign" at bounding box center [574, 72] width 102 height 23
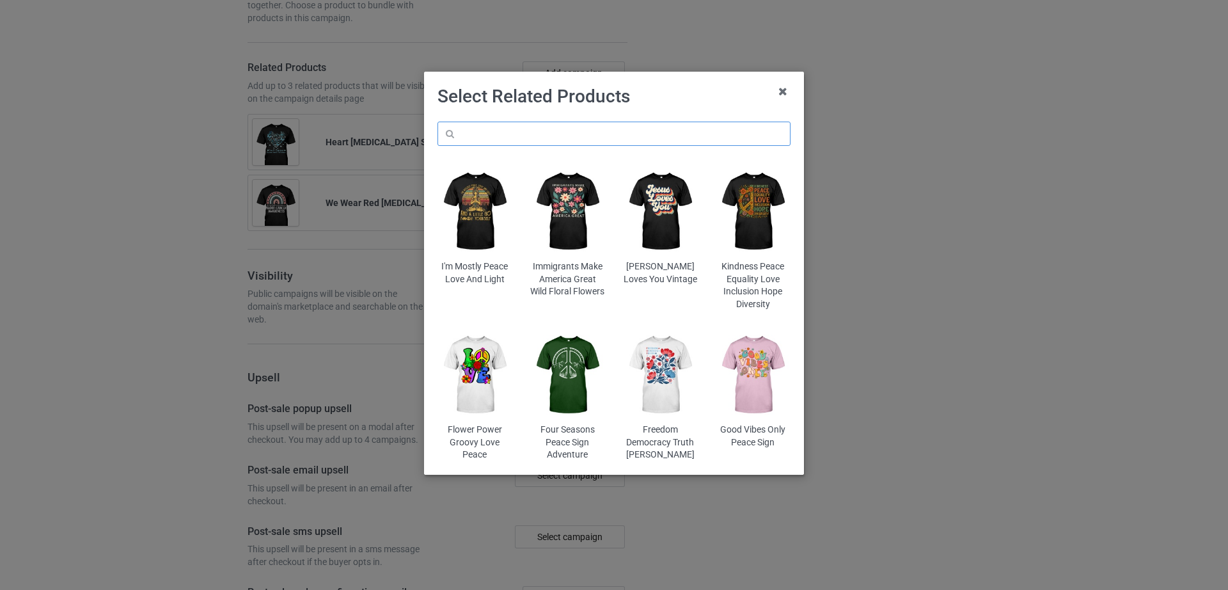
click at [497, 139] on input "text" at bounding box center [614, 134] width 353 height 24
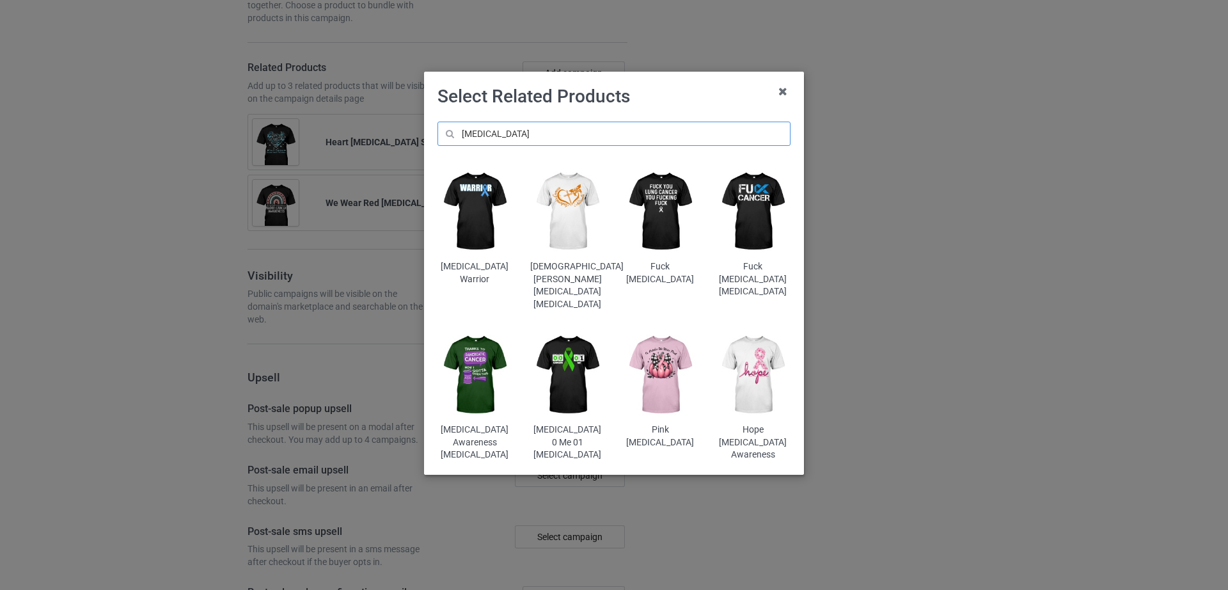
type input "[MEDICAL_DATA]"
click at [741, 214] on img at bounding box center [753, 211] width 75 height 93
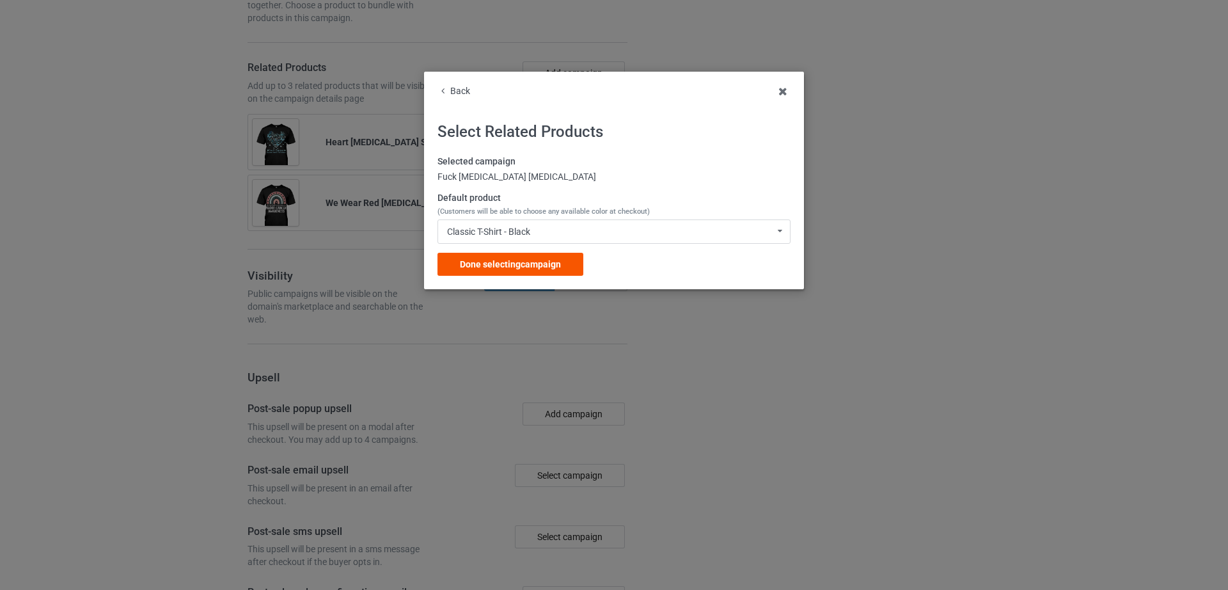
click at [513, 266] on span "Done selecting campaign" at bounding box center [510, 264] width 101 height 10
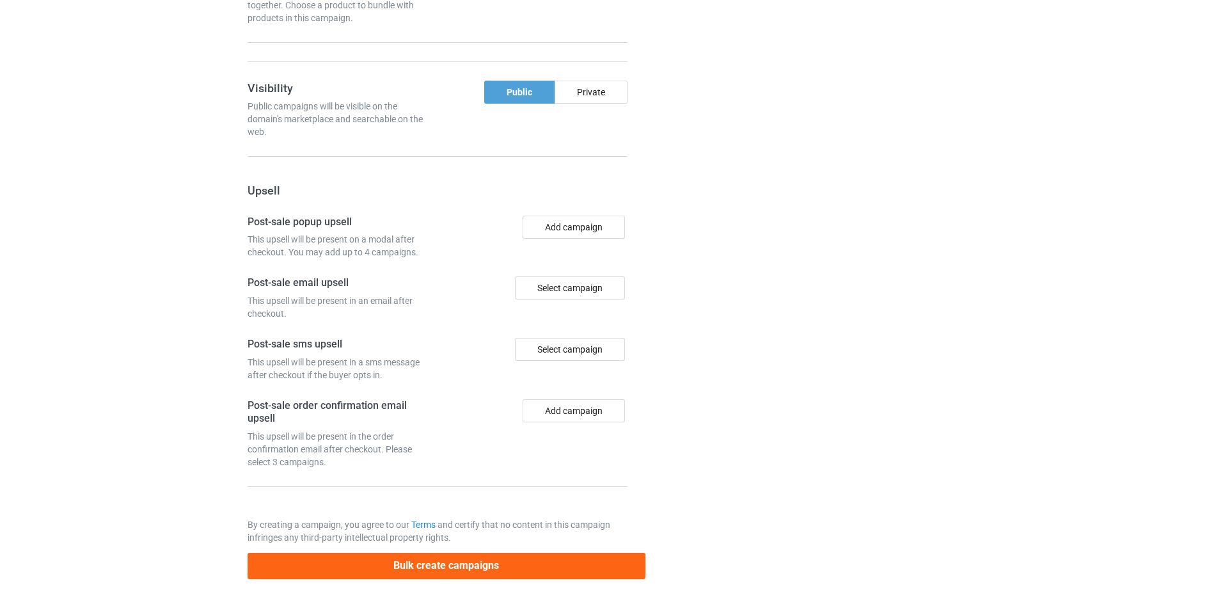
click at [955, 348] on div "Campaign details Details were duplicated from the original campaign. Any change…" at bounding box center [862, 31] width 231 height 1112
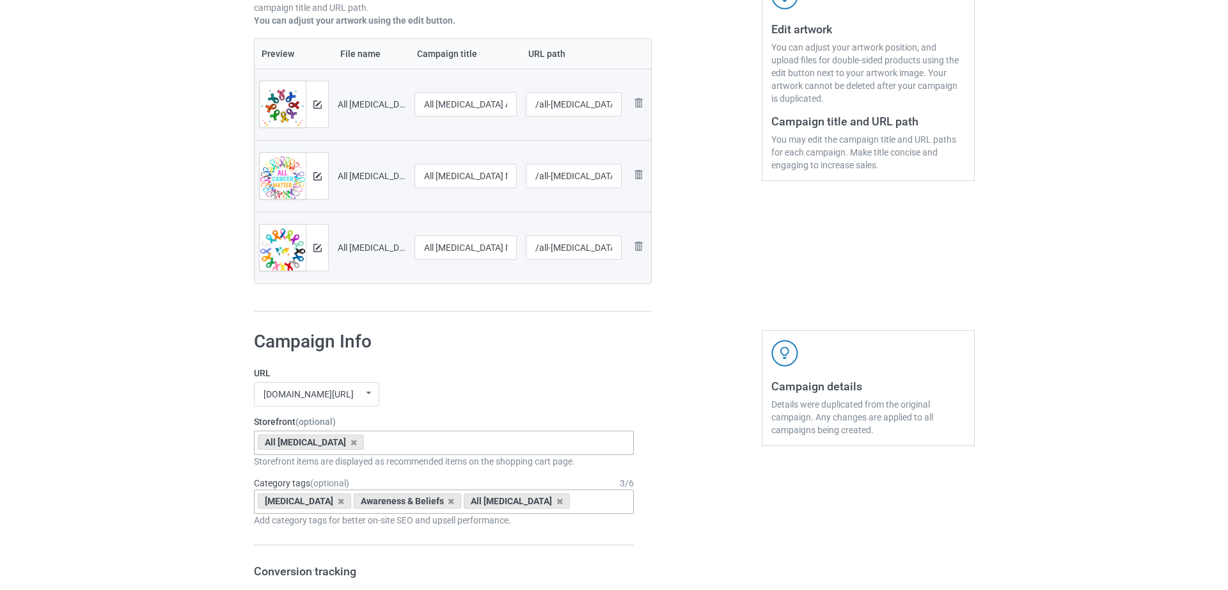
scroll to position [262, 0]
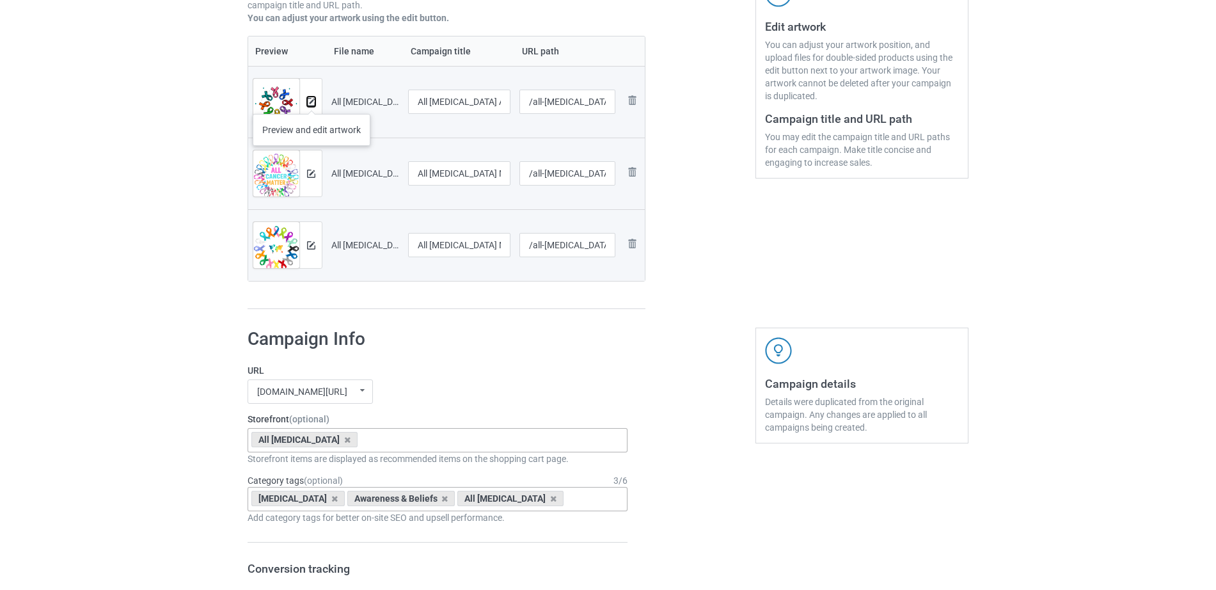
click at [312, 101] on img at bounding box center [311, 102] width 8 height 8
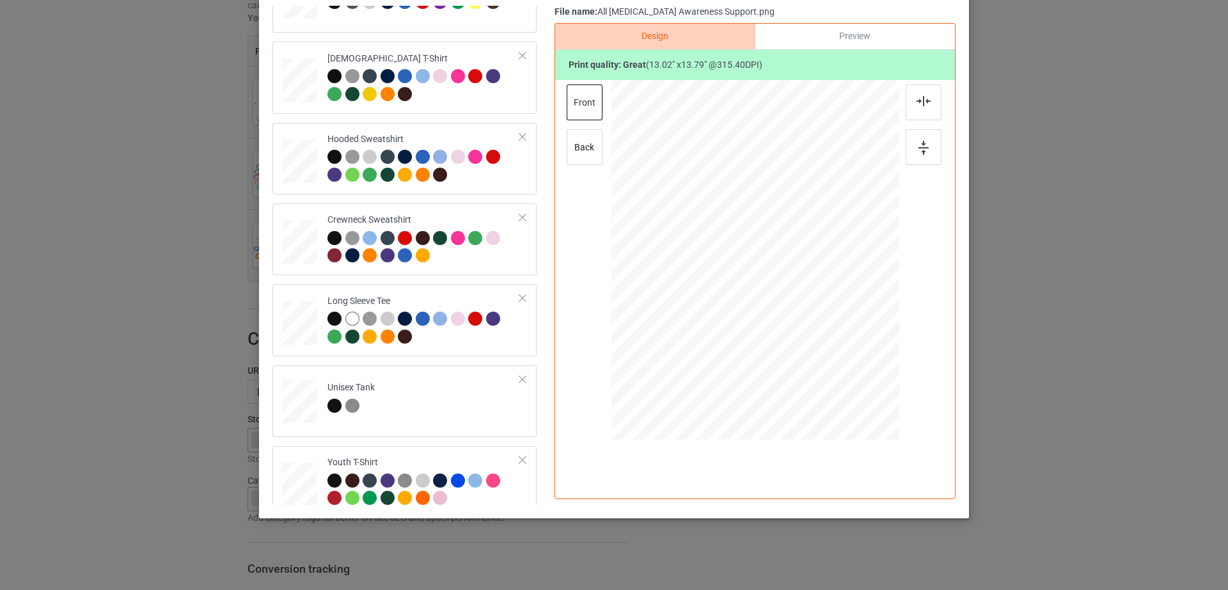
scroll to position [0, 0]
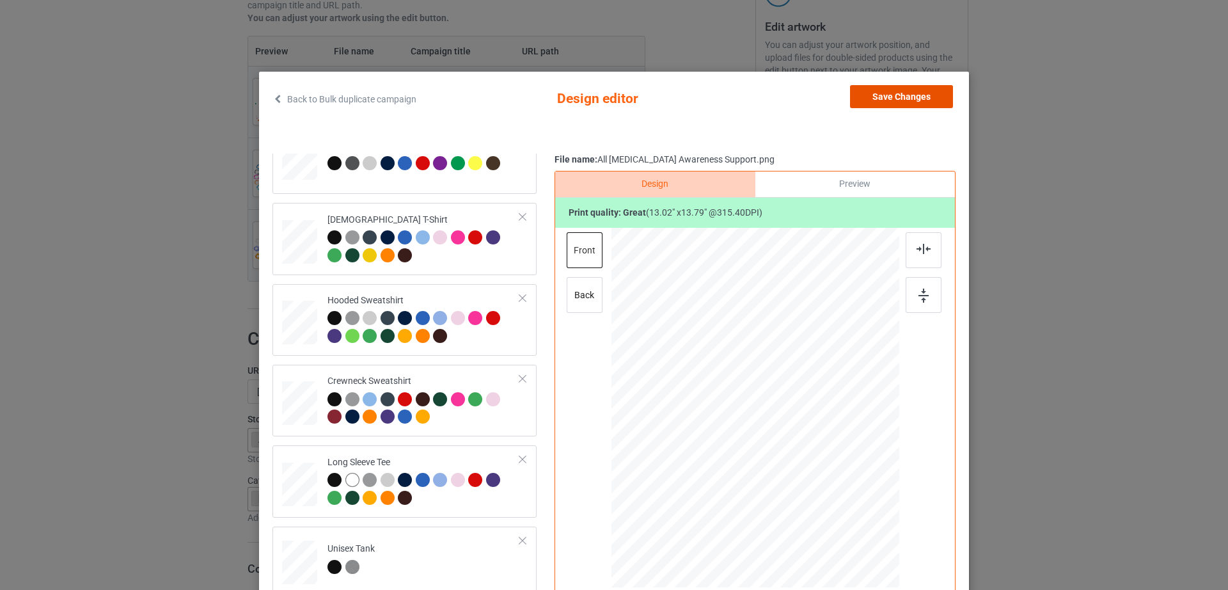
click at [922, 91] on button "Save Changes" at bounding box center [901, 96] width 103 height 23
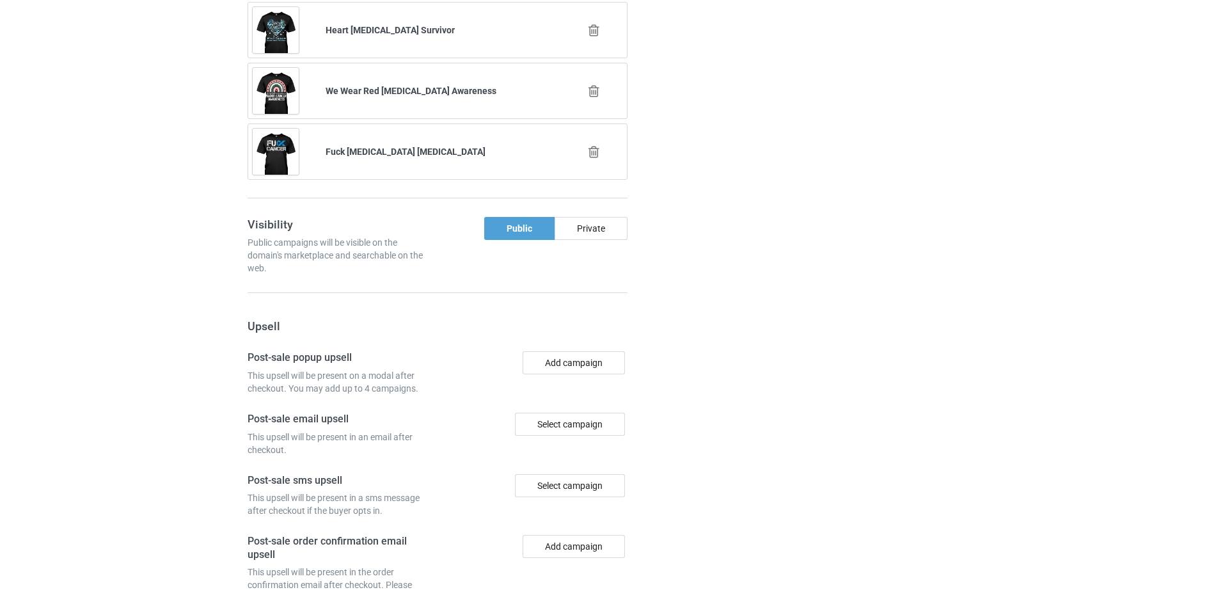
scroll to position [1370, 0]
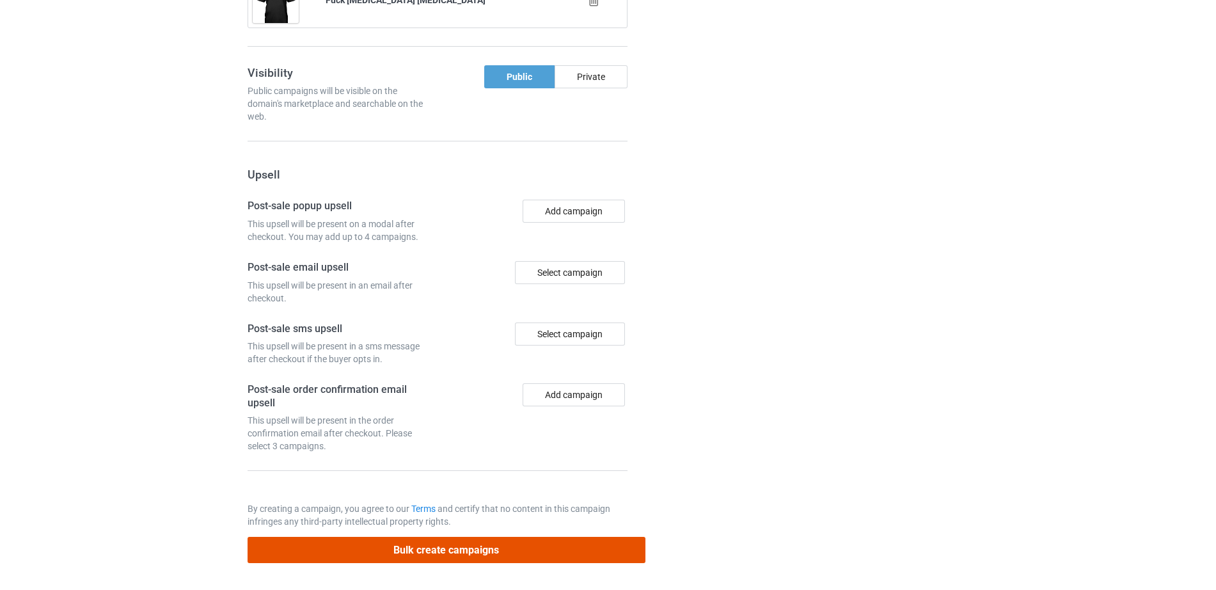
click at [459, 546] on button "Bulk create campaigns" at bounding box center [447, 550] width 398 height 26
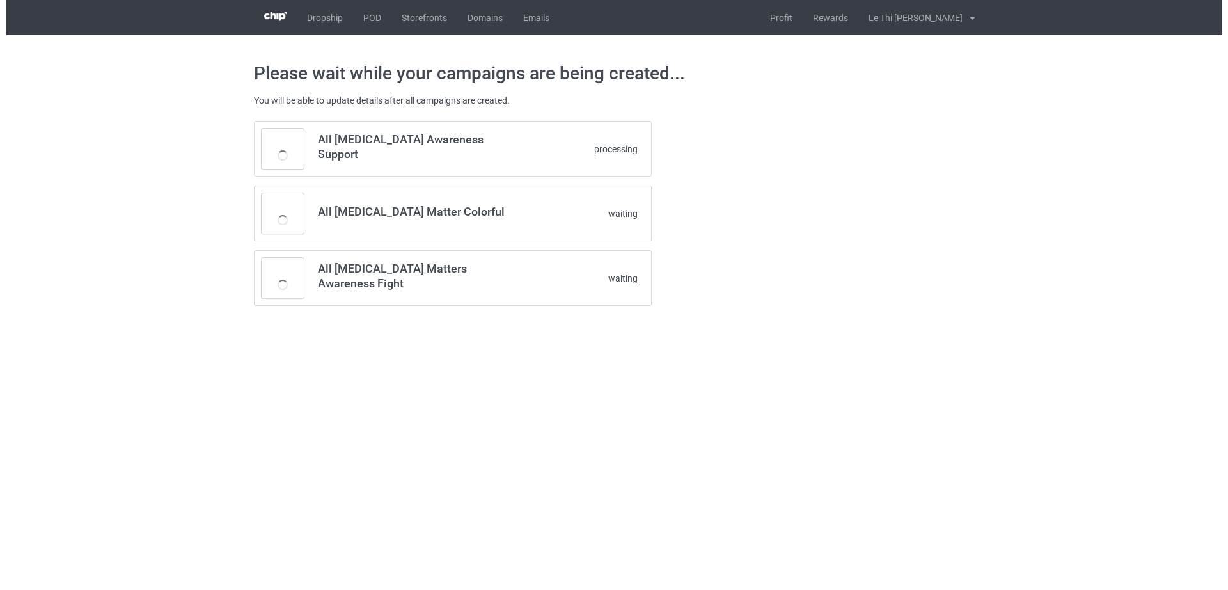
scroll to position [0, 0]
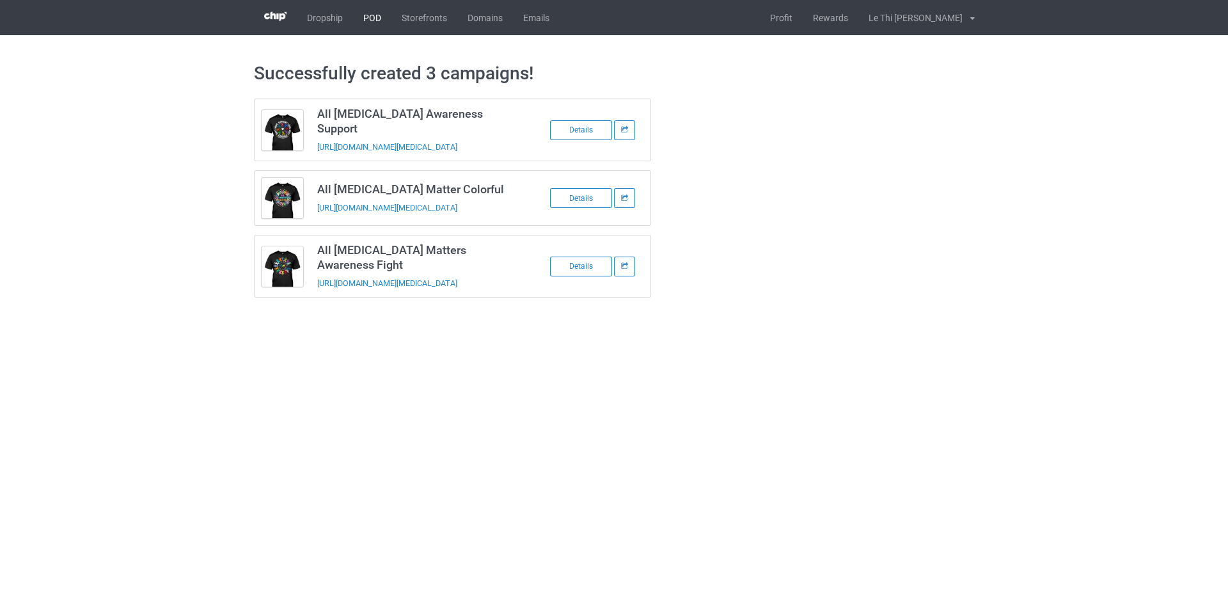
click at [377, 16] on link "POD" at bounding box center [372, 17] width 38 height 35
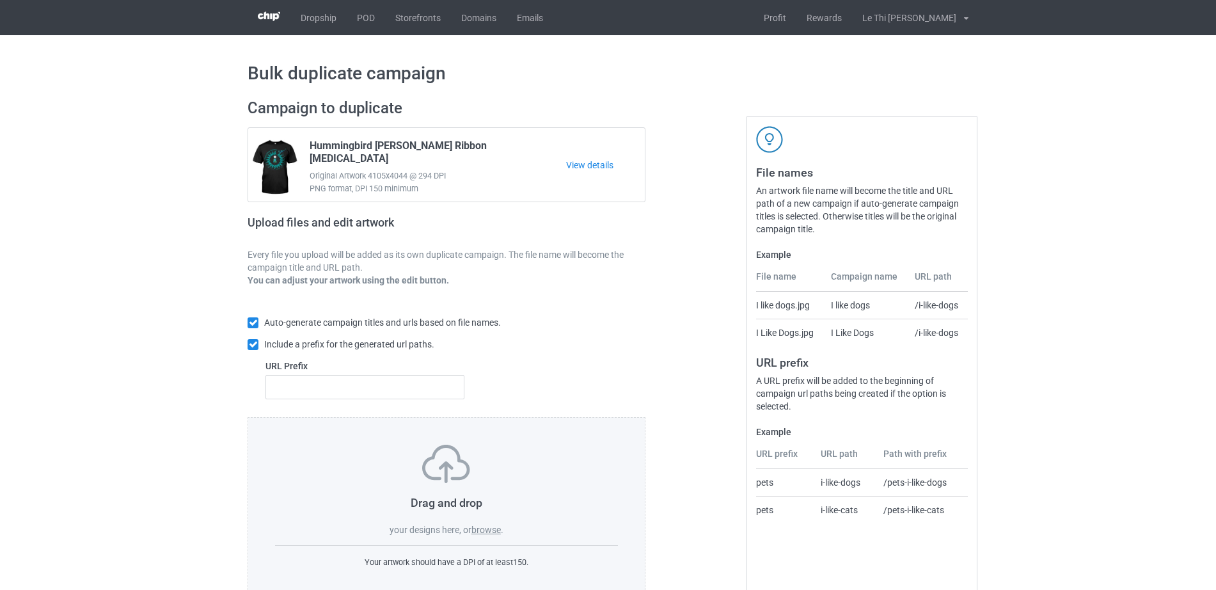
click at [482, 527] on label "browse" at bounding box center [485, 530] width 29 height 10
click at [0, 0] on input "browse" at bounding box center [0, 0] width 0 height 0
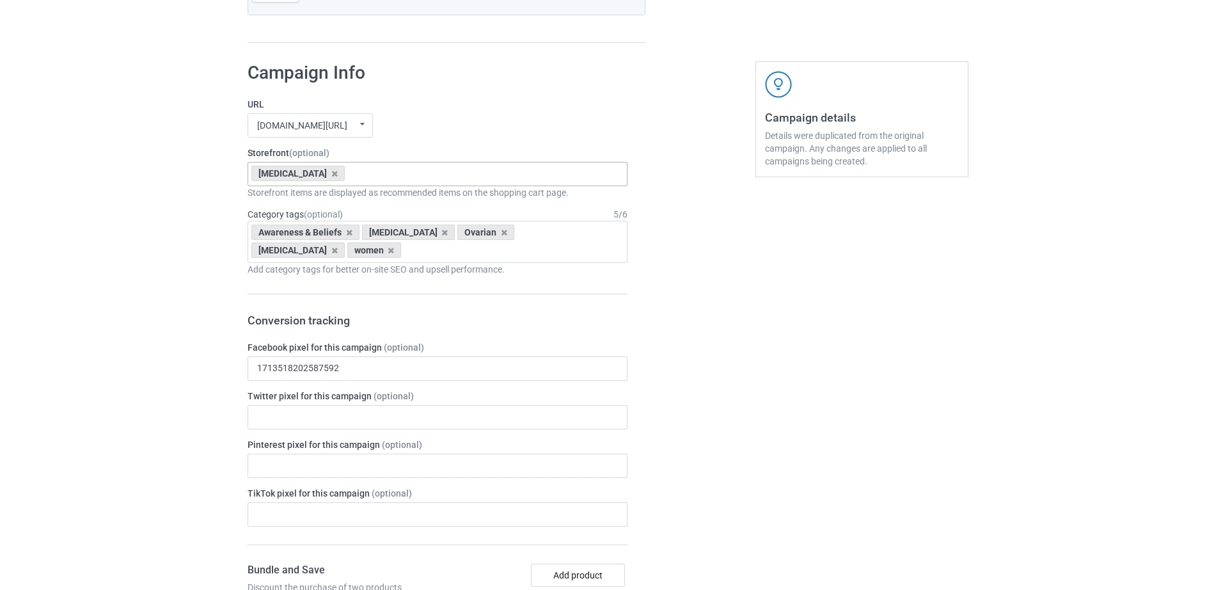
scroll to position [533, 0]
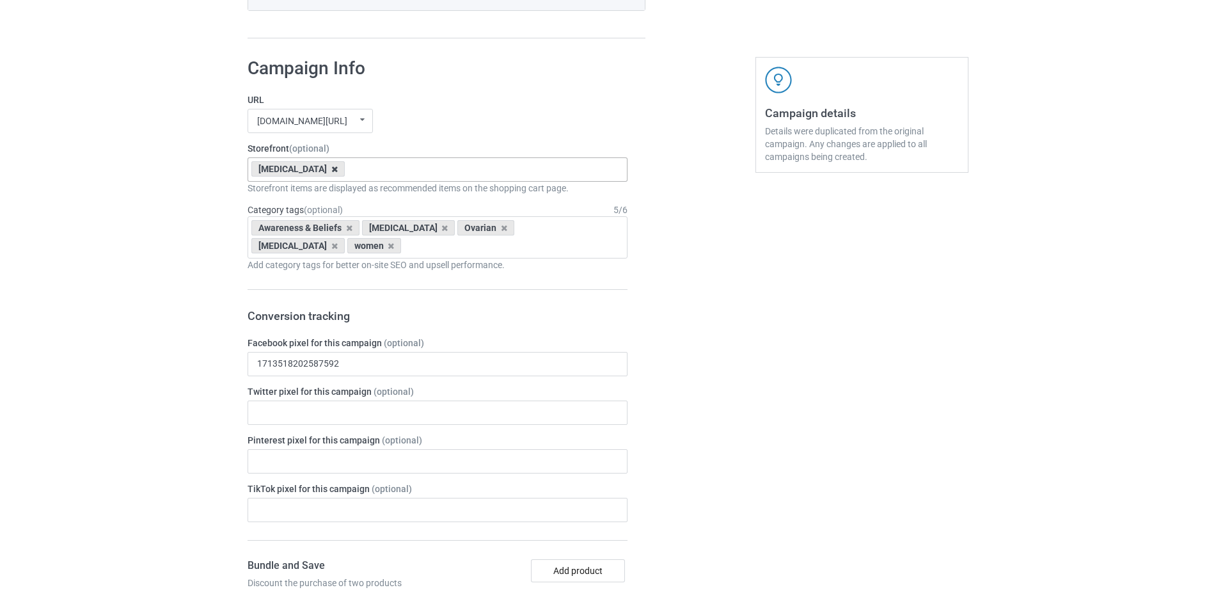
click at [331, 172] on icon at bounding box center [334, 169] width 6 height 8
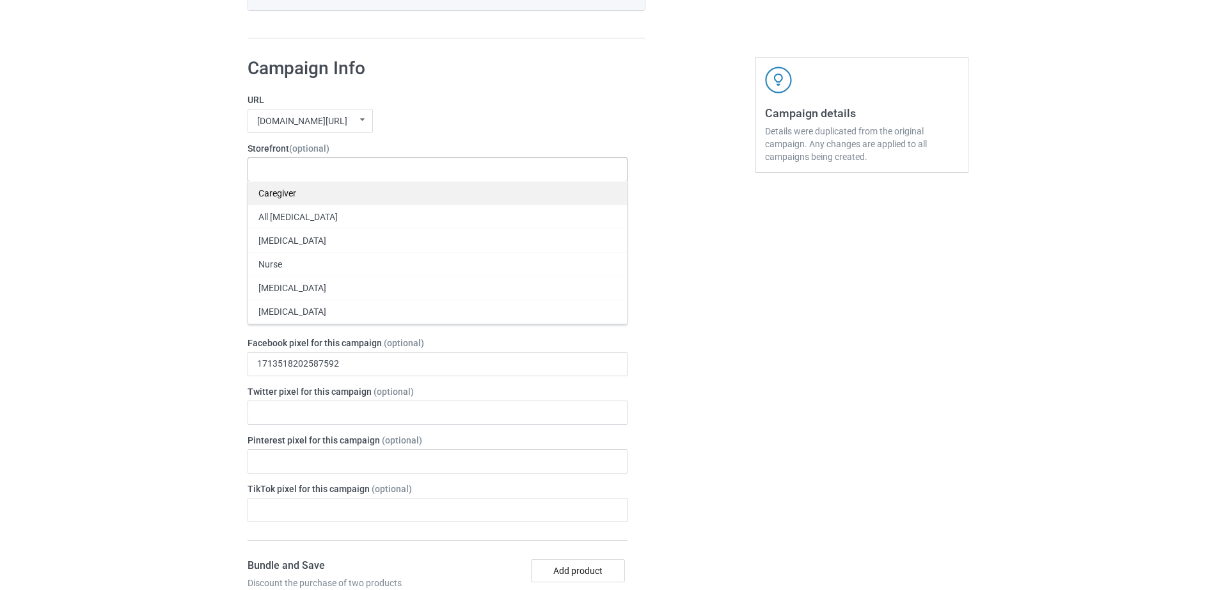
click at [283, 196] on div "Caregiver" at bounding box center [437, 193] width 379 height 24
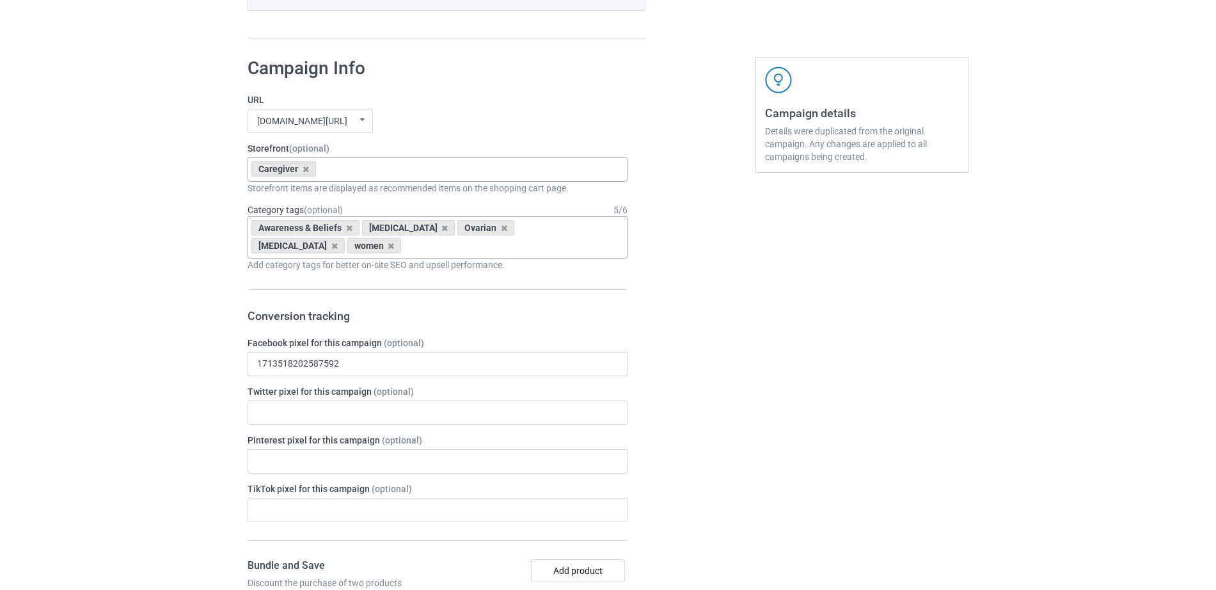
click at [354, 228] on div "Awareness & Beliefs" at bounding box center [305, 227] width 108 height 15
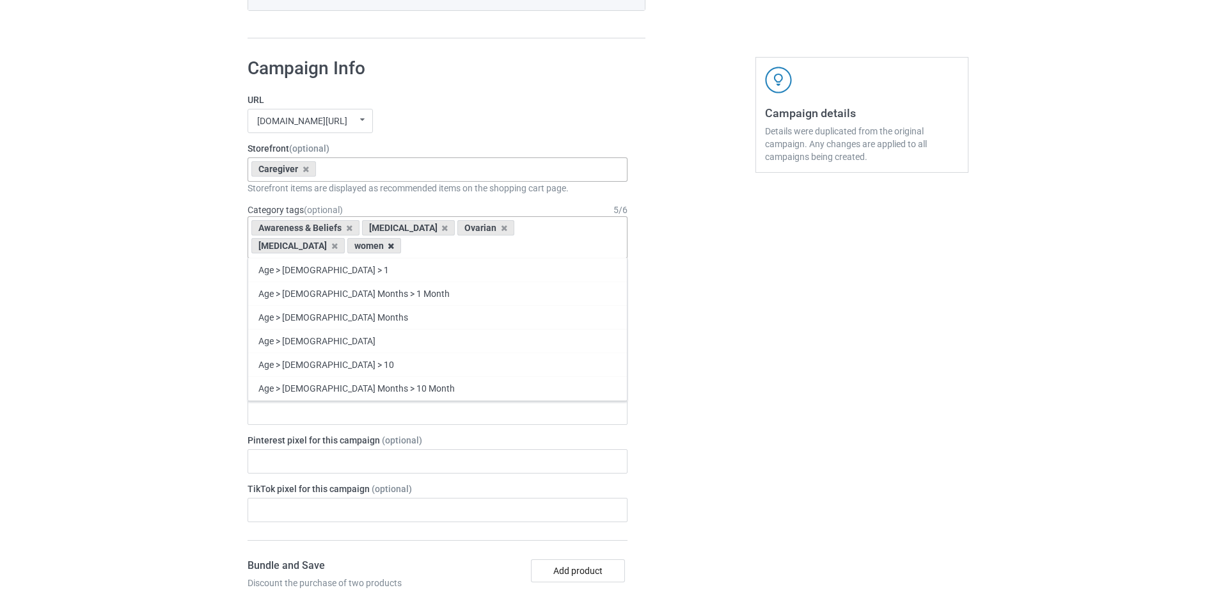
click at [388, 246] on icon at bounding box center [391, 246] width 6 height 8
click at [347, 228] on icon at bounding box center [349, 228] width 6 height 8
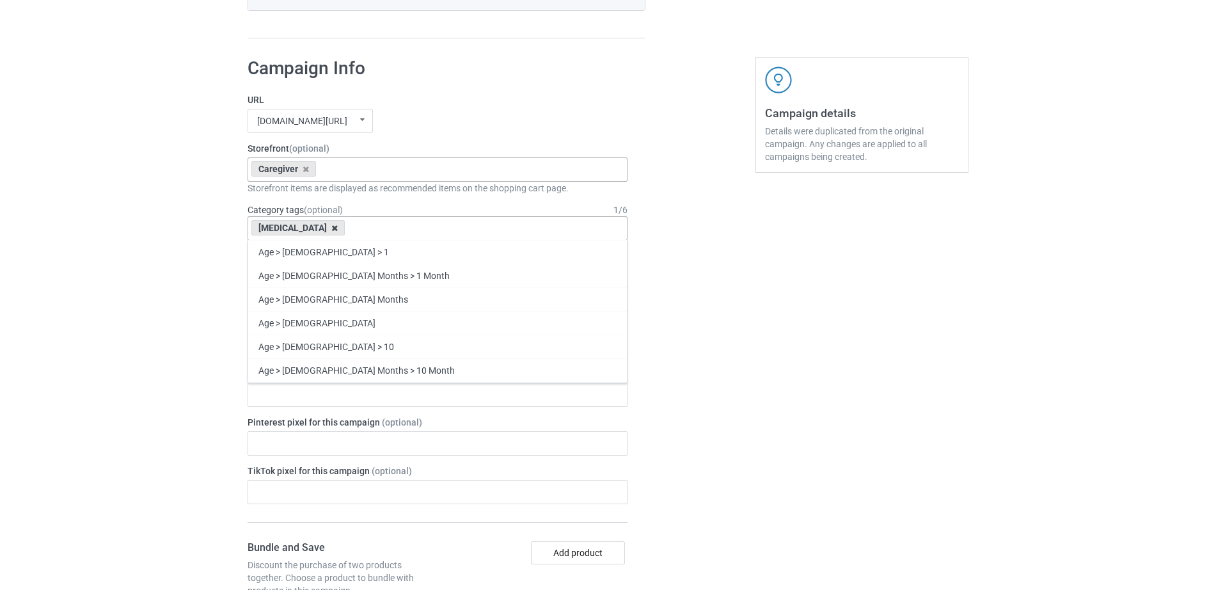
click at [331, 228] on icon at bounding box center [334, 228] width 6 height 8
click at [328, 228] on div "Age > [DEMOGRAPHIC_DATA] > 1 Age > [DEMOGRAPHIC_DATA] Months > 1 Month Age > [D…" at bounding box center [438, 228] width 380 height 24
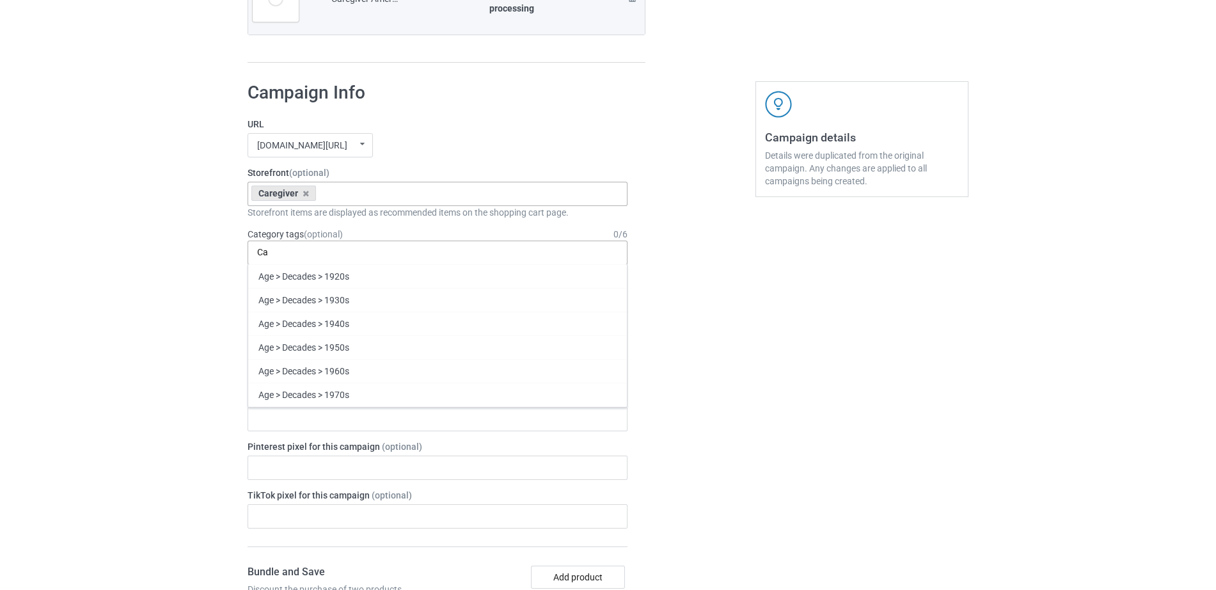
scroll to position [557, 0]
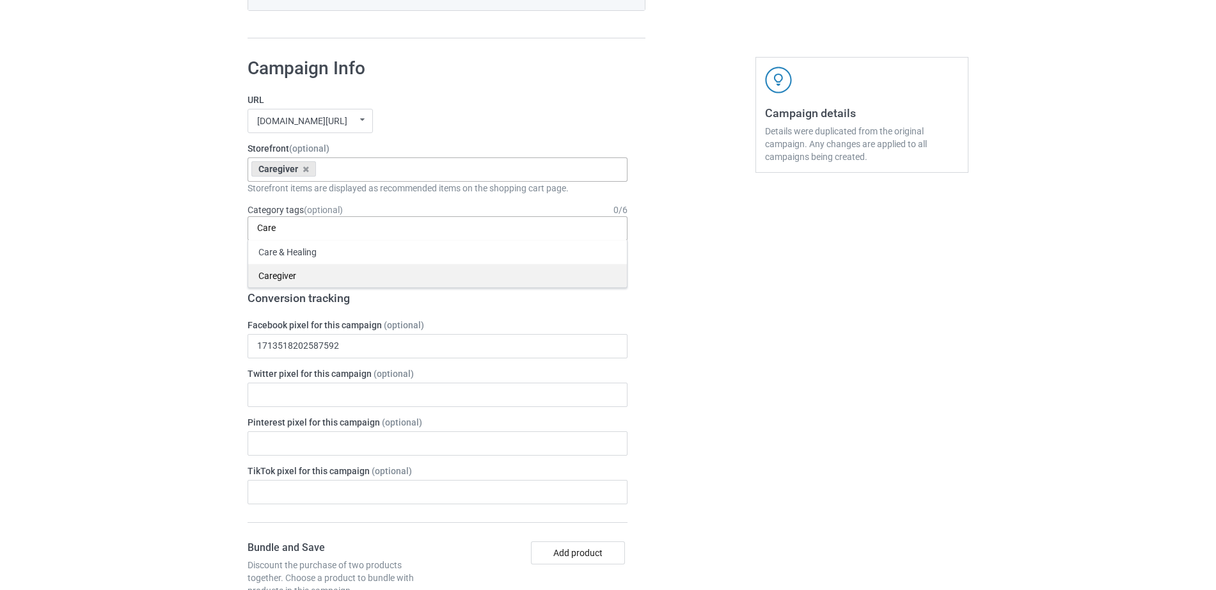
type input "Care"
click at [274, 280] on div "Caregiver" at bounding box center [437, 276] width 379 height 24
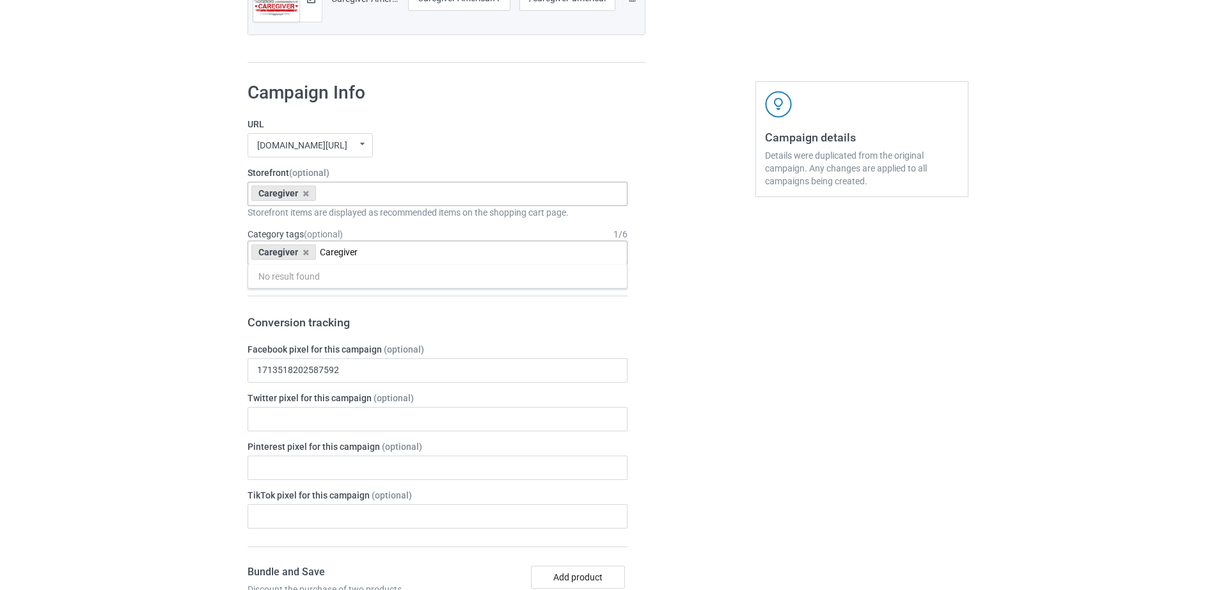
drag, startPoint x: 319, startPoint y: 252, endPoint x: 375, endPoint y: 249, distance: 55.7
click at [375, 249] on input "Caregiver" at bounding box center [348, 252] width 56 height 11
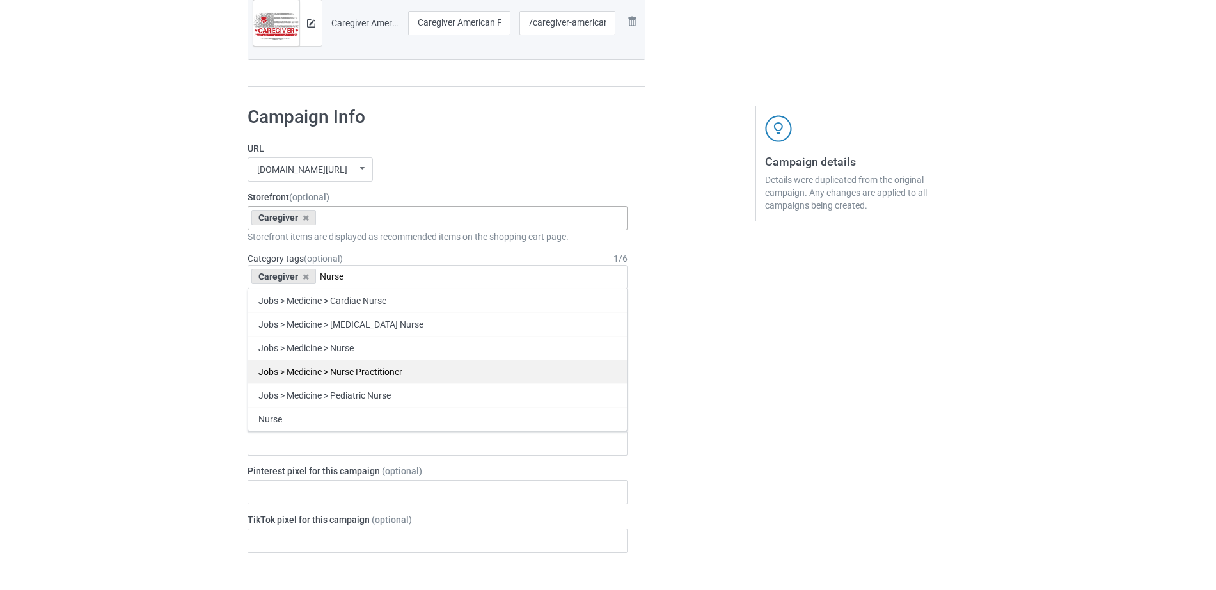
scroll to position [582, 0]
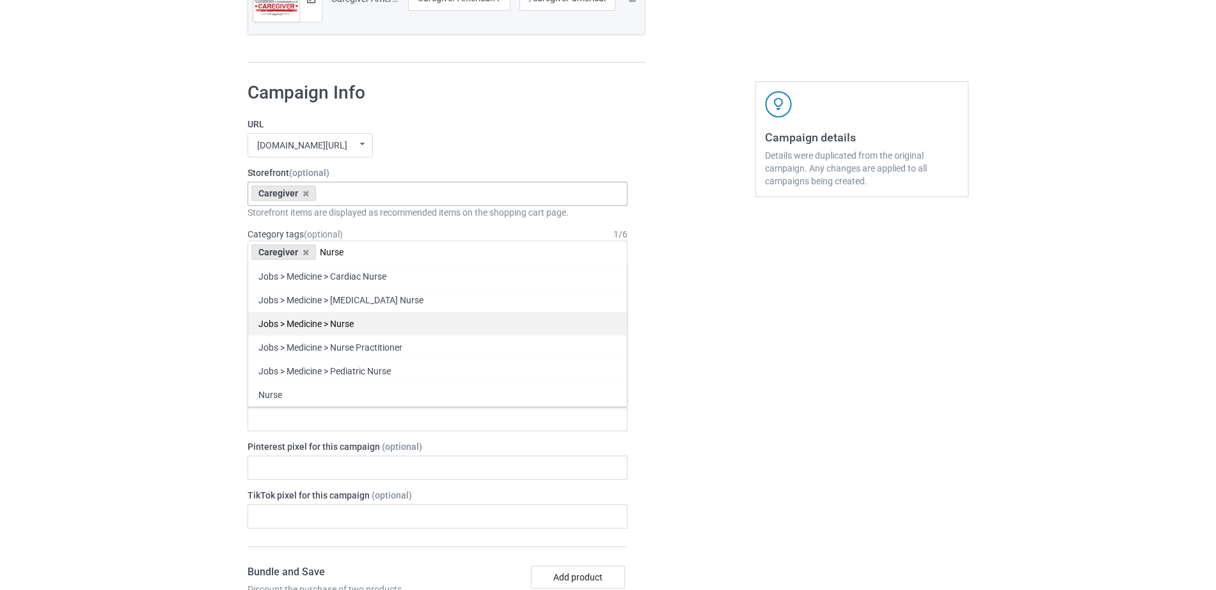
type input "Nurse"
click at [354, 329] on div "Jobs > Medicine > Nurse" at bounding box center [437, 324] width 379 height 24
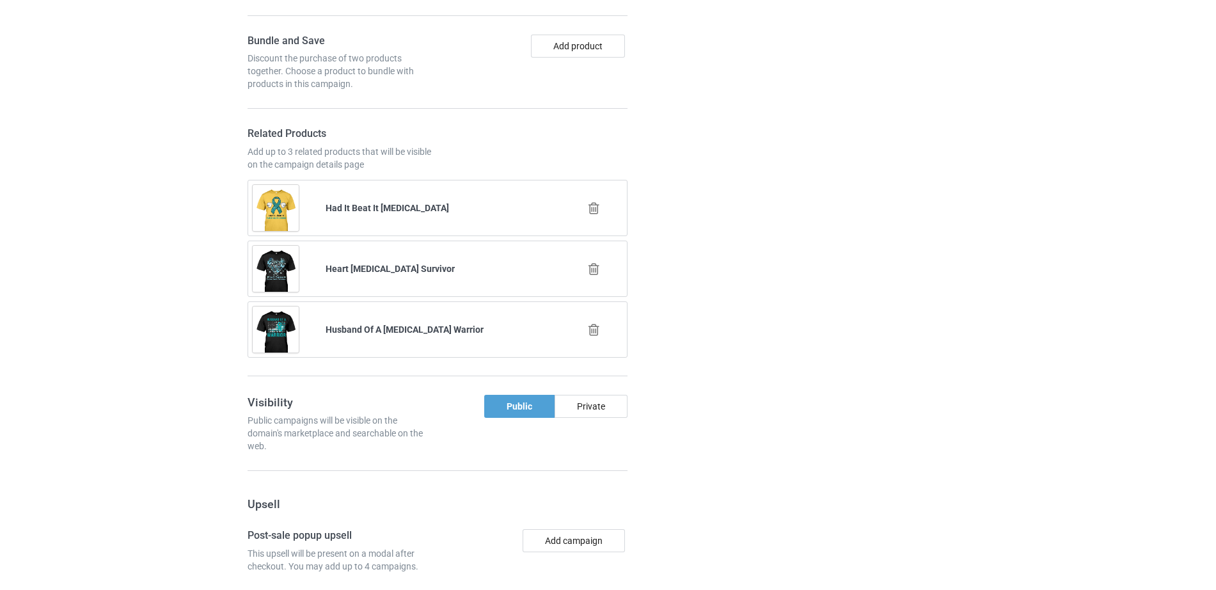
scroll to position [1115, 0]
click at [596, 205] on icon at bounding box center [594, 205] width 16 height 13
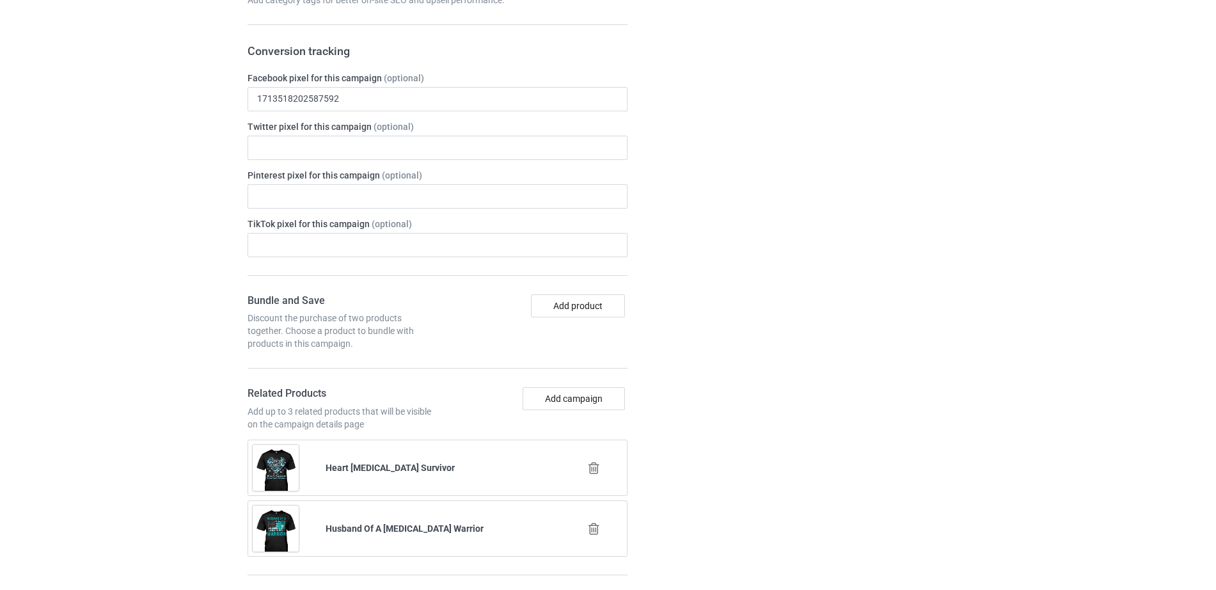
scroll to position [850, 0]
click at [594, 476] on icon at bounding box center [594, 470] width 16 height 13
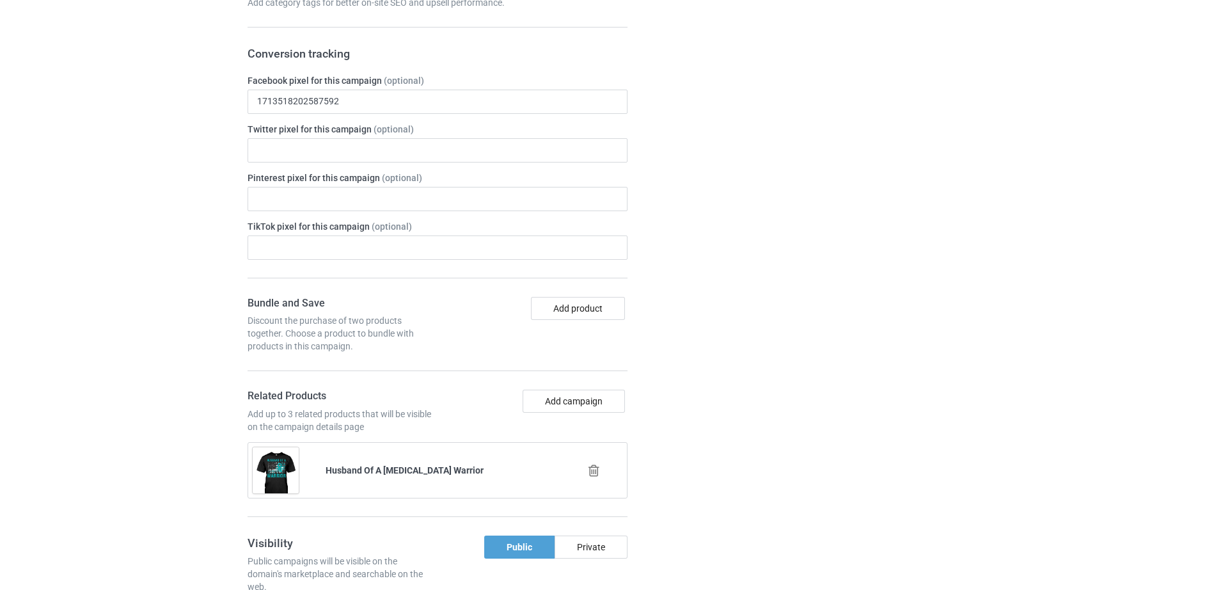
click at [593, 464] on div at bounding box center [594, 470] width 73 height 32
click at [590, 468] on icon at bounding box center [594, 470] width 16 height 13
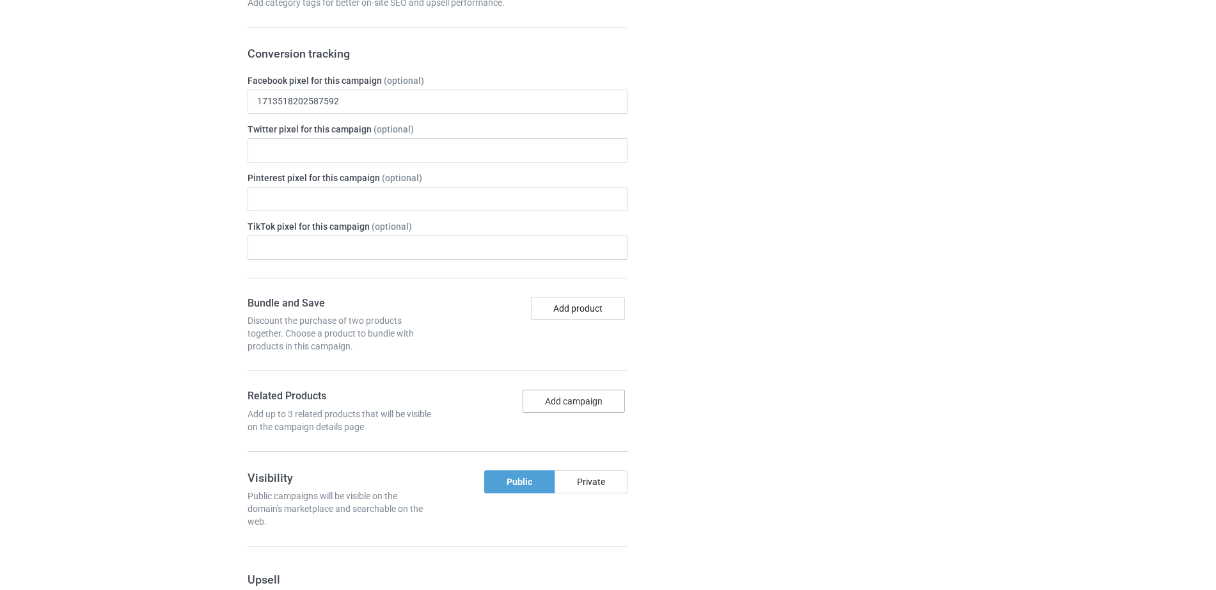
click at [578, 404] on button "Add campaign" at bounding box center [574, 401] width 102 height 23
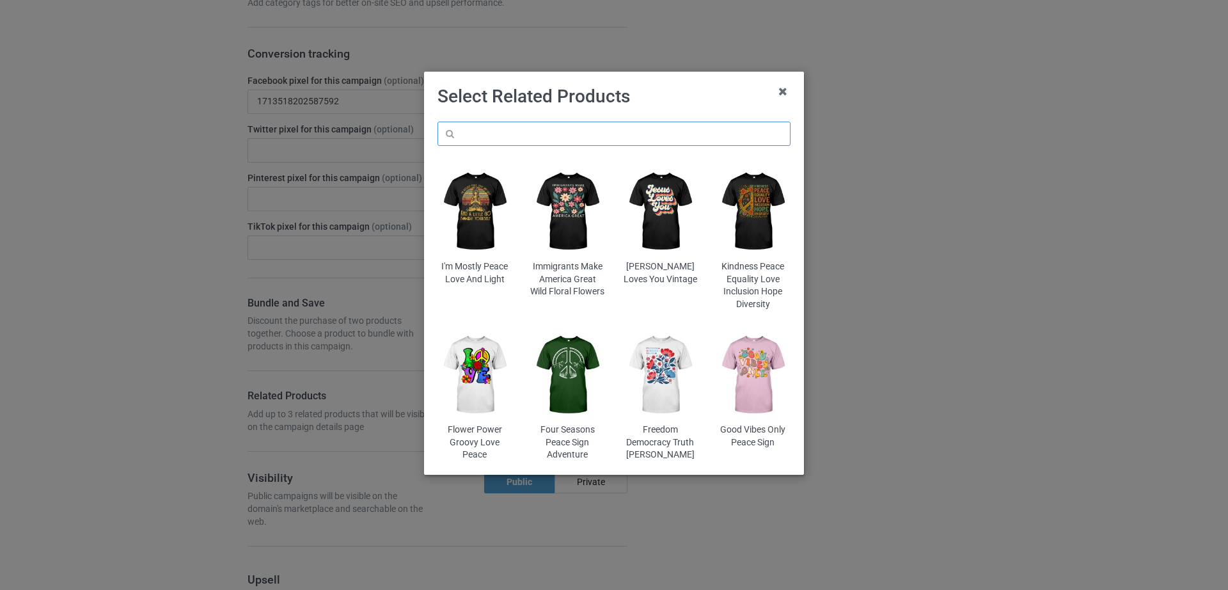
click at [530, 136] on input "text" at bounding box center [614, 134] width 353 height 24
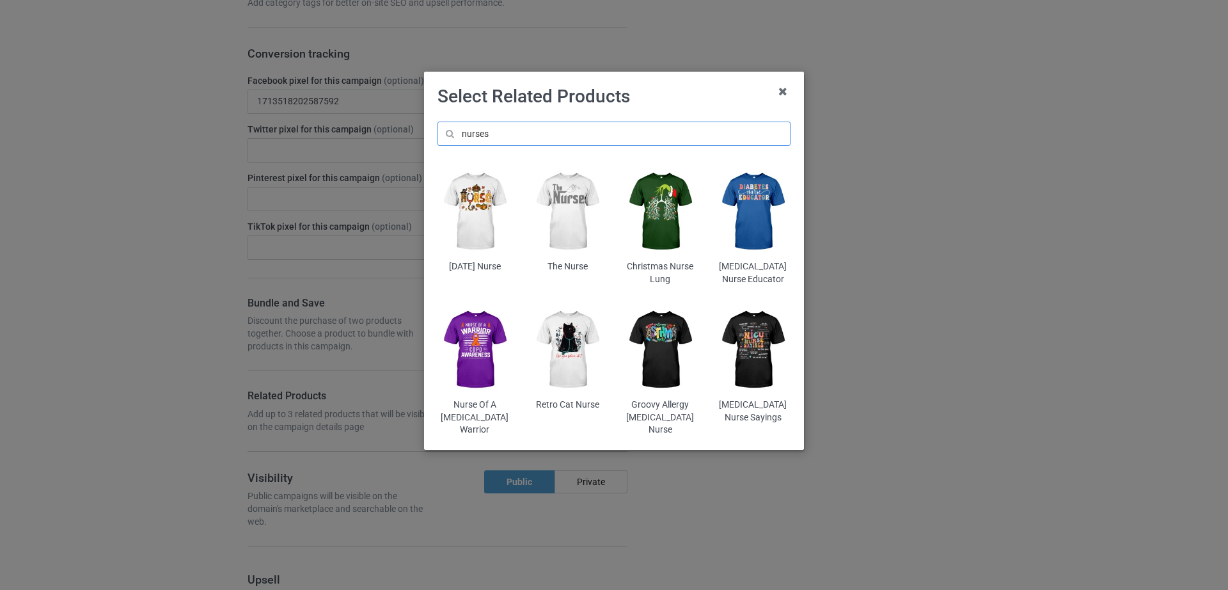
type input "nurses"
click at [572, 337] on img at bounding box center [567, 349] width 75 height 93
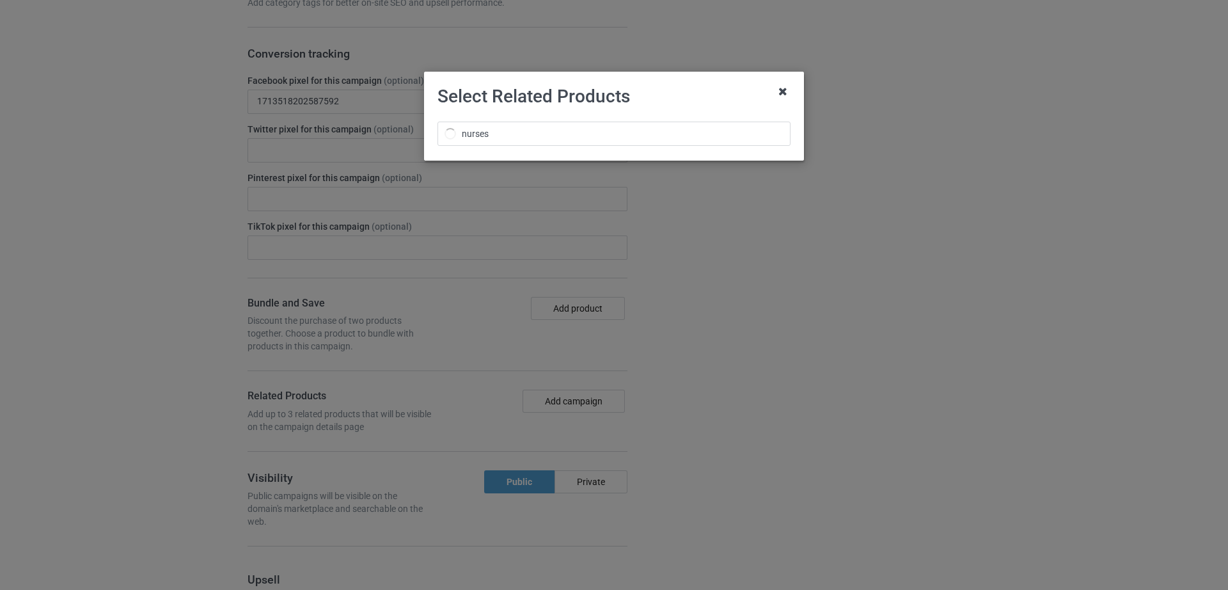
click at [779, 85] on icon at bounding box center [783, 91] width 20 height 20
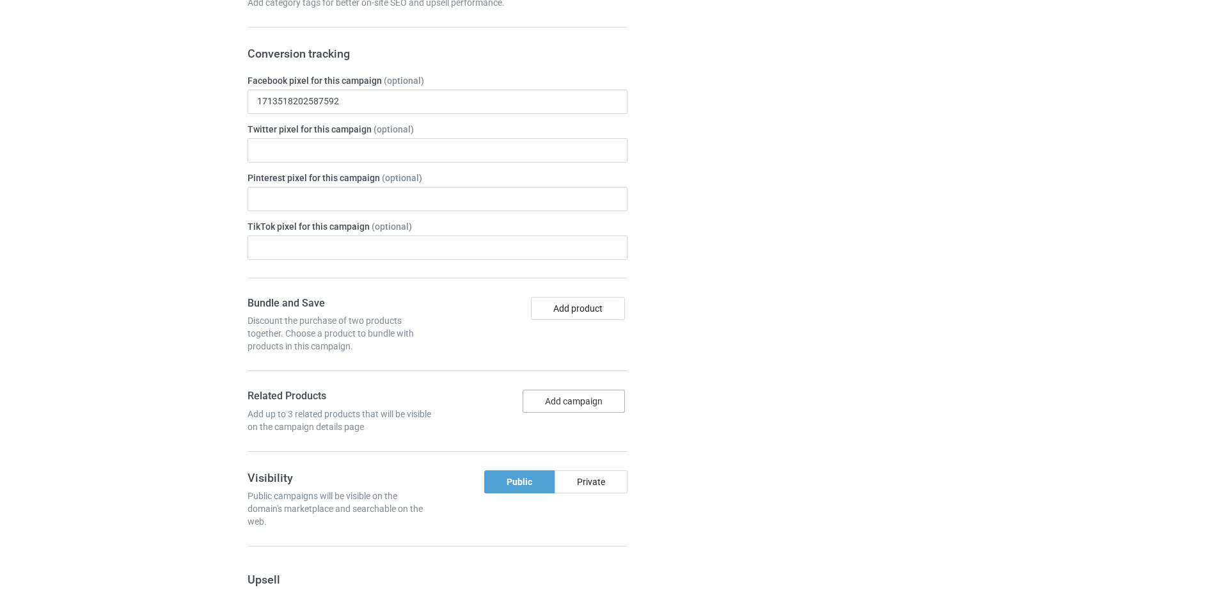
click at [568, 406] on button "Add campaign" at bounding box center [574, 401] width 102 height 23
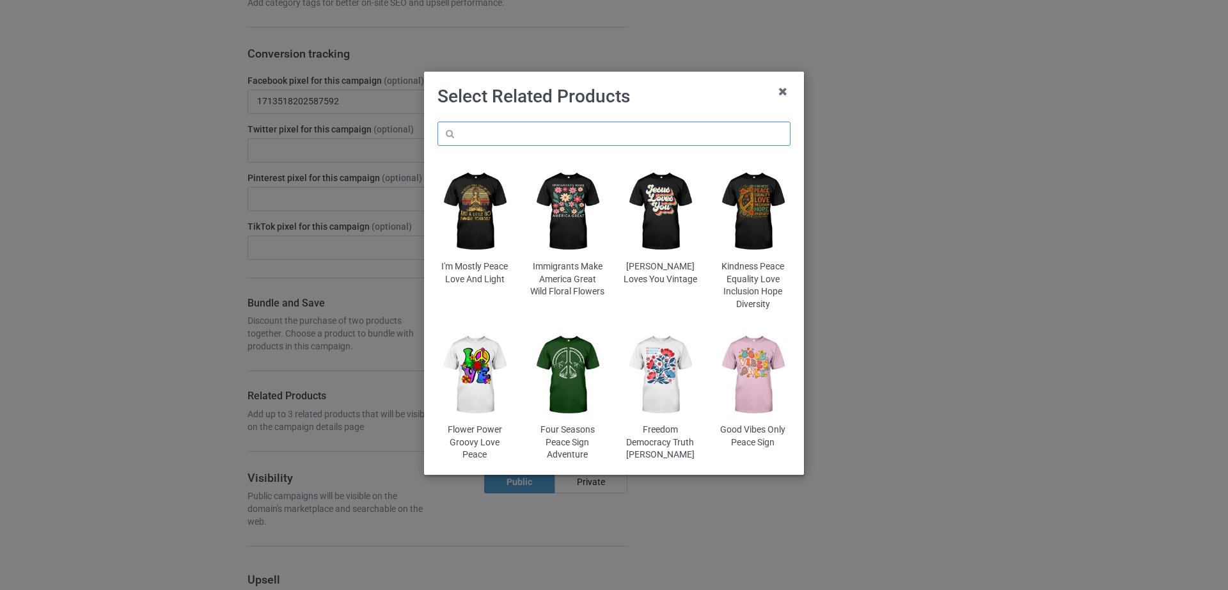
click at [599, 136] on input "text" at bounding box center [614, 134] width 353 height 24
click at [498, 140] on input "nurses" at bounding box center [614, 134] width 353 height 24
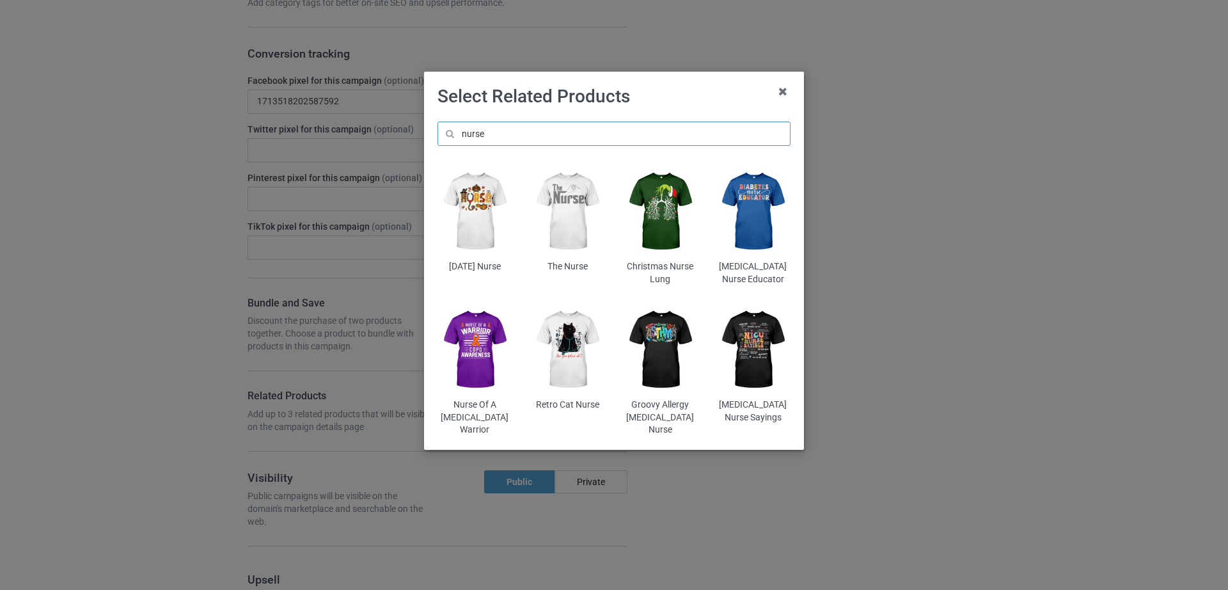
type input "nurse"
click at [567, 347] on img at bounding box center [567, 349] width 75 height 93
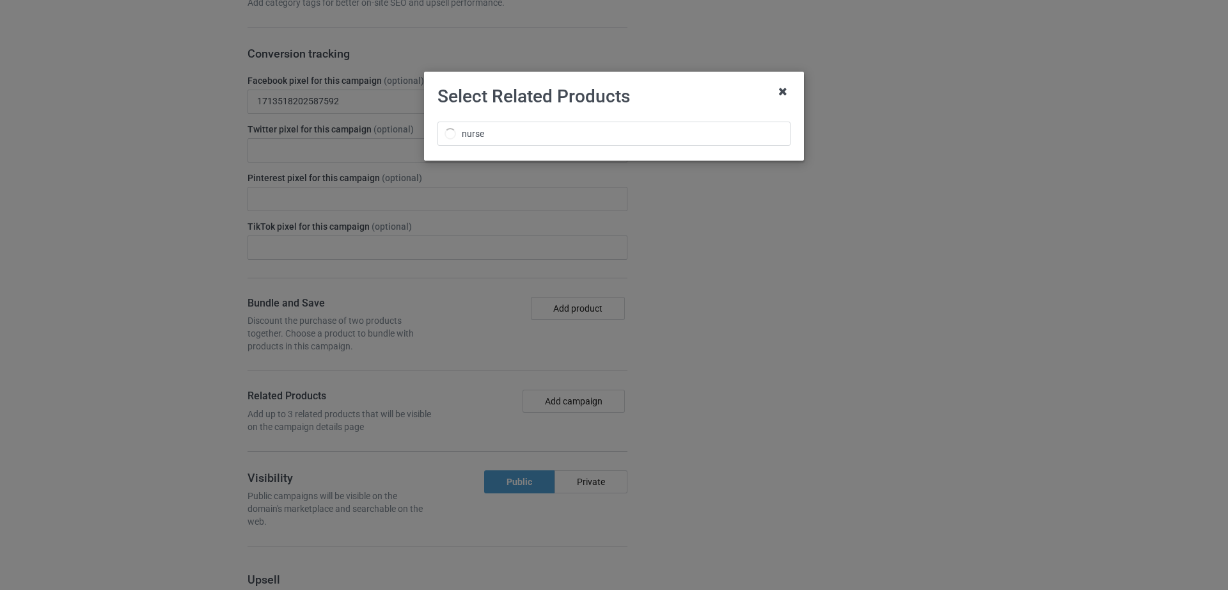
click at [785, 93] on icon at bounding box center [783, 91] width 20 height 20
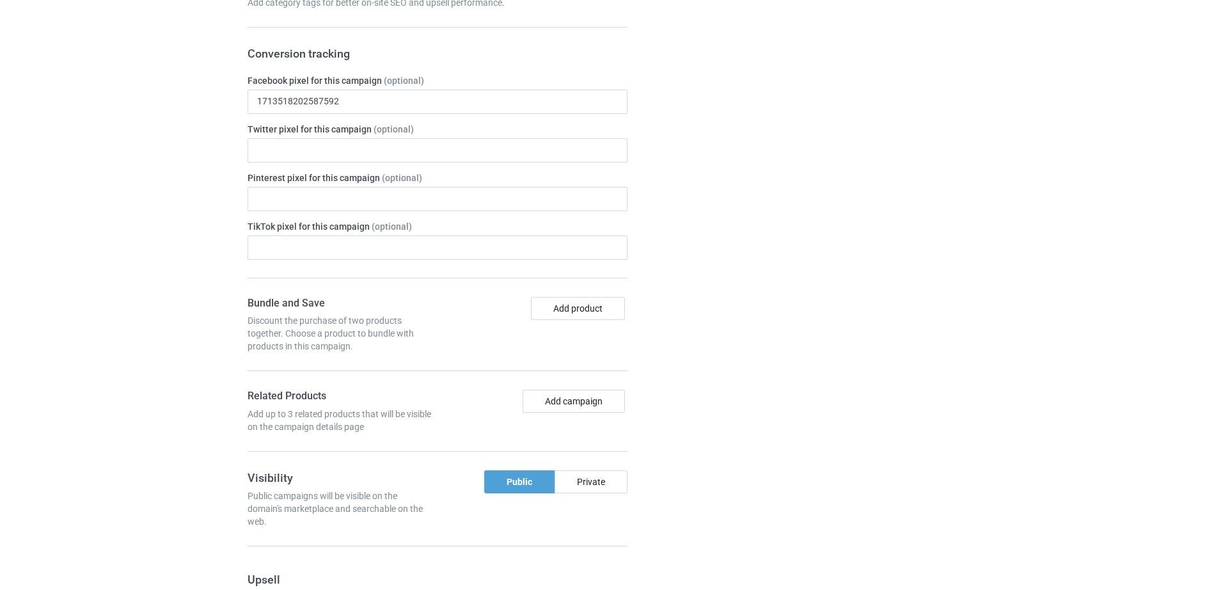
drag, startPoint x: 806, startPoint y: 255, endPoint x: 799, endPoint y: 265, distance: 12.4
click at [807, 255] on div "Campaign details Details were duplicated from the original campaign. Any change…" at bounding box center [862, 391] width 231 height 1174
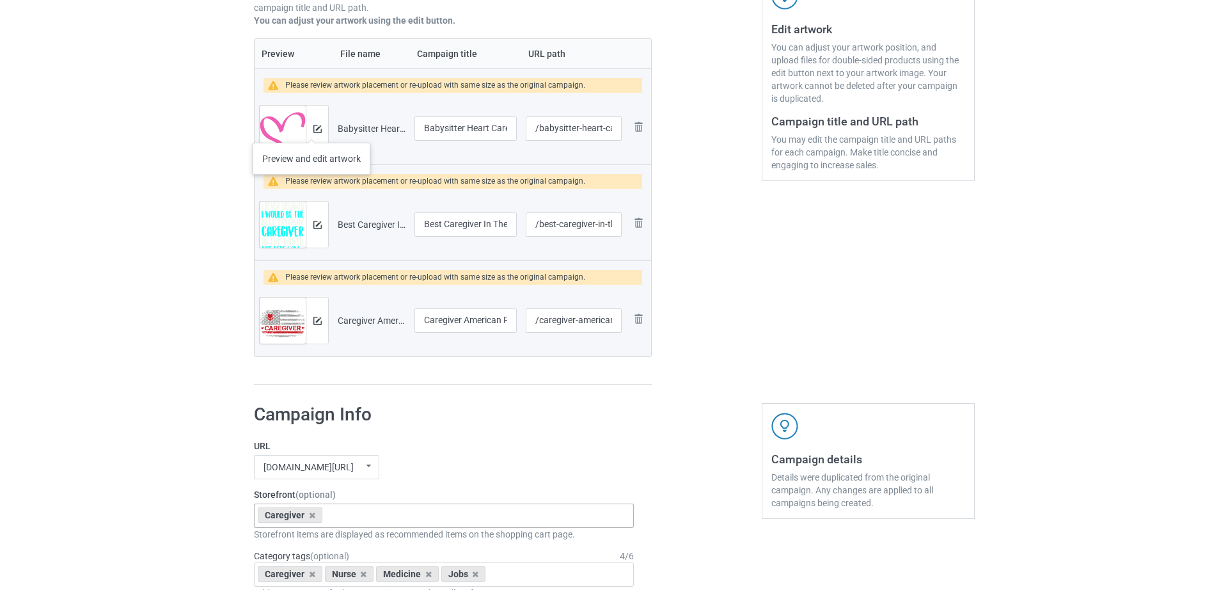
scroll to position [262, 0]
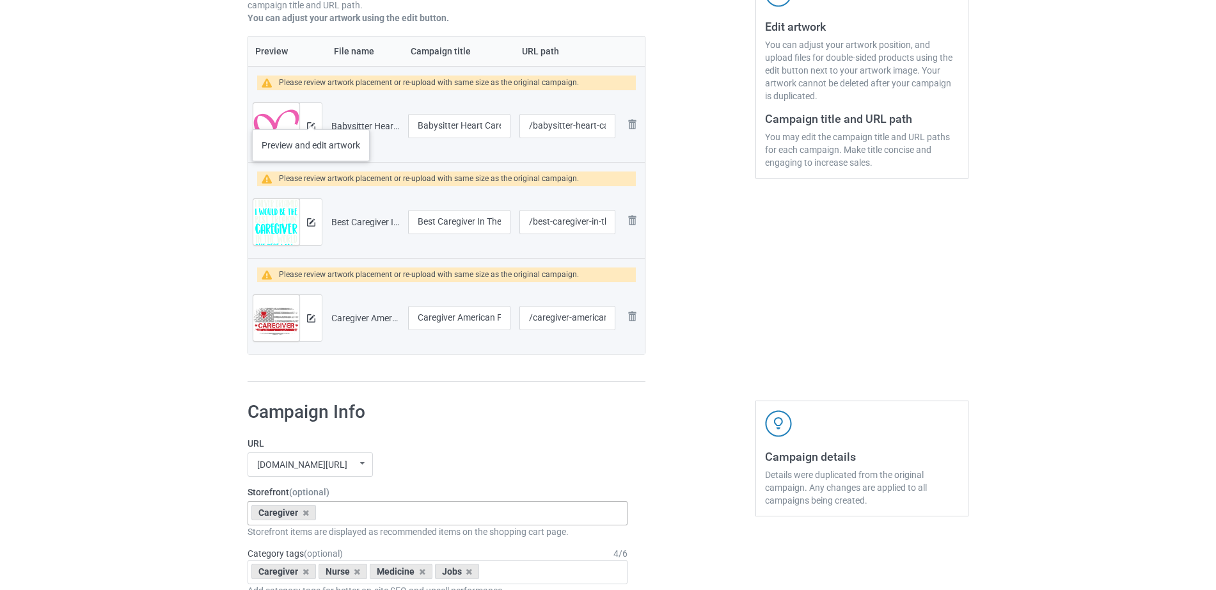
click at [311, 116] on div at bounding box center [310, 126] width 22 height 46
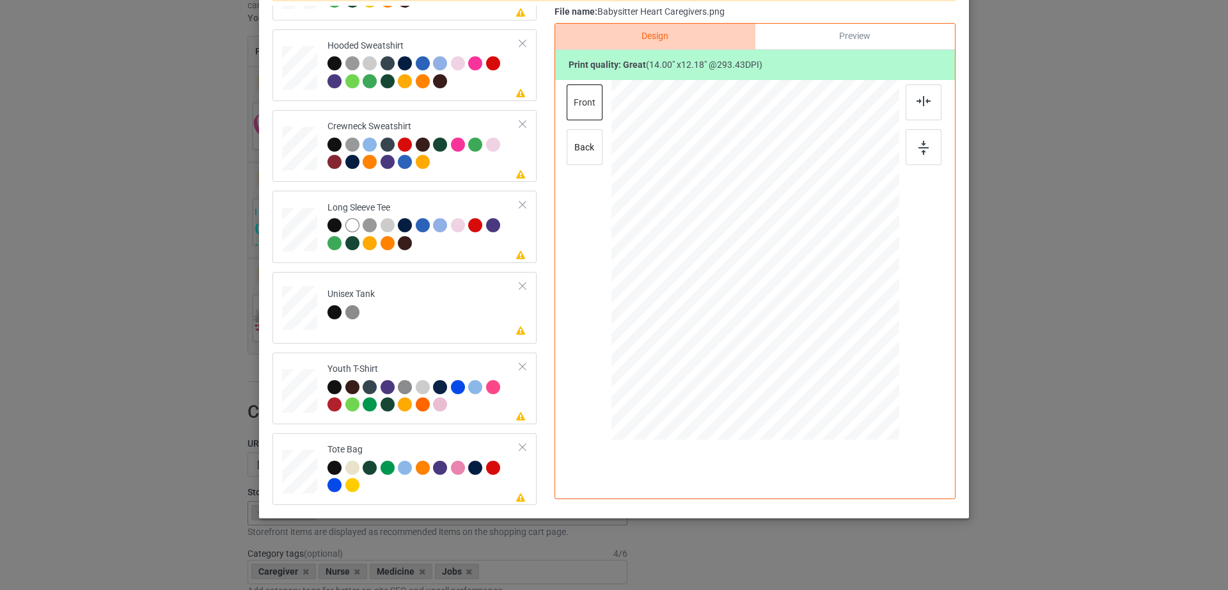
scroll to position [0, 0]
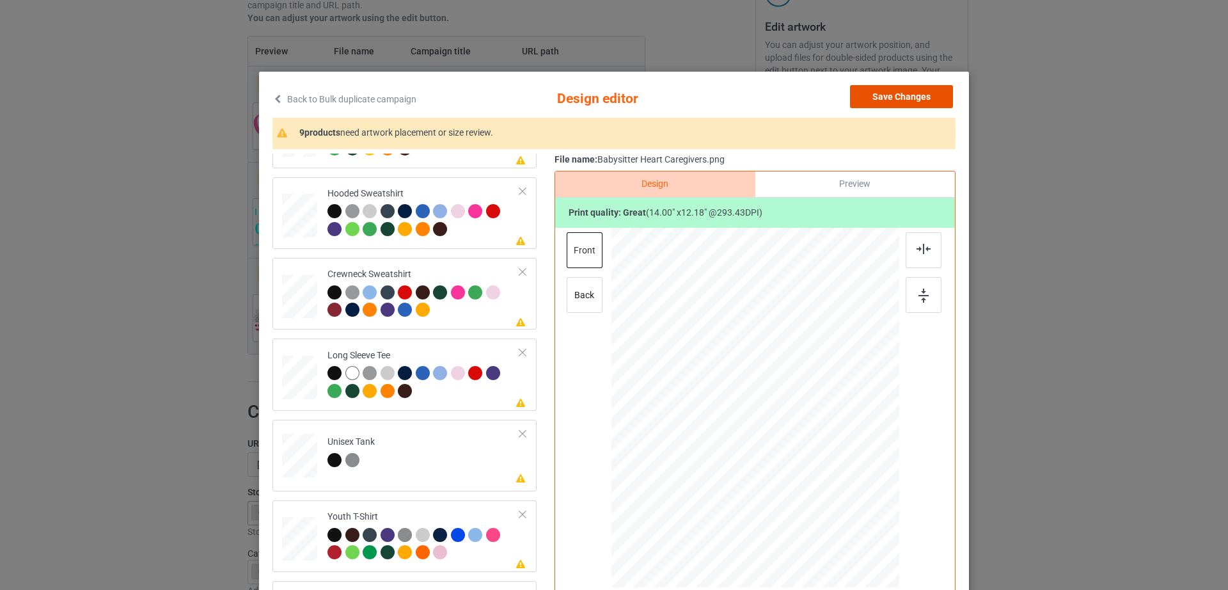
click at [908, 96] on button "Save Changes" at bounding box center [901, 96] width 103 height 23
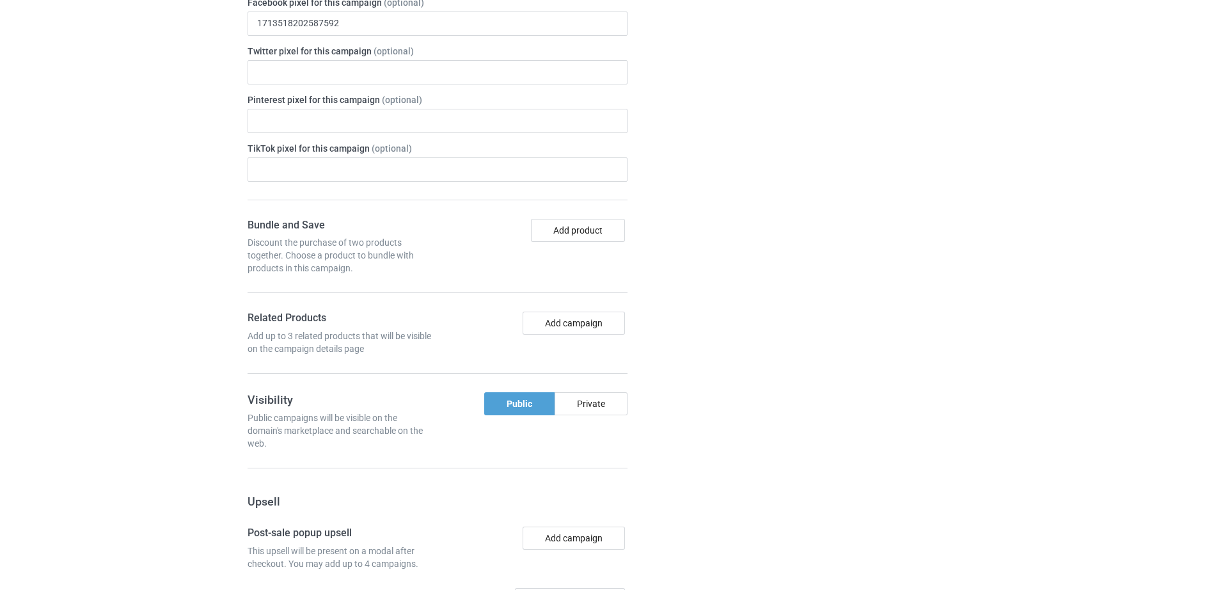
scroll to position [1256, 0]
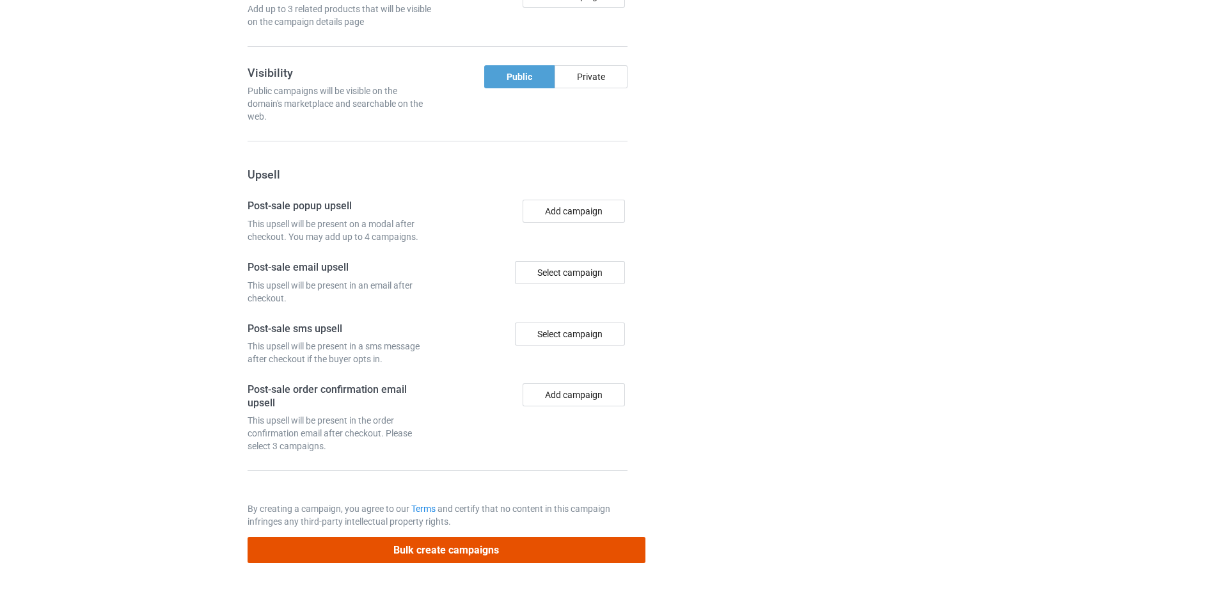
click at [466, 542] on button "Bulk create campaigns" at bounding box center [447, 550] width 398 height 26
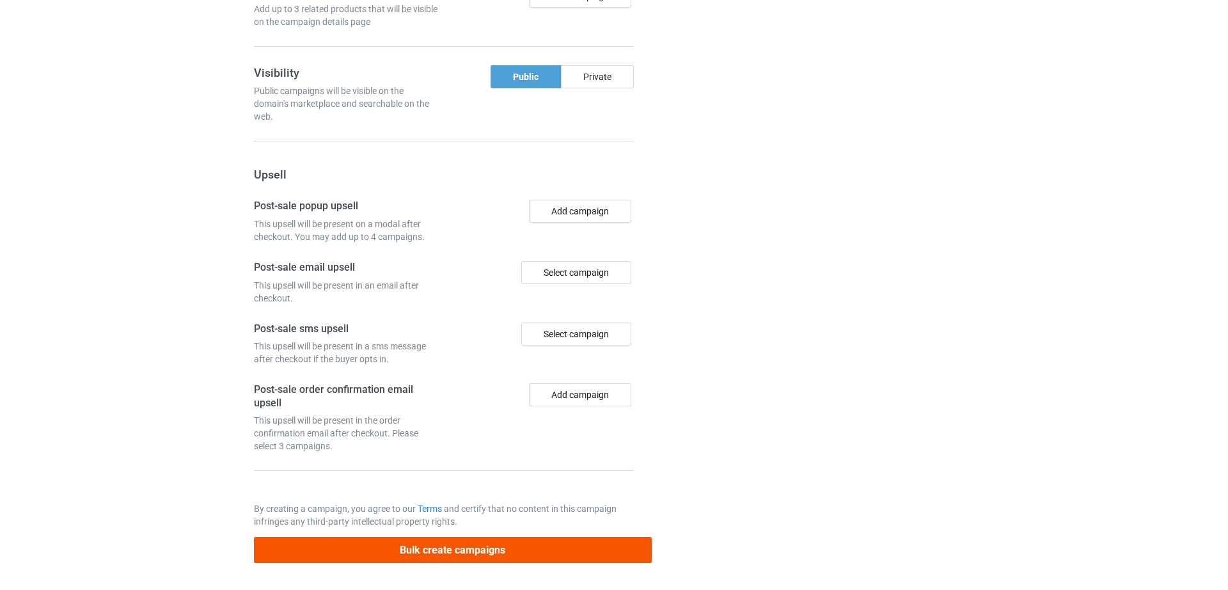
scroll to position [0, 0]
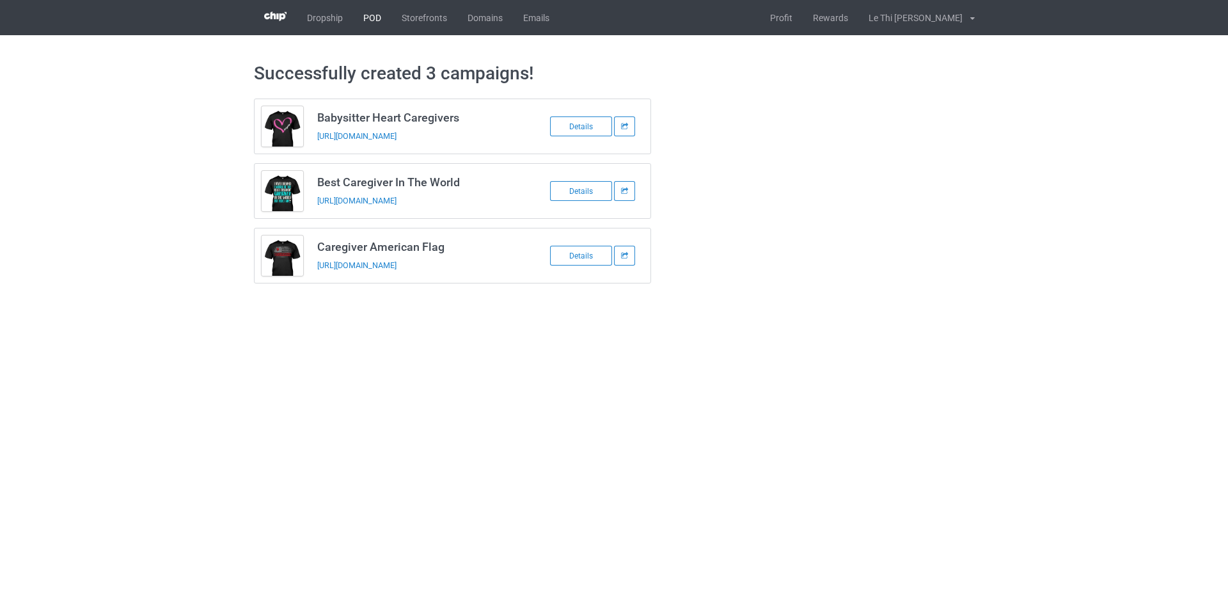
click at [372, 17] on link "POD" at bounding box center [372, 17] width 38 height 35
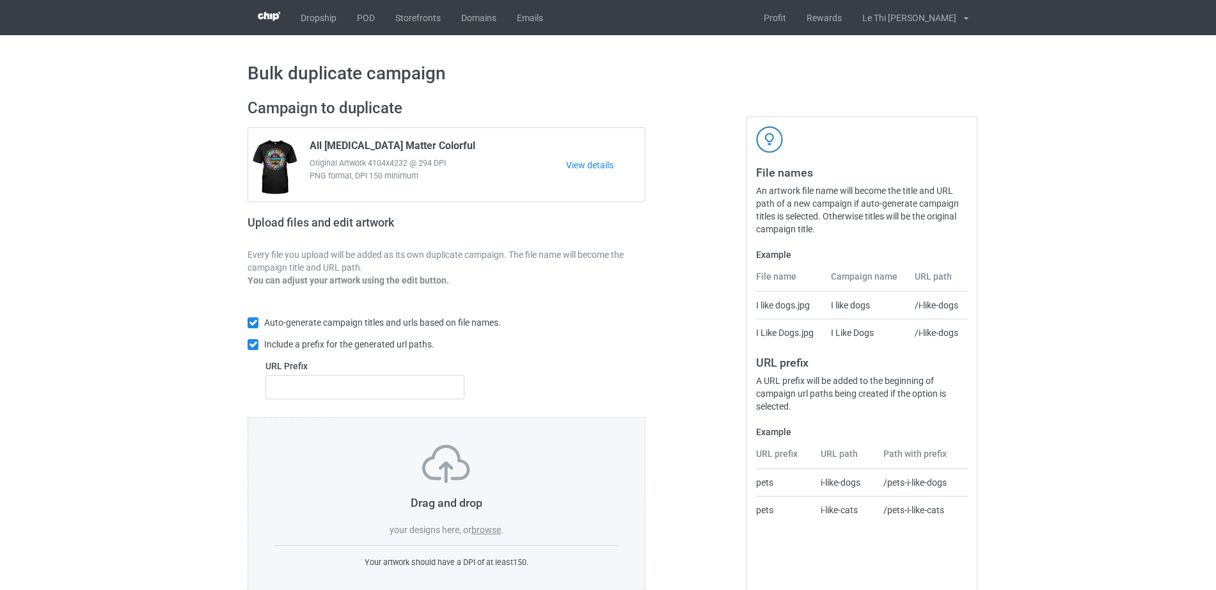
scroll to position [34, 0]
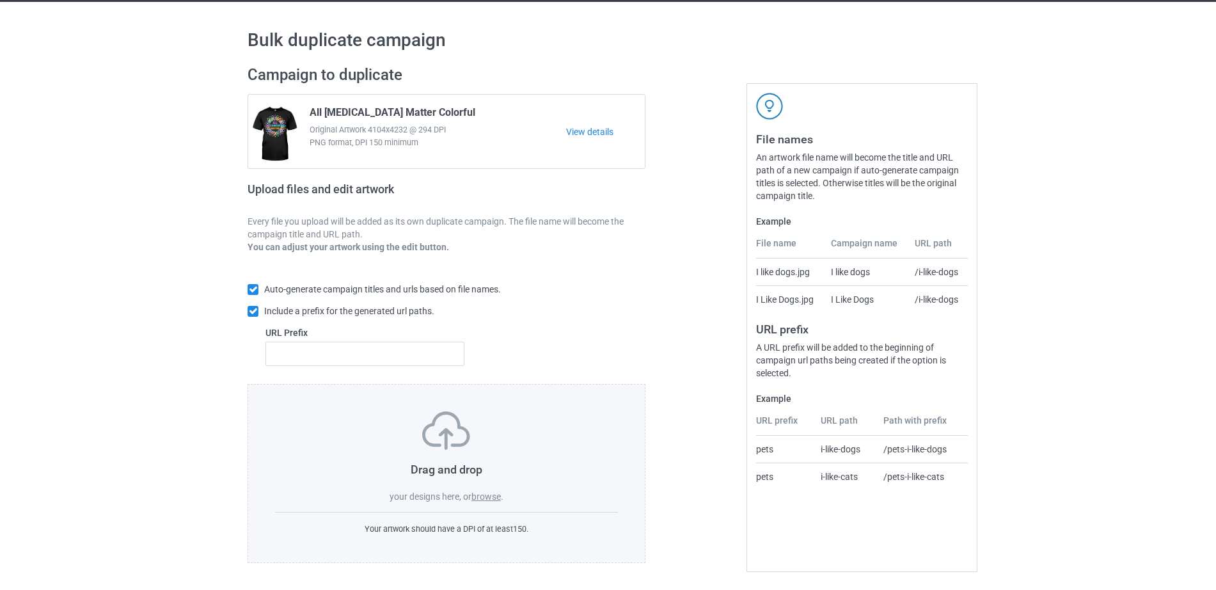
click at [479, 500] on label "browse" at bounding box center [485, 496] width 29 height 10
click at [0, 0] on input "browse" at bounding box center [0, 0] width 0 height 0
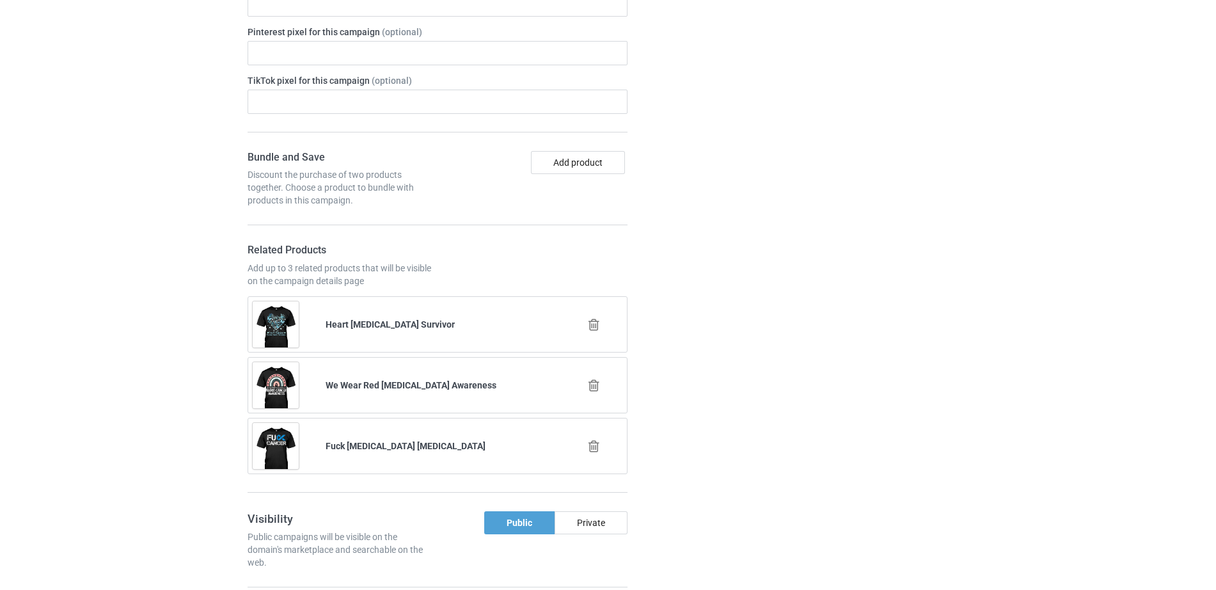
scroll to position [1780, 0]
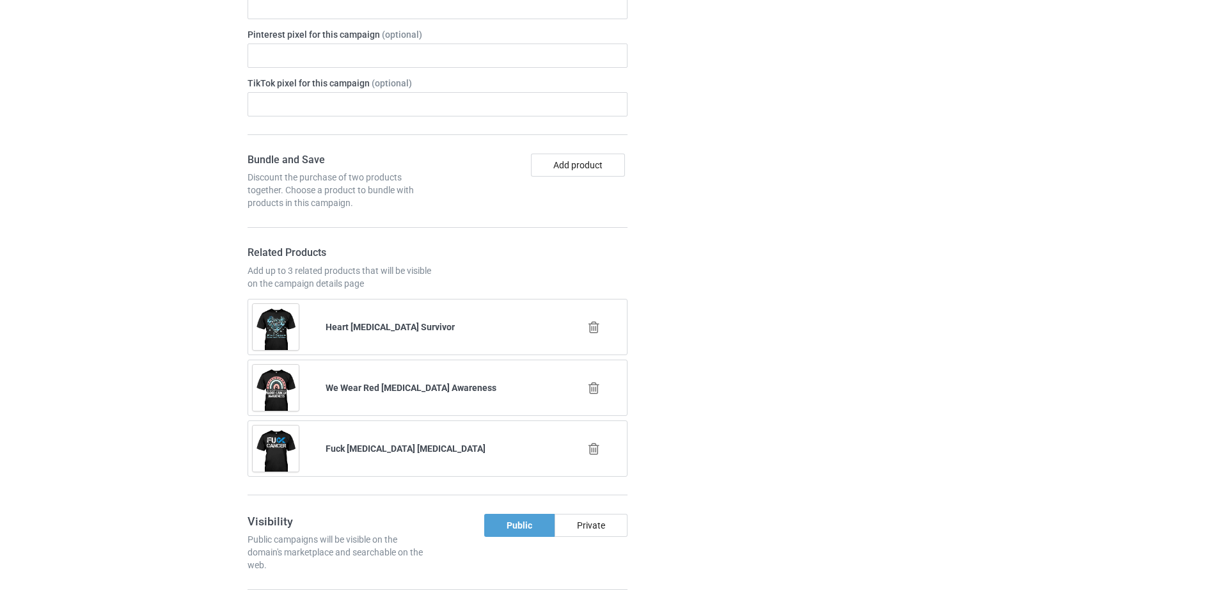
click at [592, 331] on icon at bounding box center [594, 327] width 16 height 13
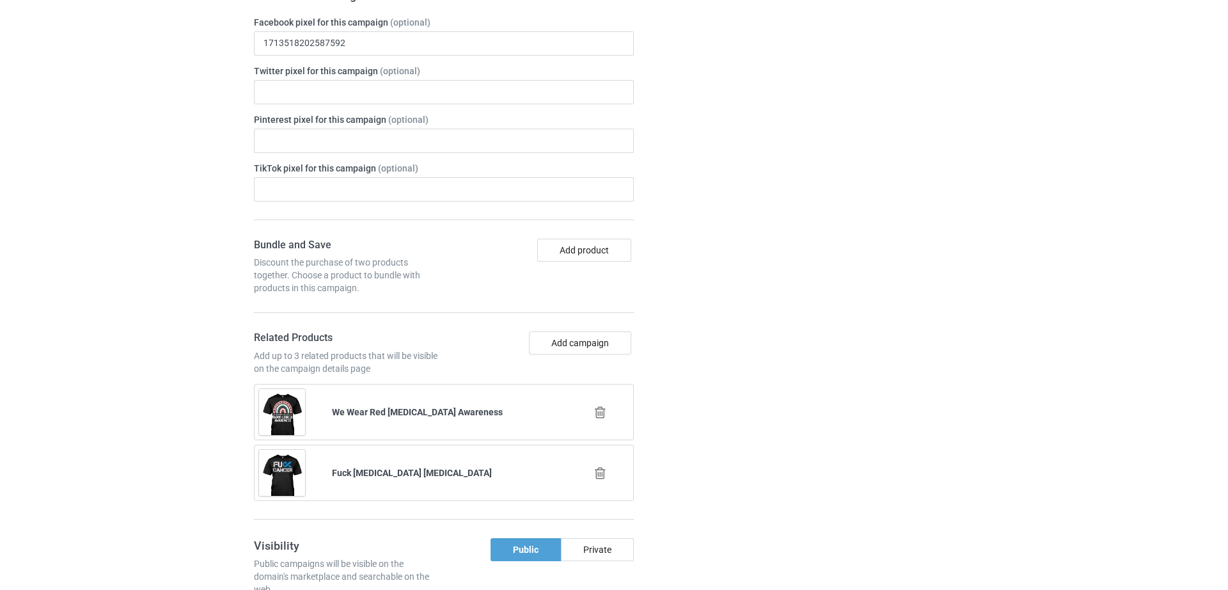
scroll to position [1744, 0]
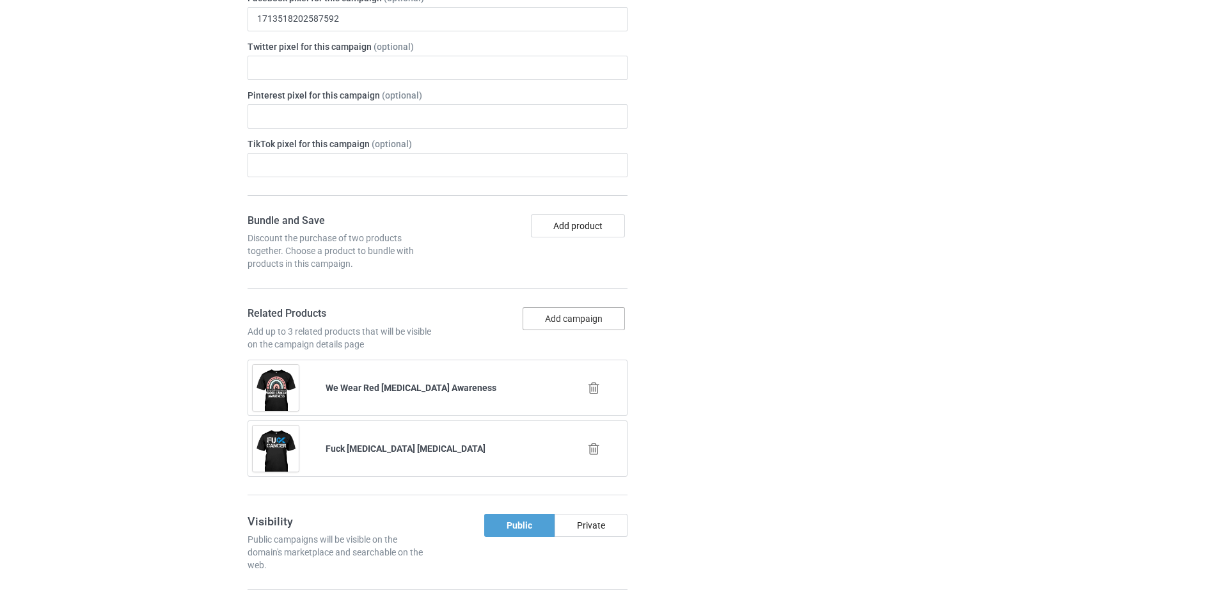
click at [600, 309] on button "Add campaign" at bounding box center [574, 318] width 102 height 23
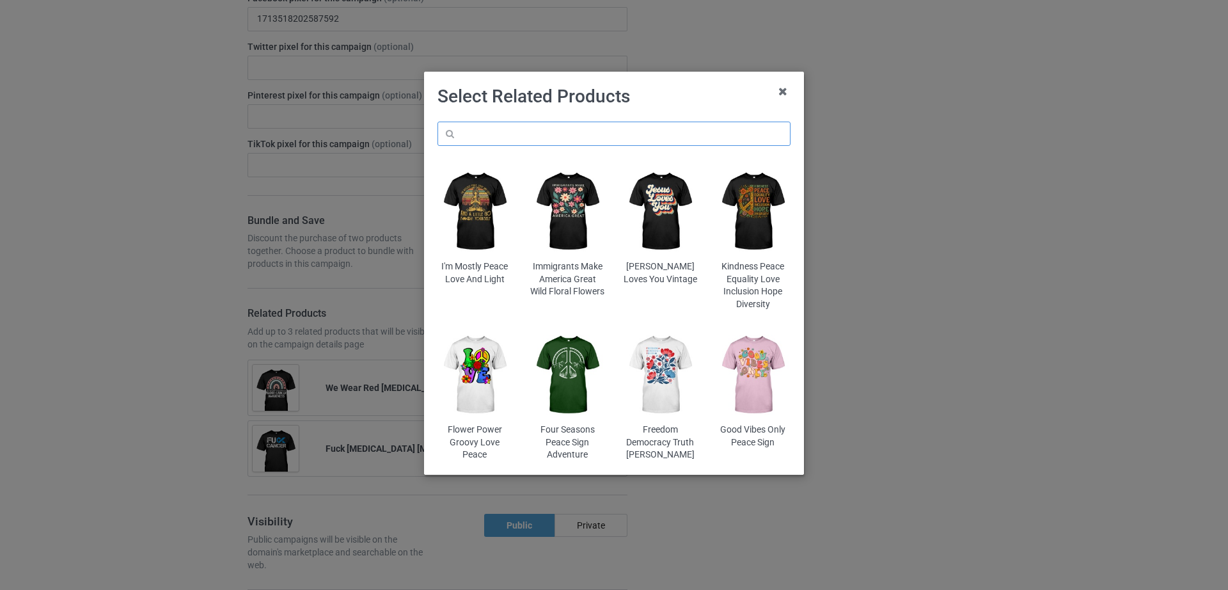
click at [567, 132] on input "text" at bounding box center [614, 134] width 353 height 24
click at [531, 138] on input "all [MEDICAL_DATA]" at bounding box center [614, 134] width 353 height 24
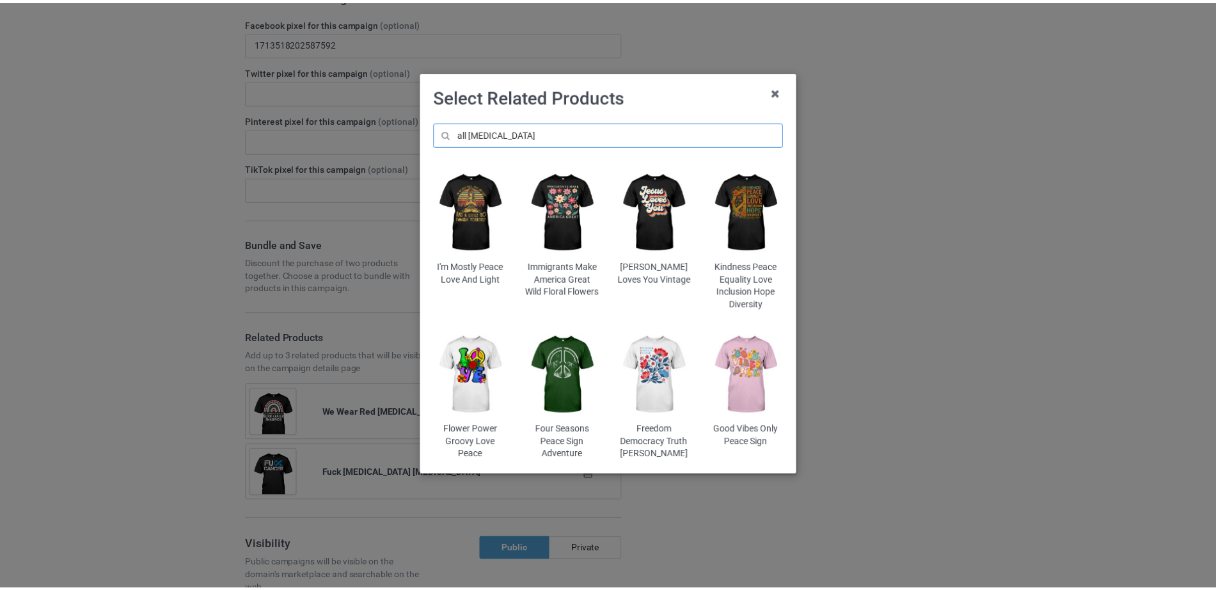
scroll to position [1963, 0]
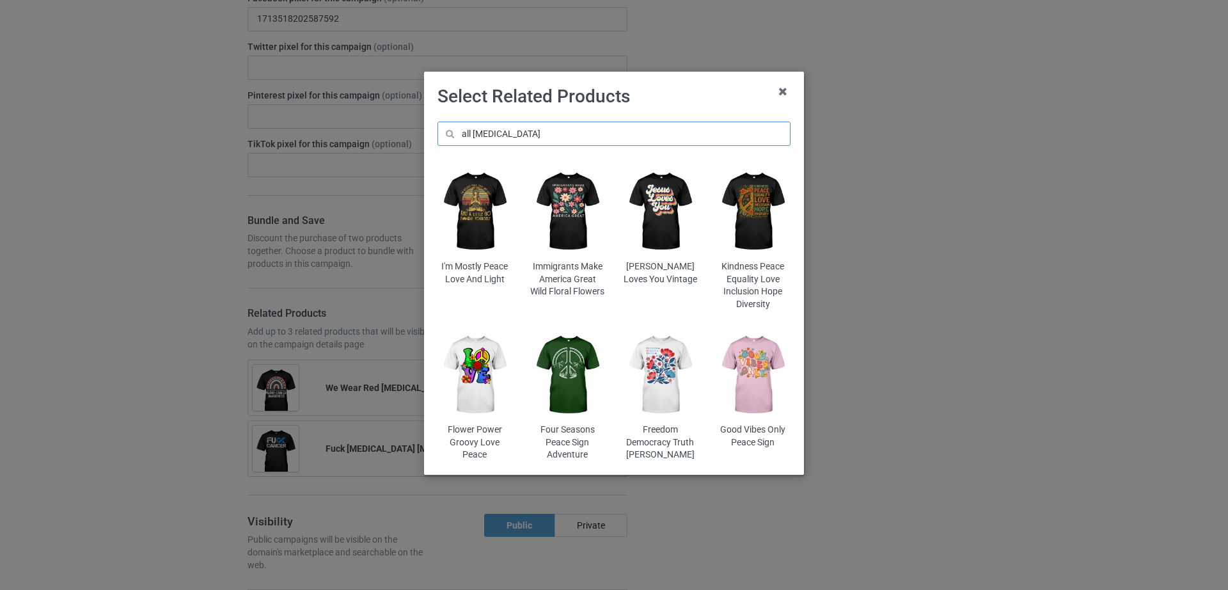
drag, startPoint x: 473, startPoint y: 138, endPoint x: 432, endPoint y: 132, distance: 40.7
click at [432, 132] on div "all [MEDICAL_DATA] I'm Mostly Peace Love And Light Immigrants Make America Grea…" at bounding box center [614, 292] width 371 height 358
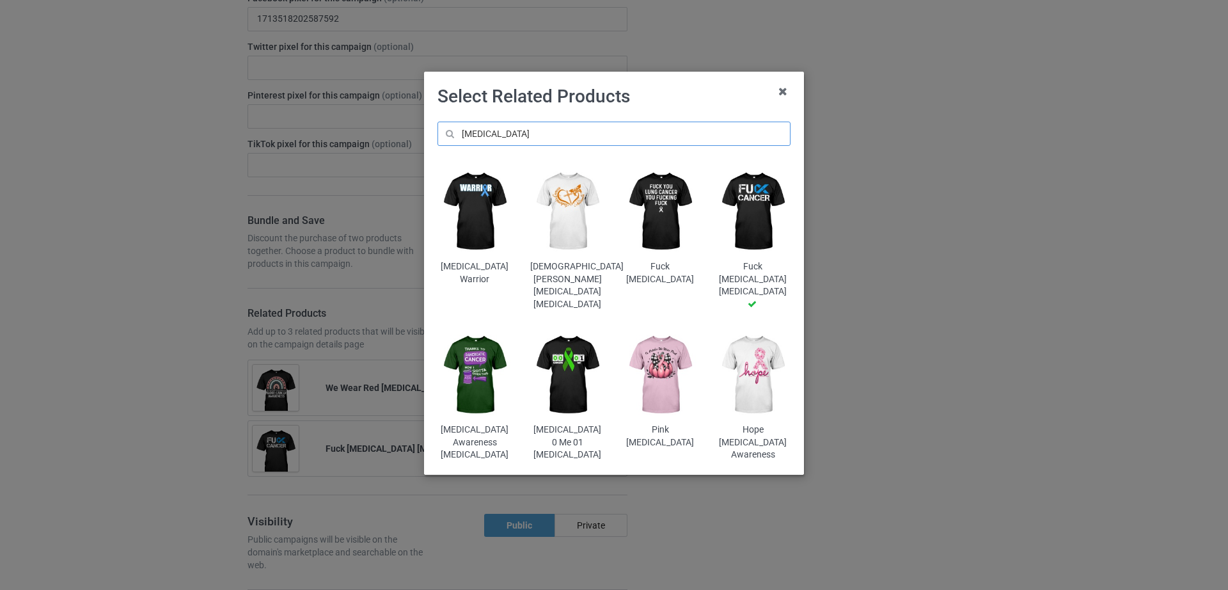
type input "[MEDICAL_DATA]"
click at [665, 244] on img at bounding box center [660, 211] width 75 height 93
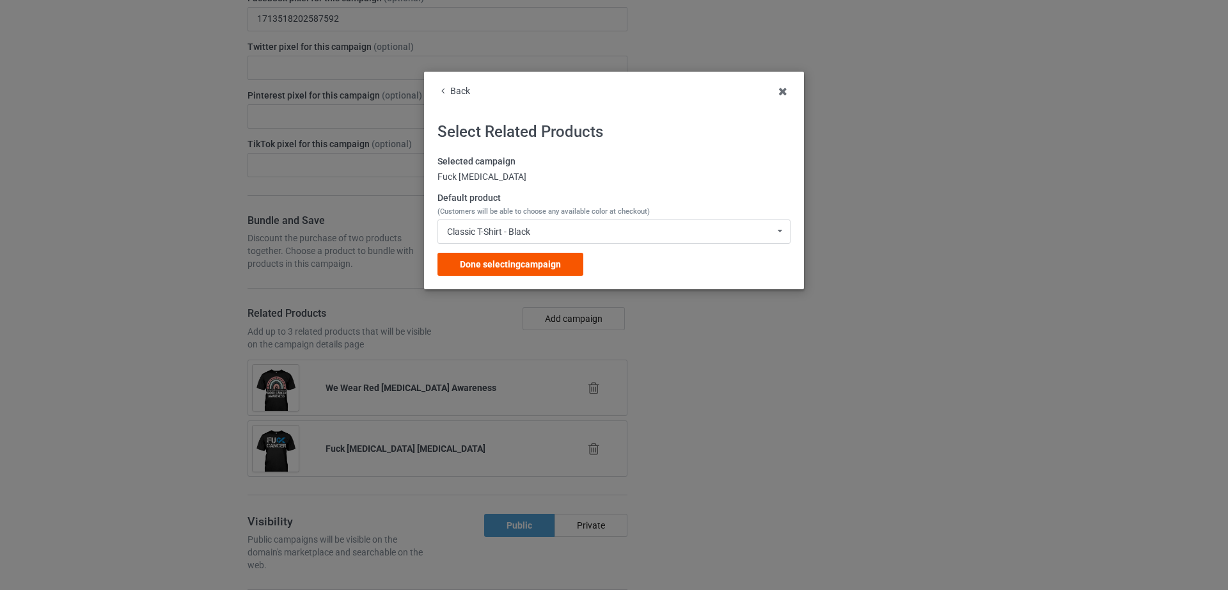
click at [557, 265] on span "Done selecting campaign" at bounding box center [510, 264] width 101 height 10
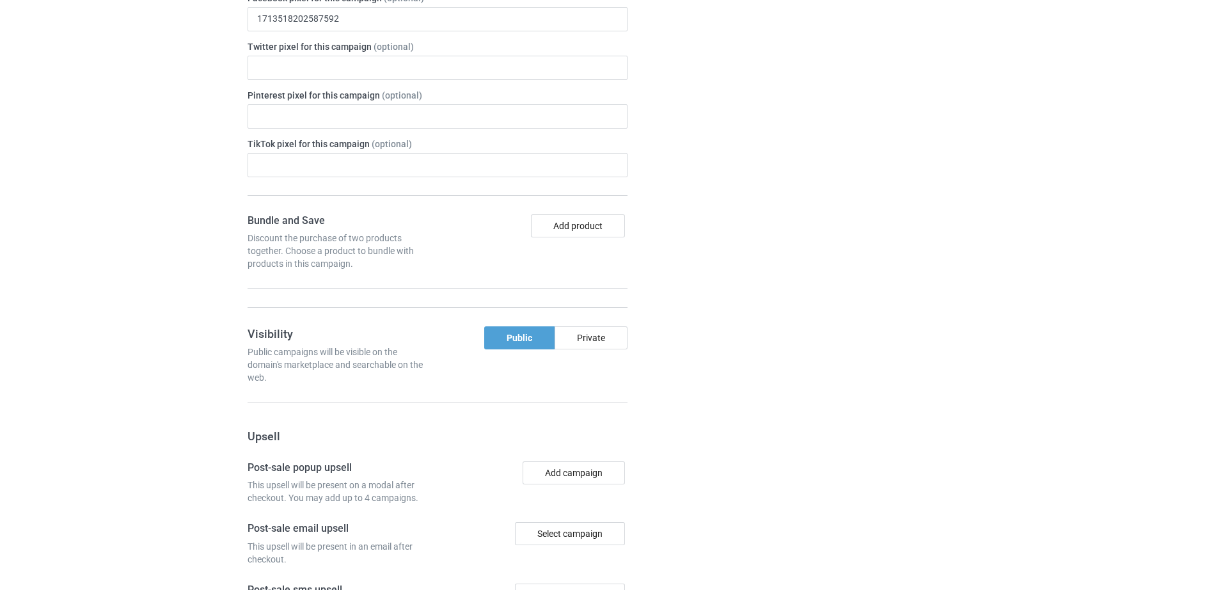
click at [885, 310] on div "Campaign details Details were duplicated from the original campaign. Any change…" at bounding box center [862, 277] width 231 height 1112
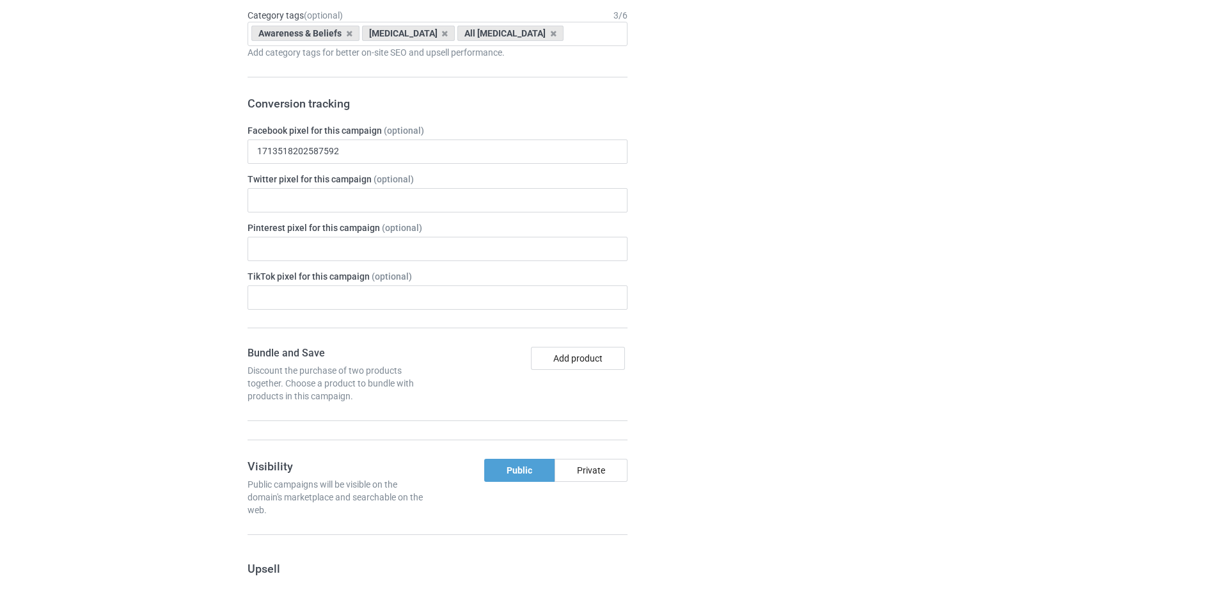
scroll to position [2225, 0]
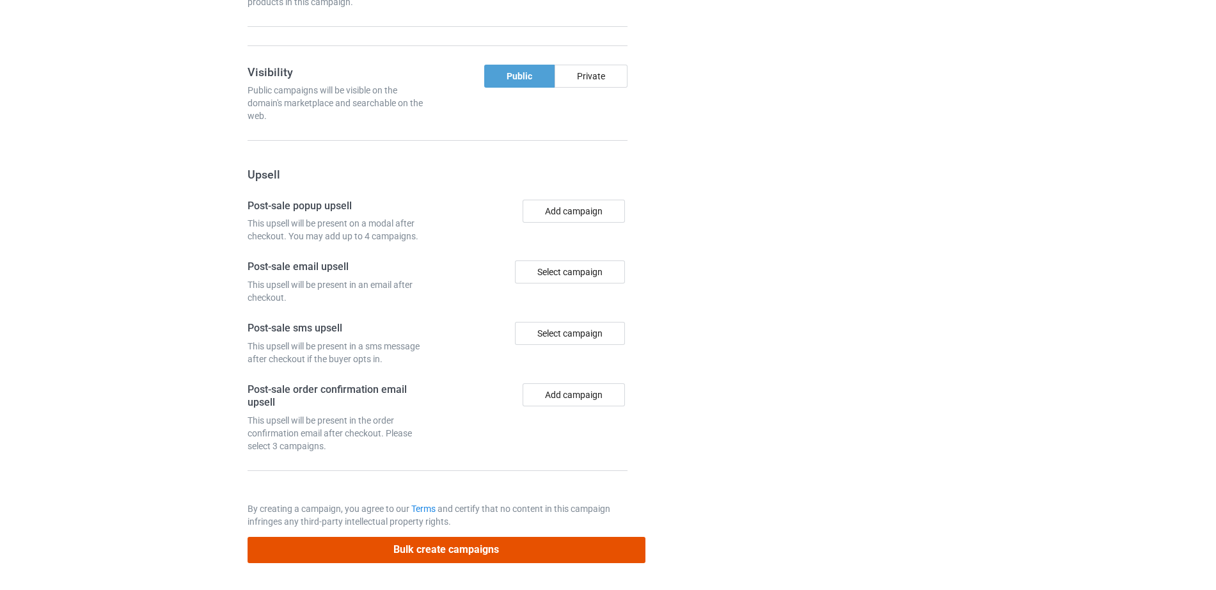
click at [451, 542] on button "Bulk create campaigns" at bounding box center [447, 550] width 398 height 26
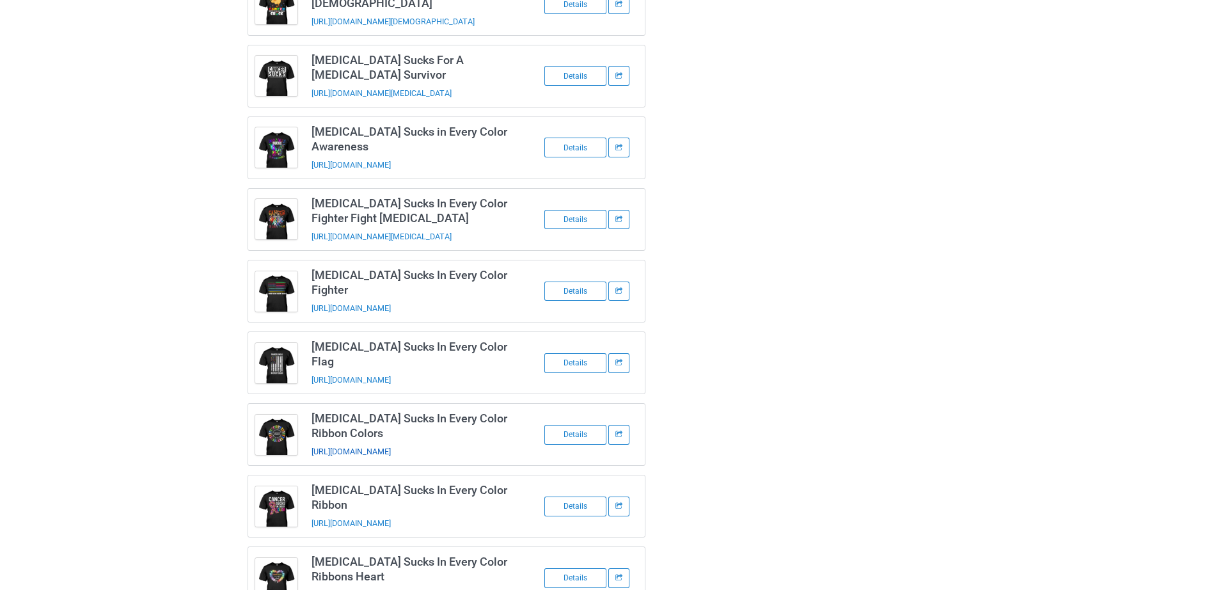
scroll to position [0, 0]
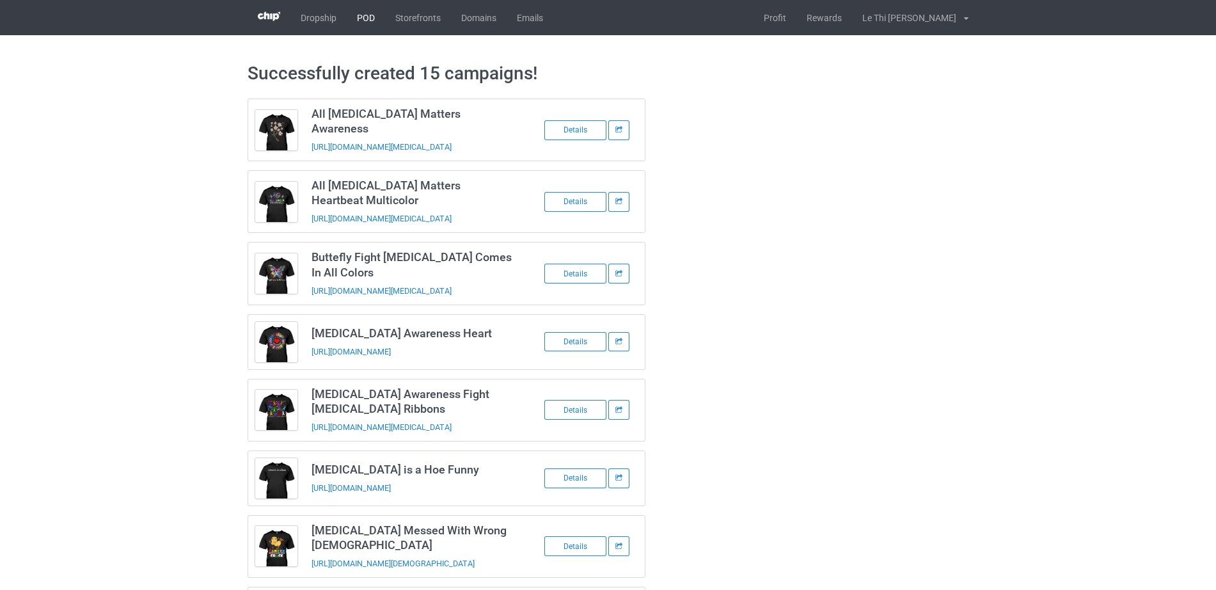
click at [371, 15] on link "POD" at bounding box center [366, 17] width 38 height 35
